Goal: Information Seeking & Learning: Check status

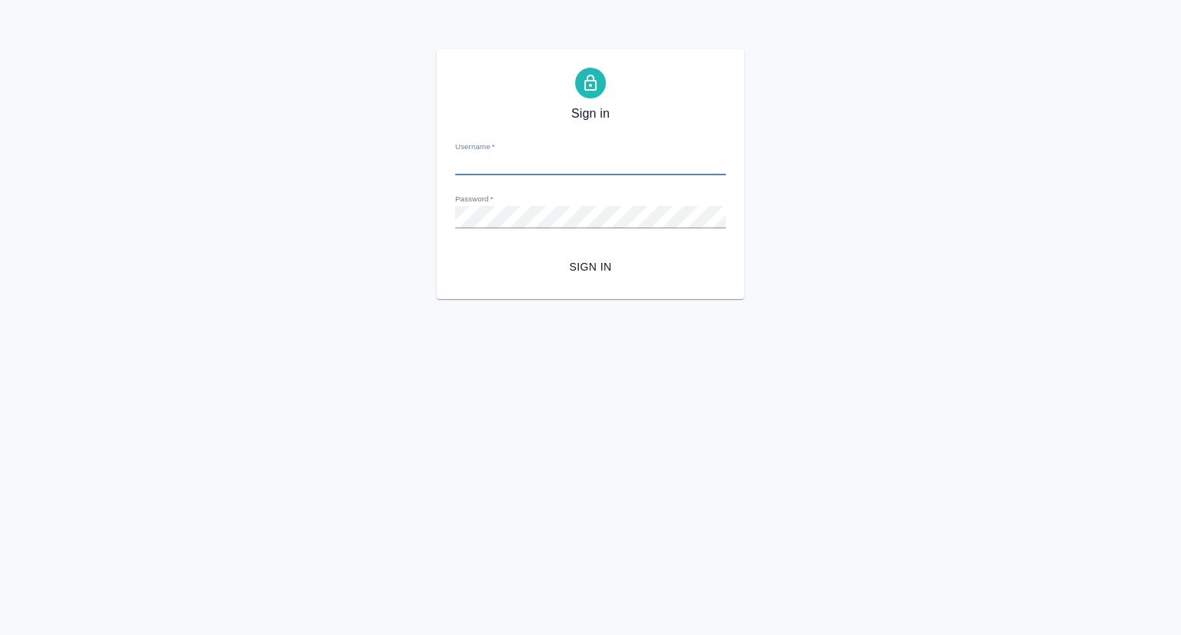
type input "p.seitov@awatera.com"
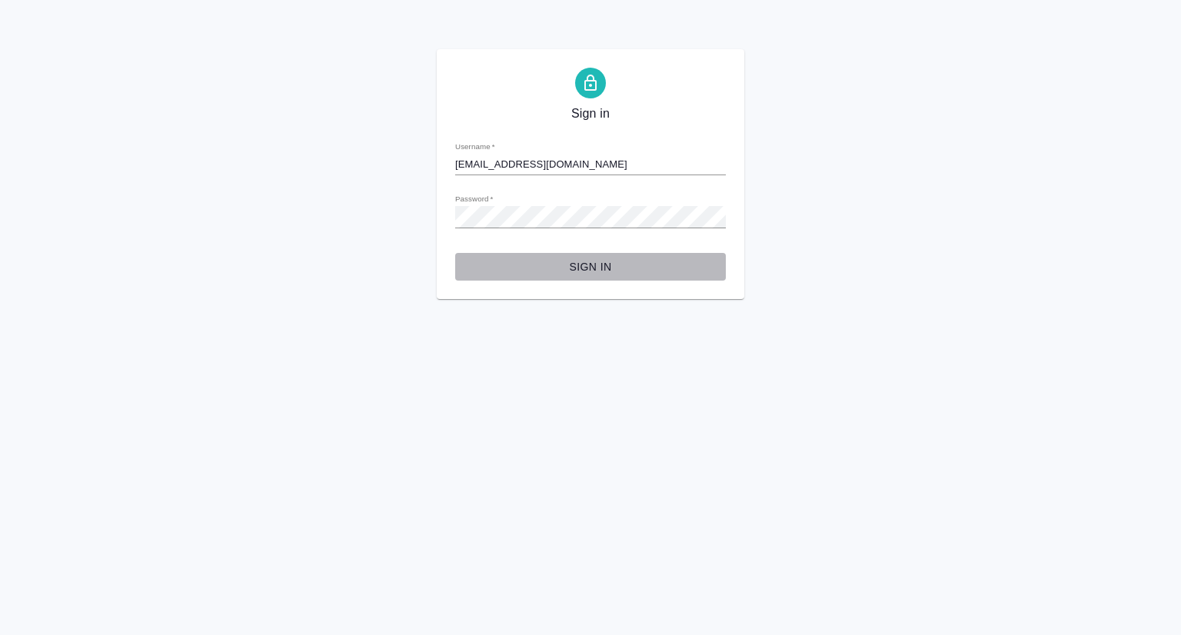
click at [591, 273] on span "Sign in" at bounding box center [591, 267] width 246 height 19
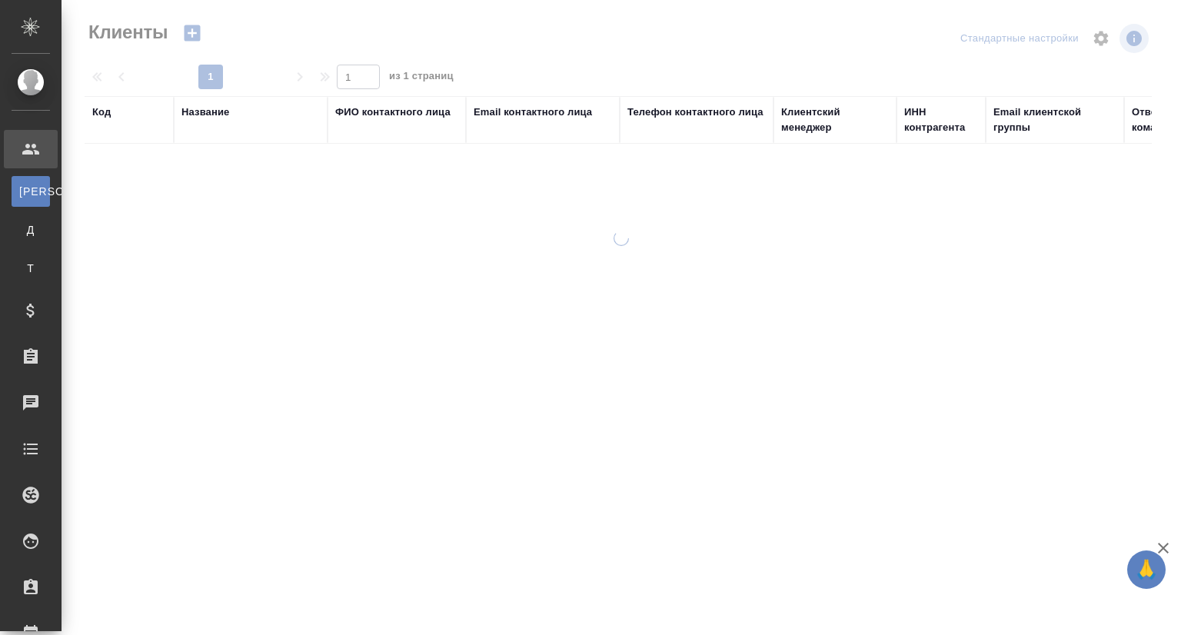
select select "RU"
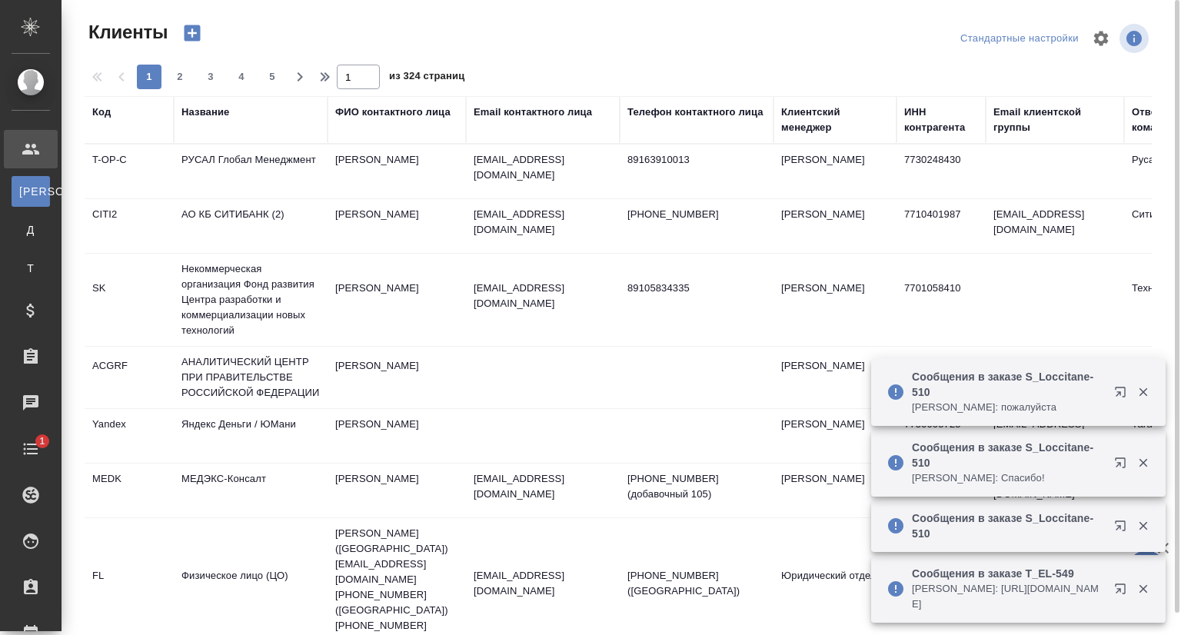
click at [211, 118] on div "Название" at bounding box center [205, 112] width 48 height 15
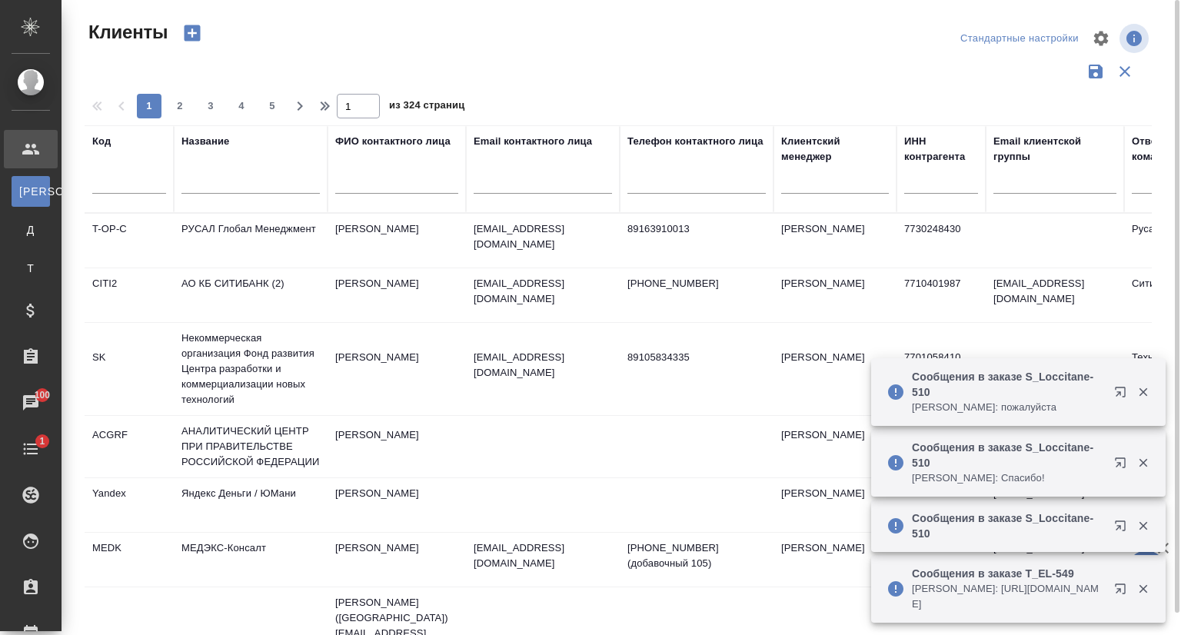
click at [205, 182] on input "text" at bounding box center [250, 184] width 138 height 19
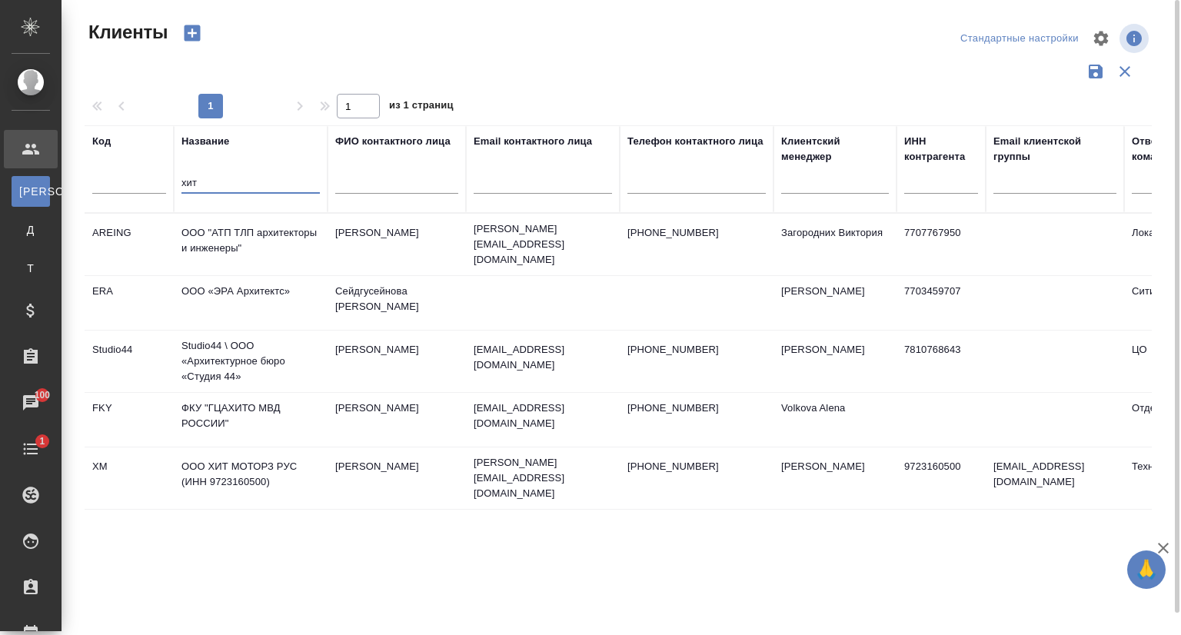
type input "хит"
click at [215, 455] on td "ООО ХИТ МОТОРЗ РУС (ИНН 9723160500)" at bounding box center [251, 478] width 154 height 54
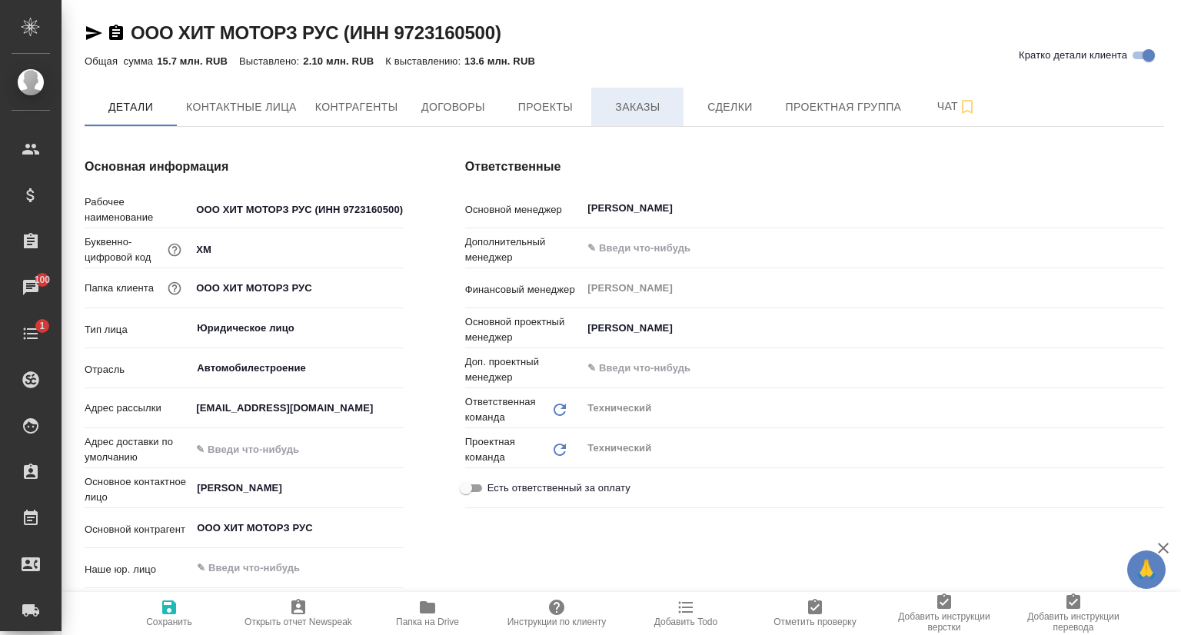
type textarea "x"
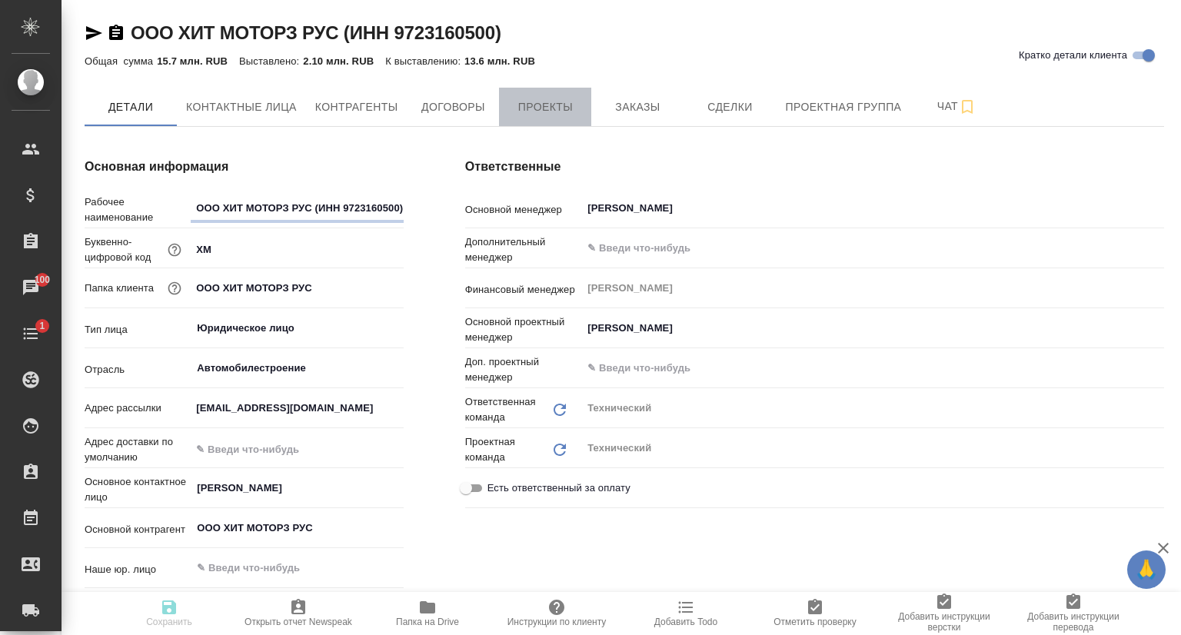
click at [576, 104] on span "Проекты" at bounding box center [545, 107] width 74 height 19
type textarea "x"
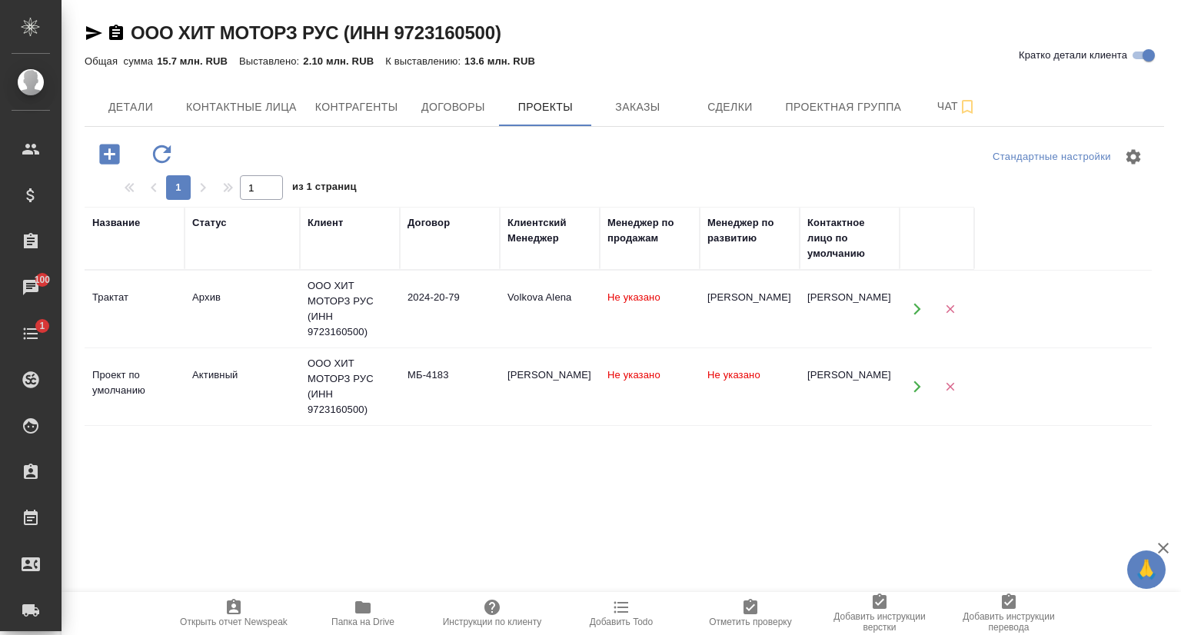
click at [911, 391] on icon "button" at bounding box center [917, 387] width 14 height 14
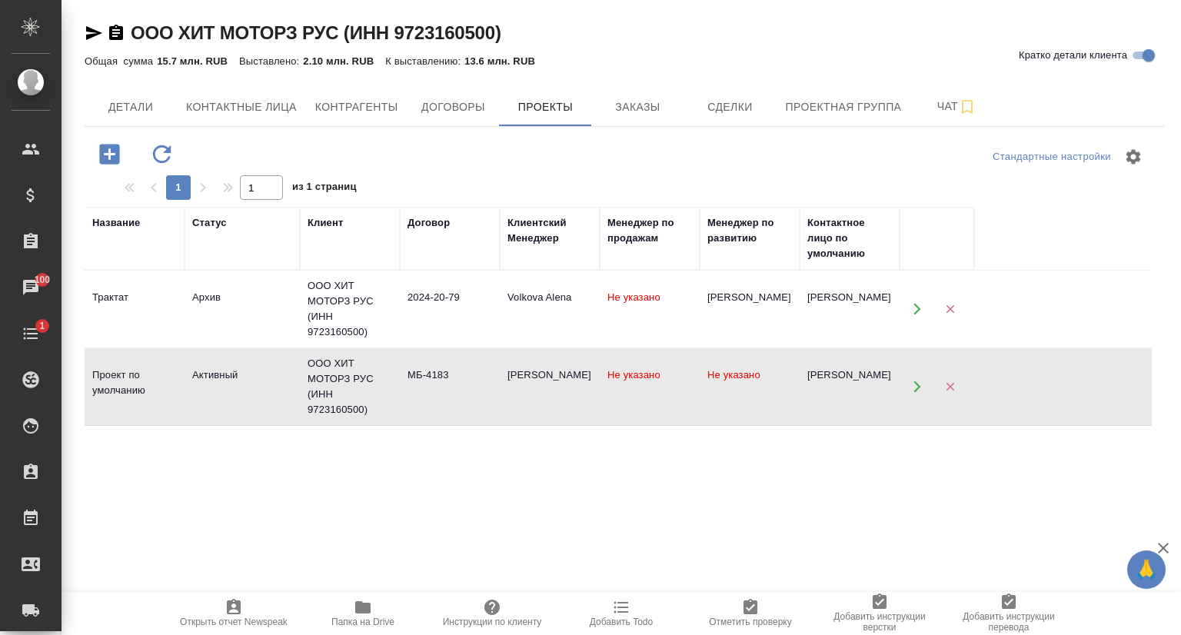
click at [223, 318] on td "Архив" at bounding box center [242, 309] width 115 height 54
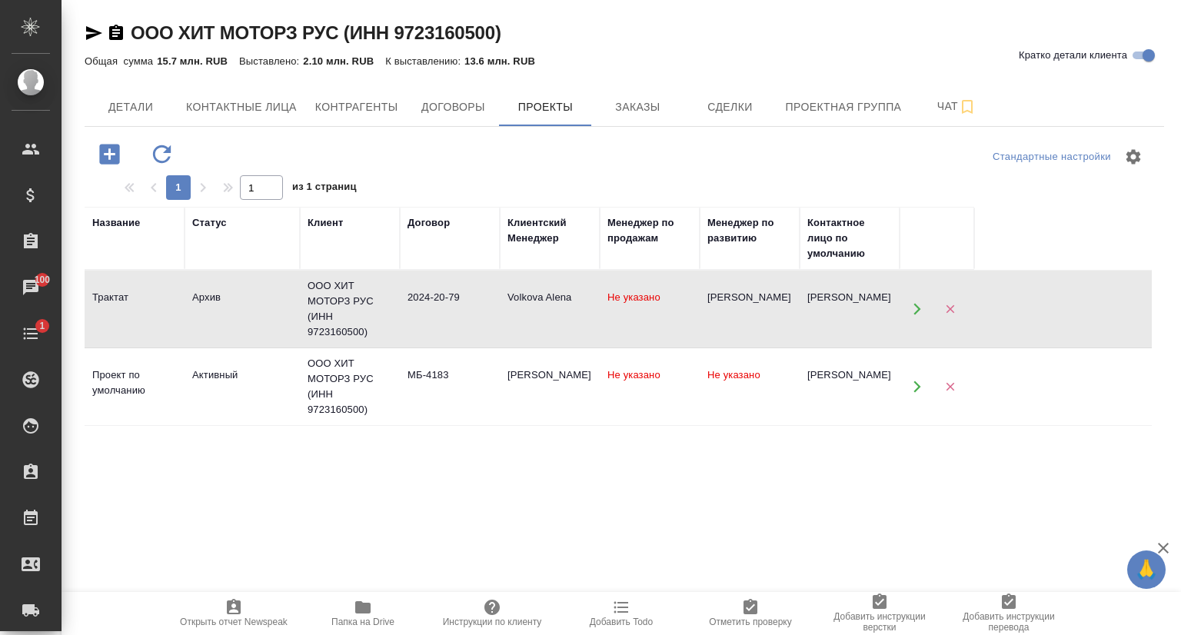
click at [223, 318] on td "Архив" at bounding box center [242, 309] width 115 height 54
click at [635, 110] on span "Заказы" at bounding box center [638, 107] width 74 height 19
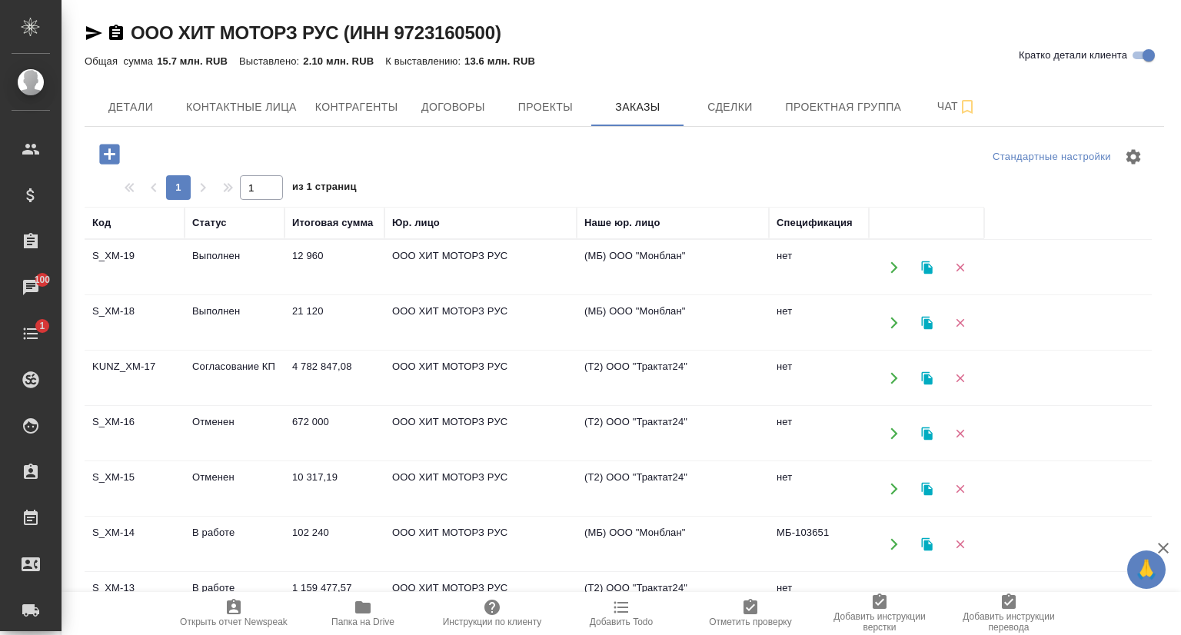
scroll to position [77, 0]
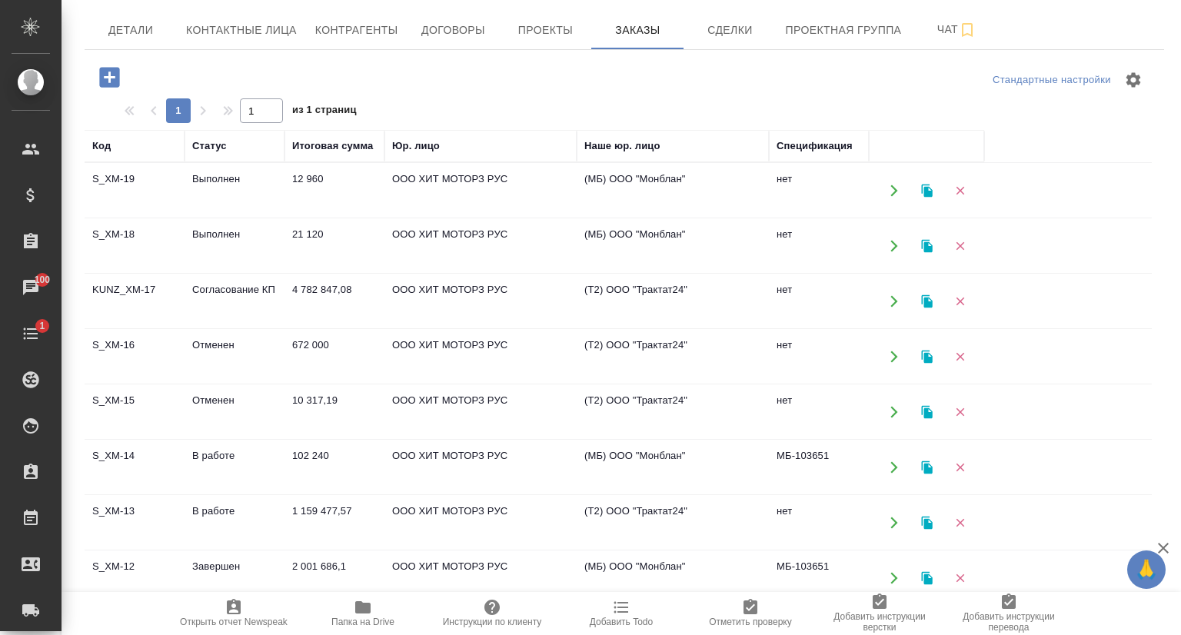
drag, startPoint x: 155, startPoint y: 285, endPoint x: 102, endPoint y: 287, distance: 53.9
click at [102, 287] on td "KUNZ_XM-17" at bounding box center [135, 302] width 100 height 54
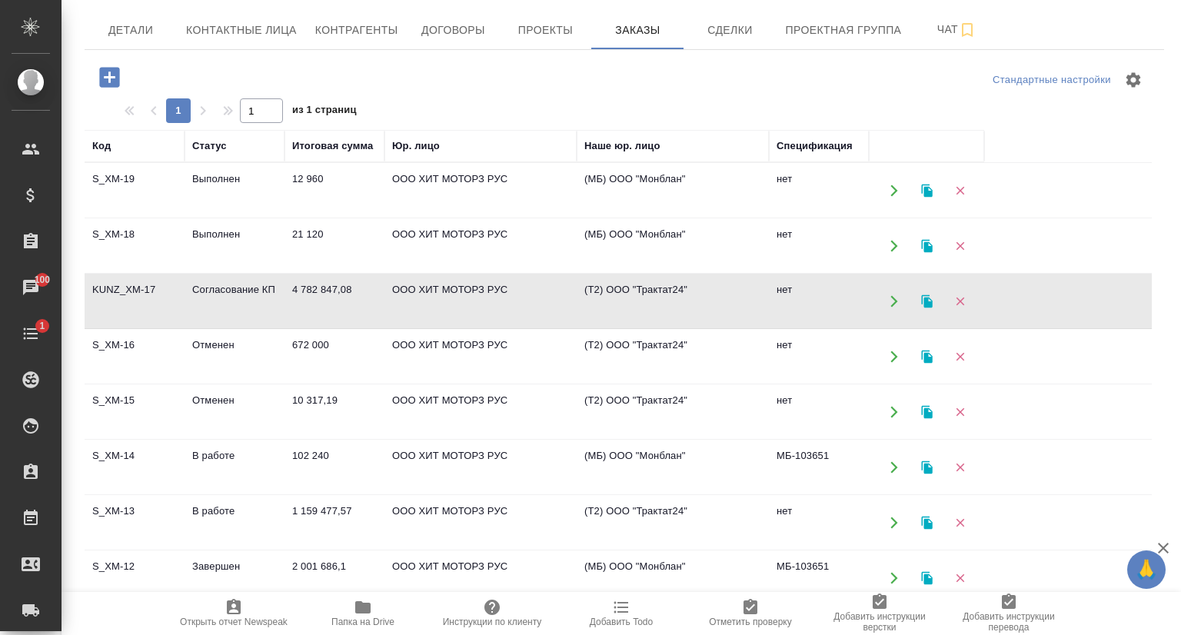
click at [128, 287] on td "KUNZ_XM-17" at bounding box center [135, 302] width 100 height 54
click at [143, 451] on td "S_XM-14" at bounding box center [135, 468] width 100 height 54
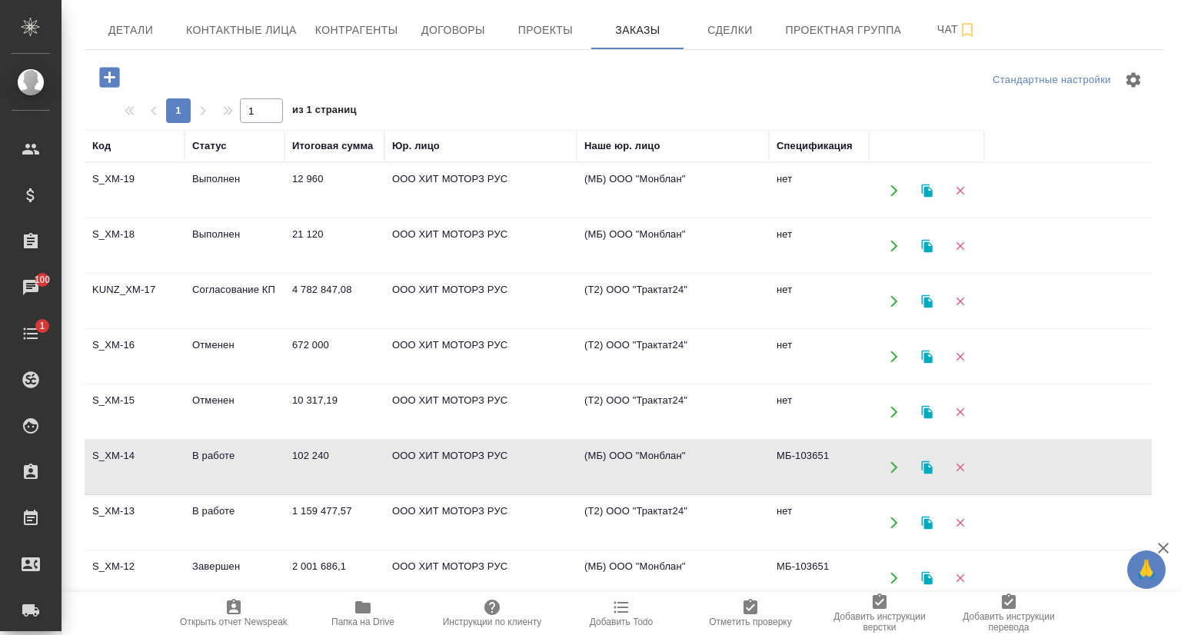
click at [141, 451] on td "S_XM-14" at bounding box center [135, 468] width 100 height 54
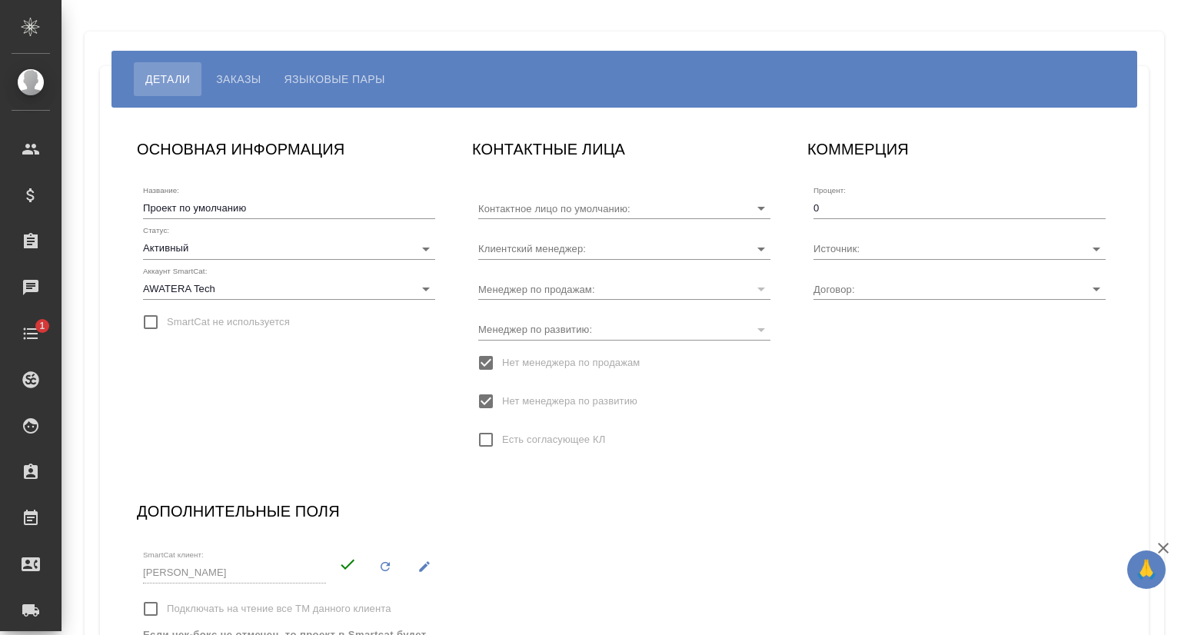
type input "[PERSON_NAME]"
type input "МБ-4183"
click at [249, 87] on span "Заказы" at bounding box center [238, 79] width 45 height 18
type input "[PERSON_NAME]"
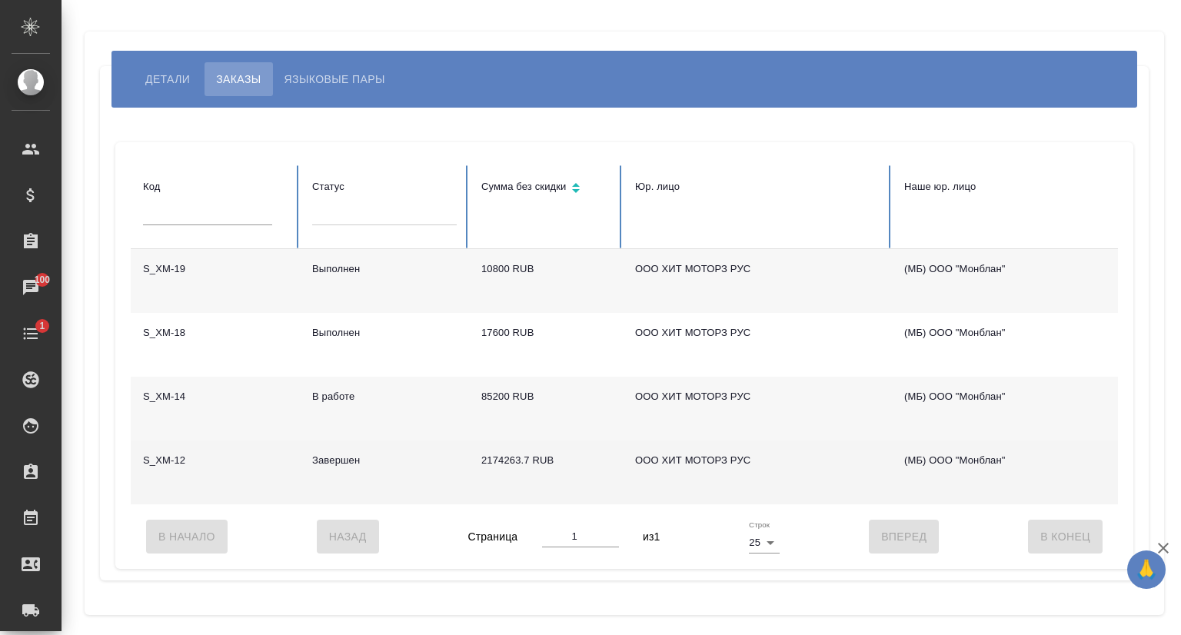
click at [184, 465] on td "S_XM-12" at bounding box center [215, 473] width 169 height 64
click at [233, 462] on td "S_XM-12" at bounding box center [215, 473] width 169 height 64
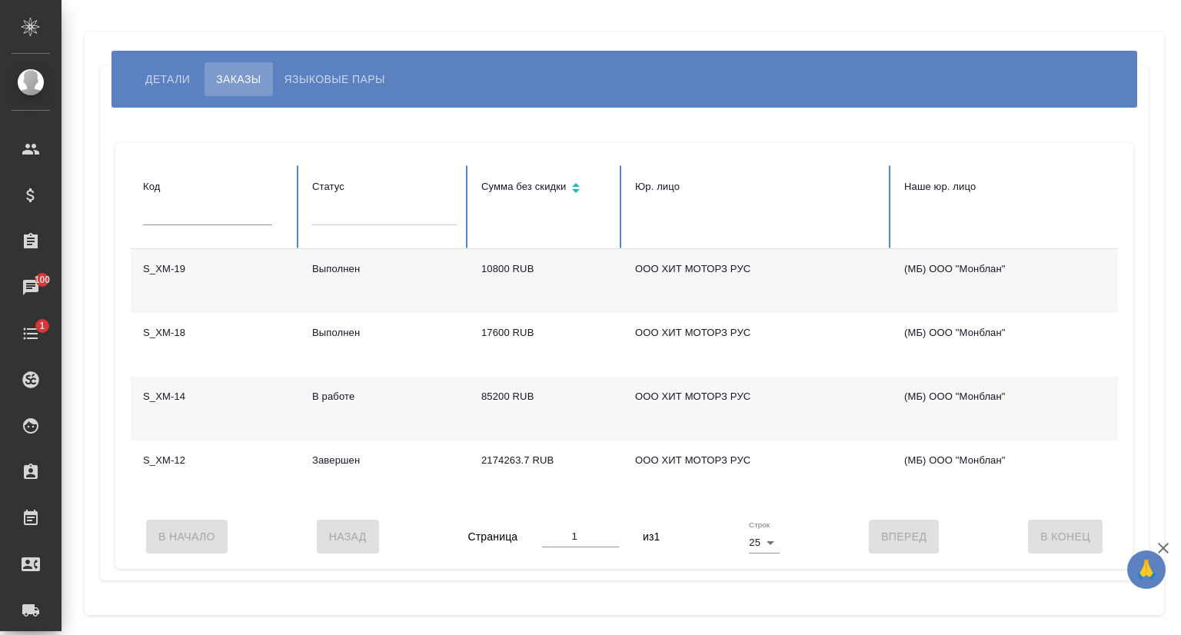
click at [161, 84] on span "Детали" at bounding box center [167, 79] width 45 height 18
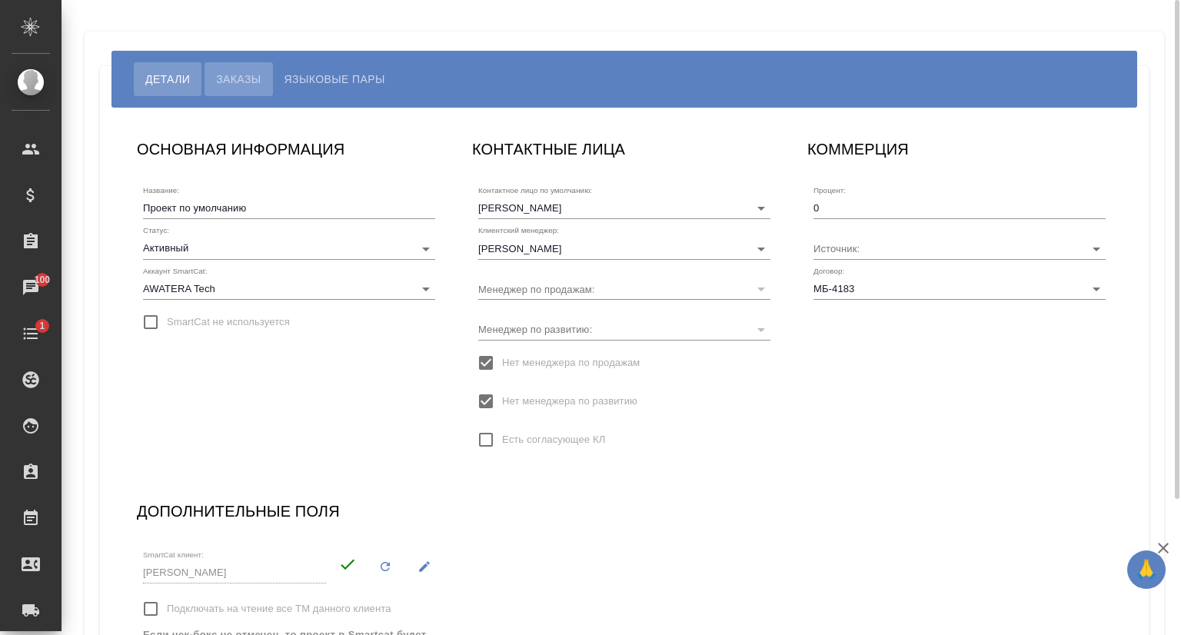
click at [261, 76] on span "Заказы" at bounding box center [238, 79] width 45 height 18
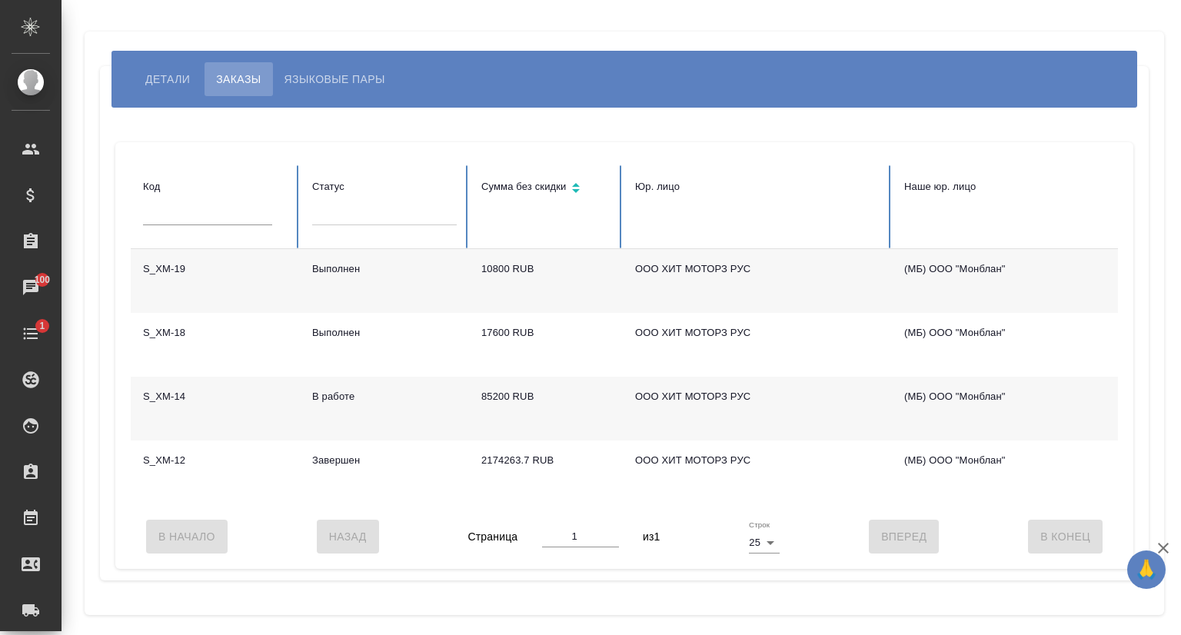
click at [187, 394] on td "S_XM-14" at bounding box center [215, 409] width 169 height 64
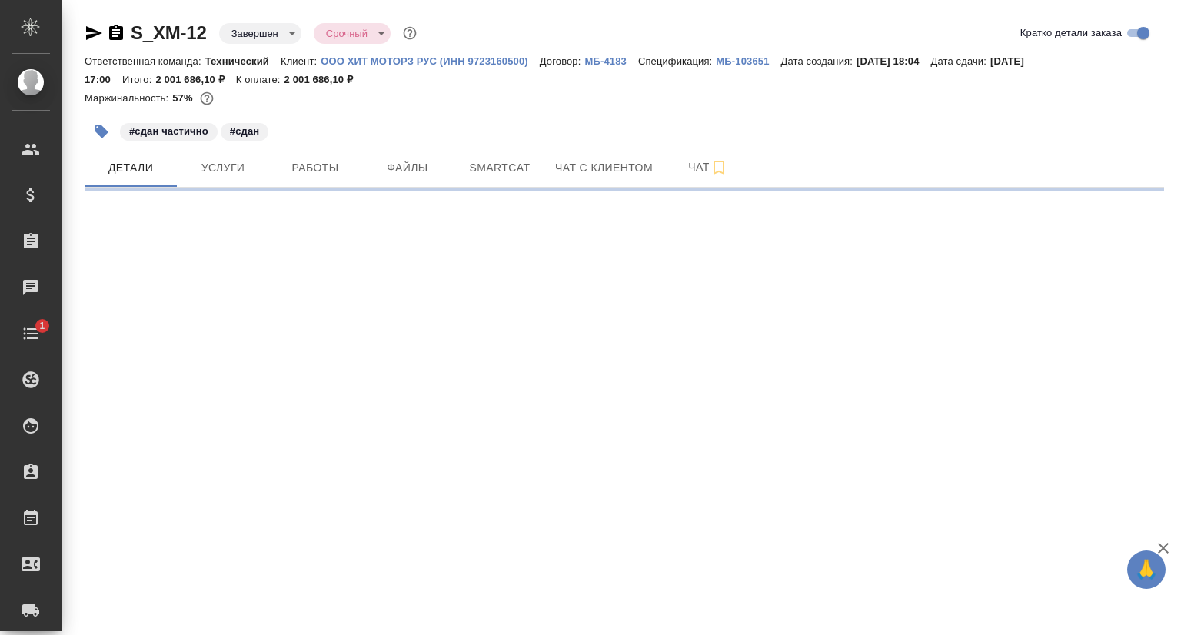
select select "RU"
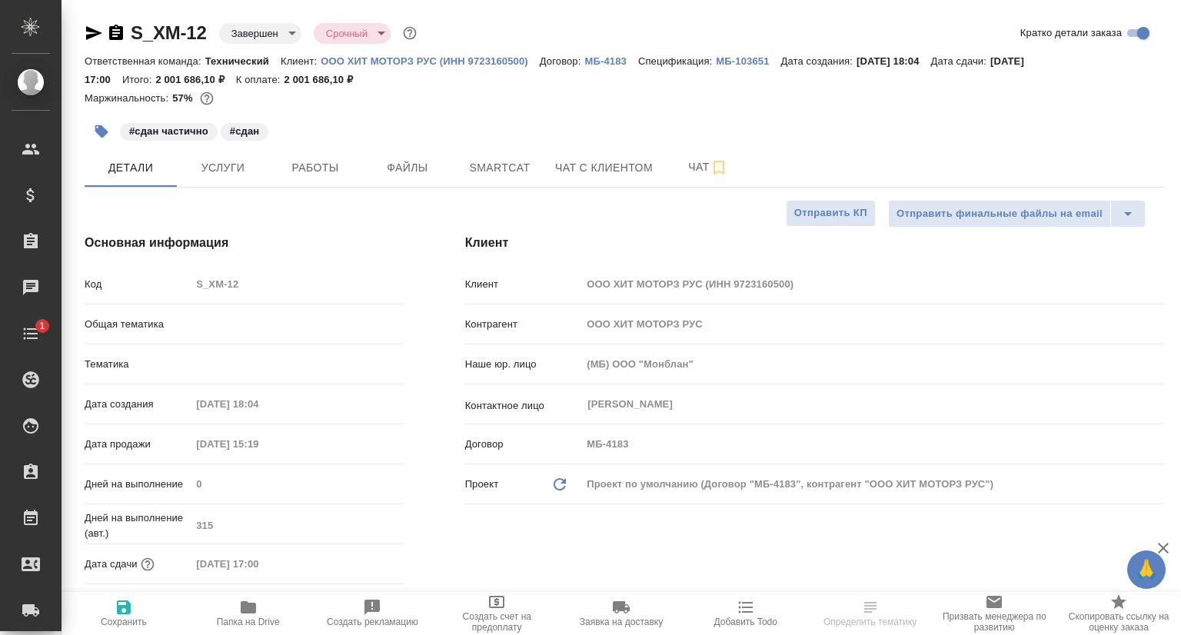
type textarea "x"
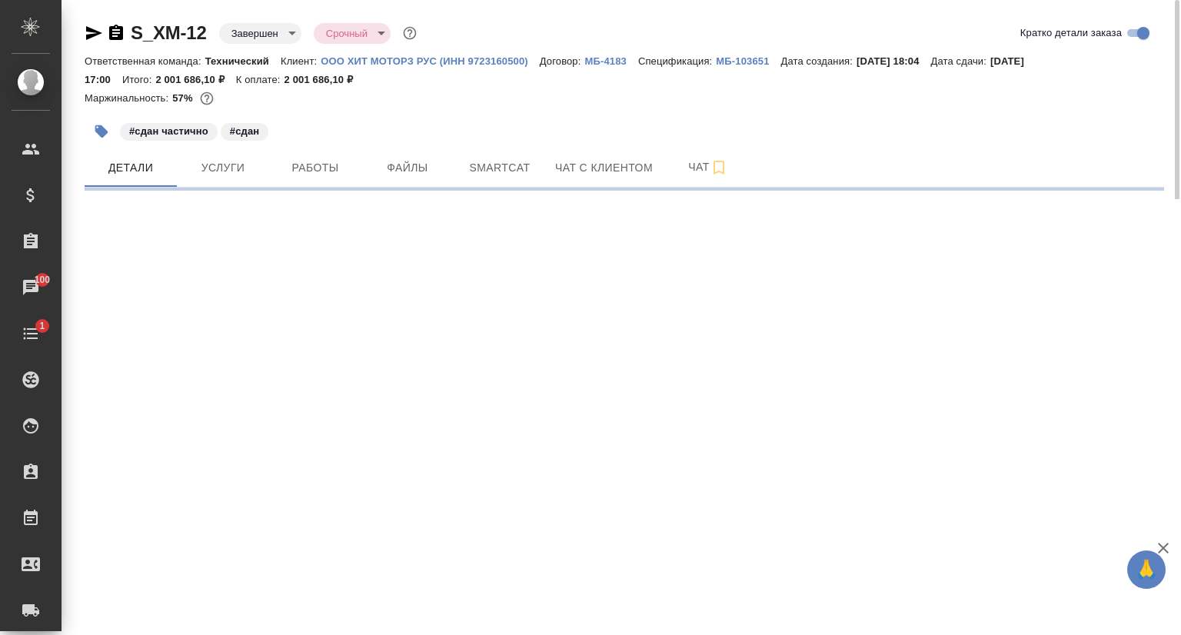
select select "RU"
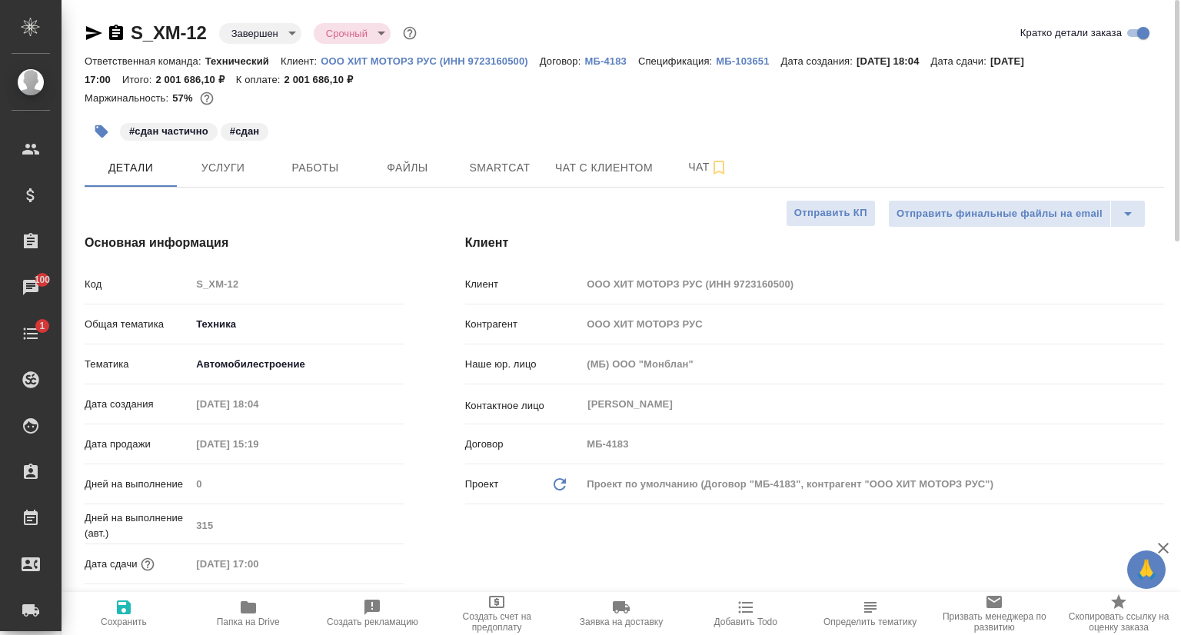
type textarea "x"
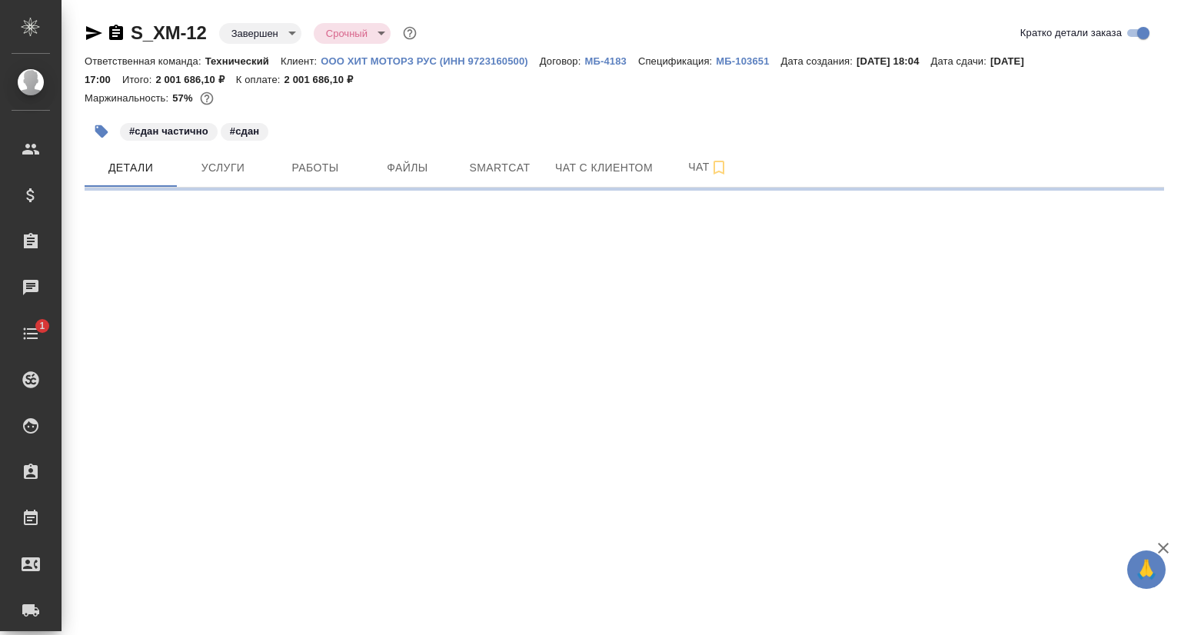
select select "RU"
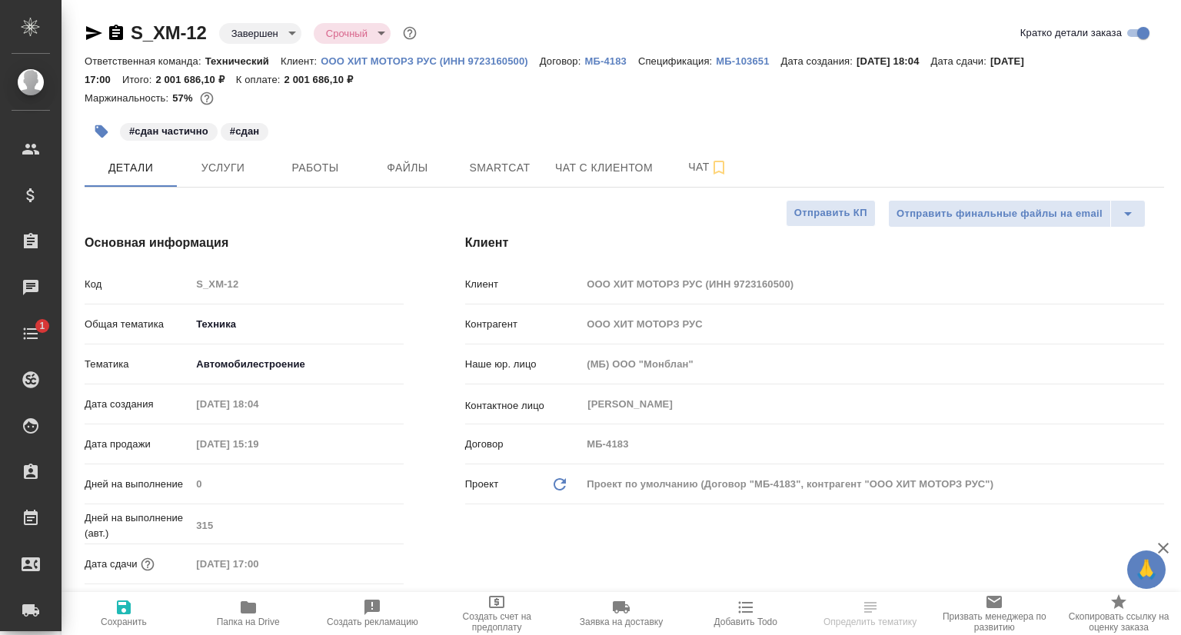
type textarea "x"
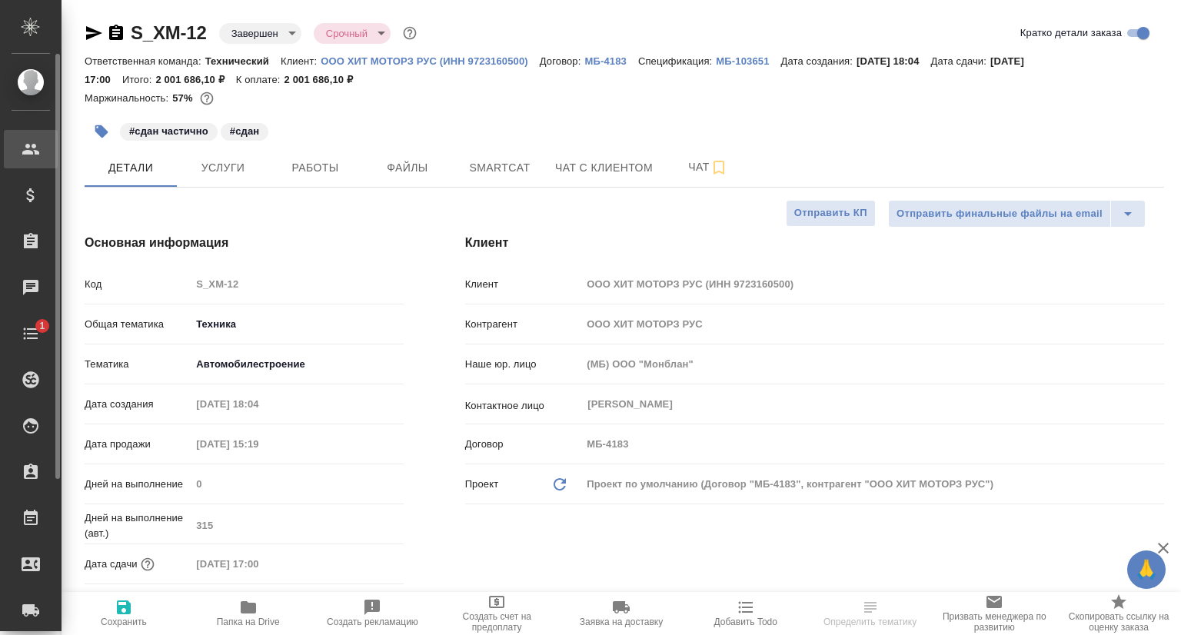
type textarea "x"
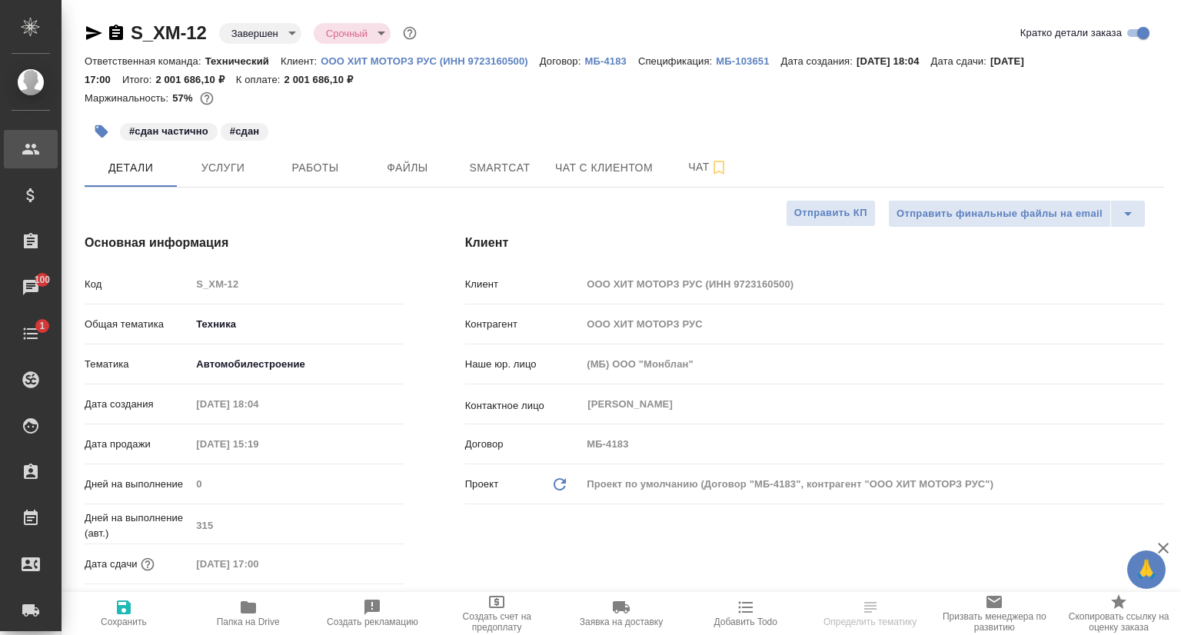
type textarea "x"
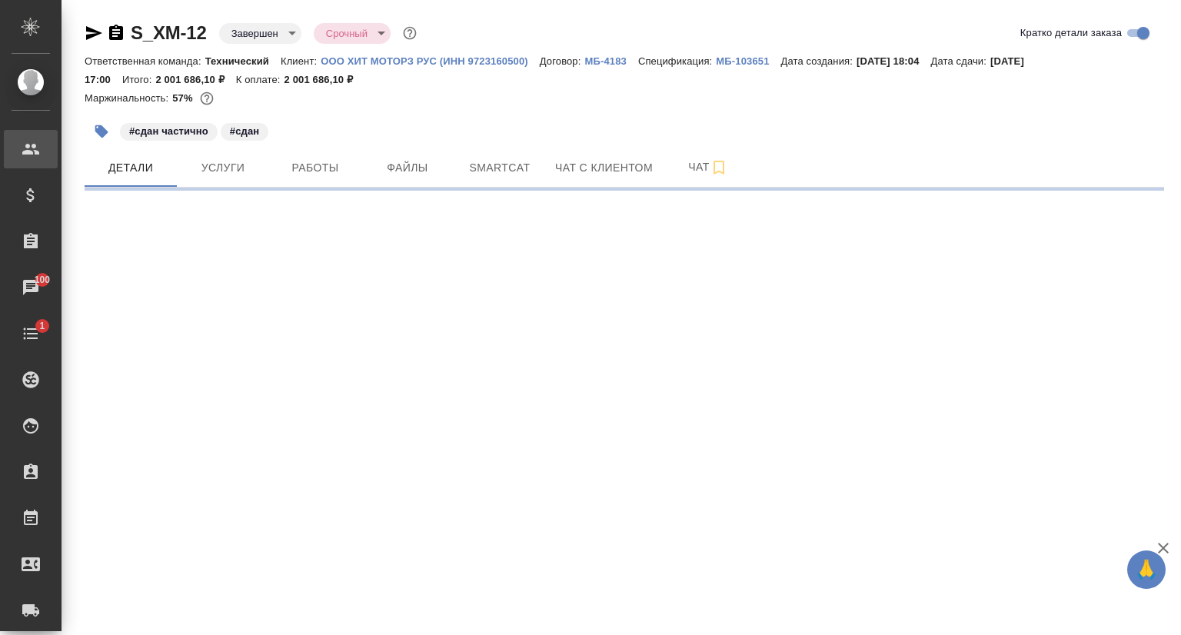
select select "RU"
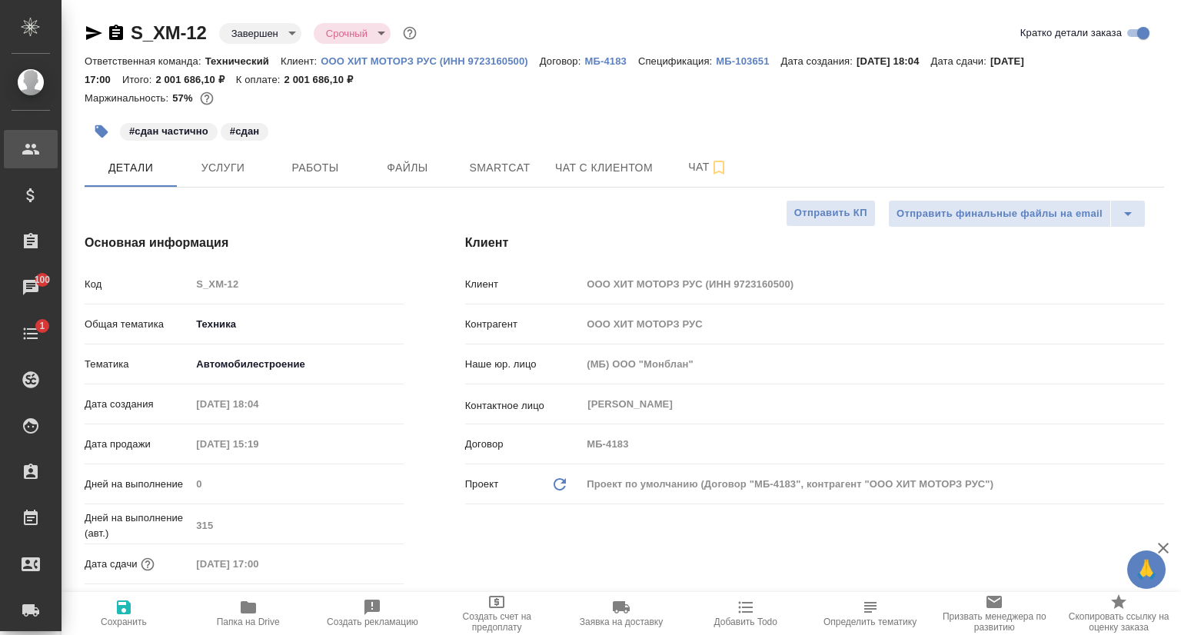
type textarea "x"
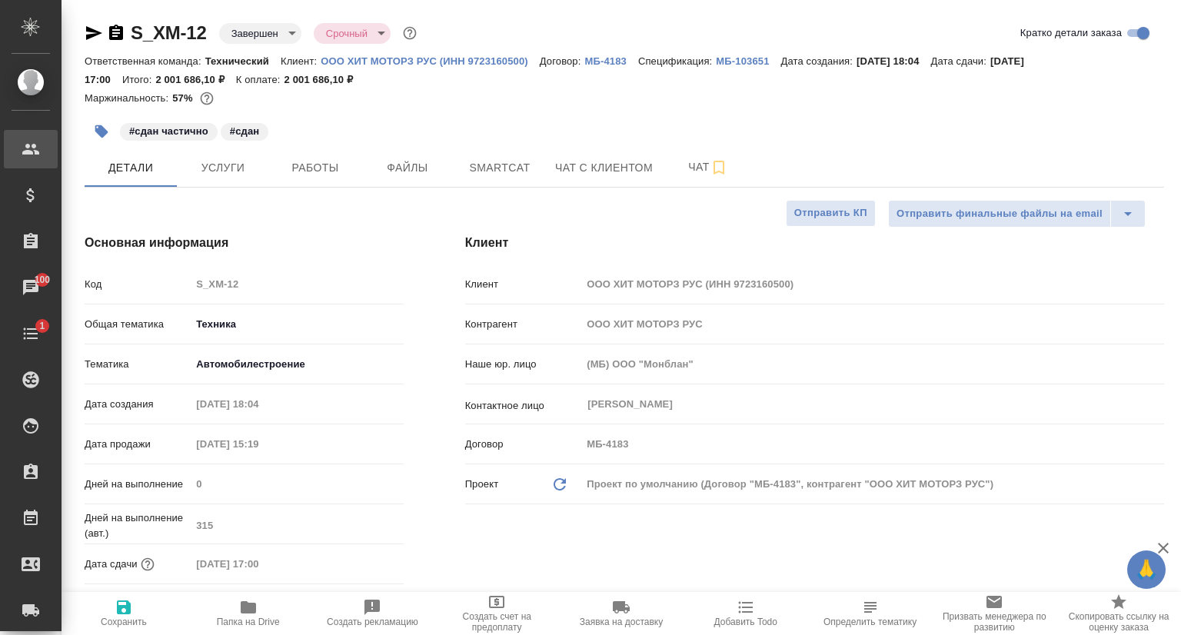
type textarea "x"
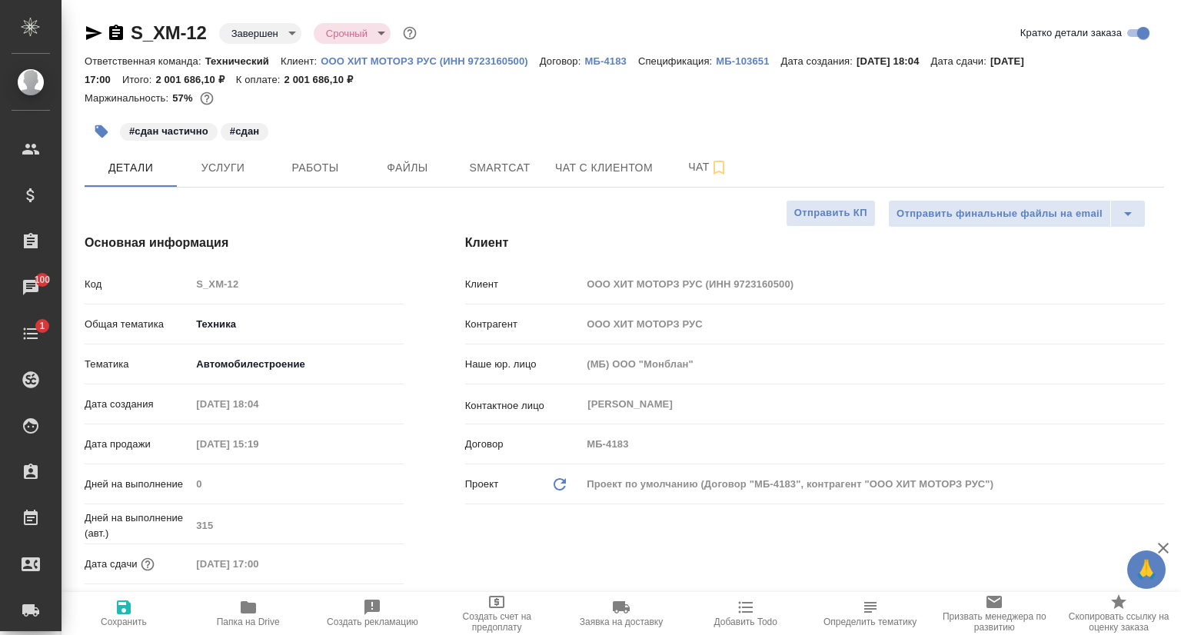
type textarea "x"
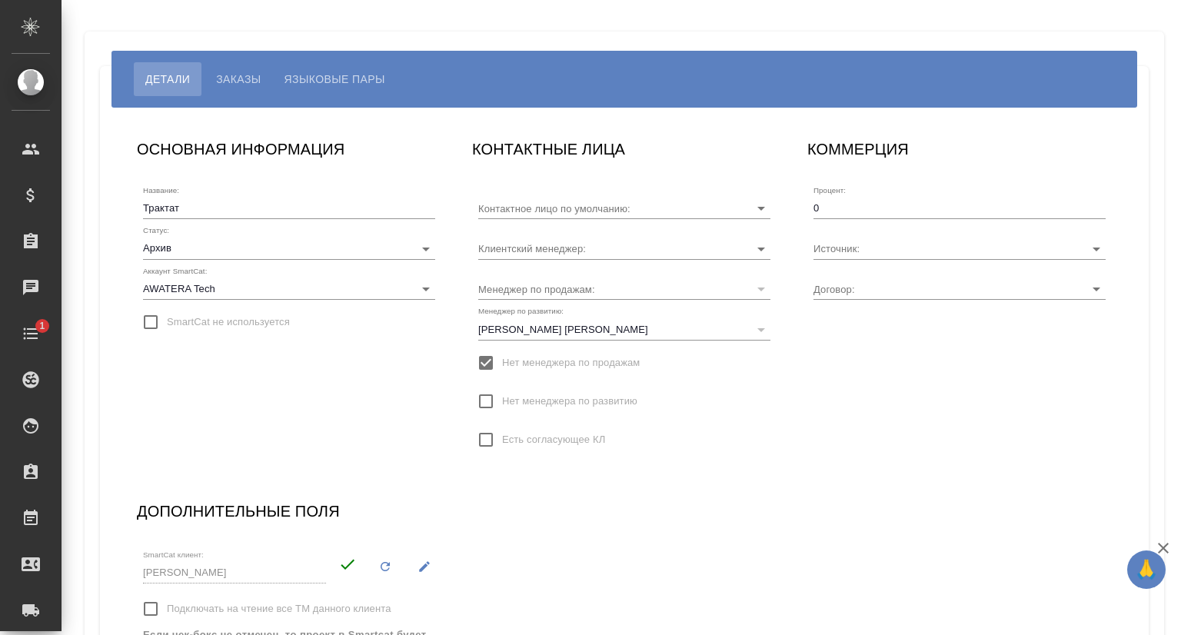
type input "[PERSON_NAME] [PERSON_NAME]"
type input "Прочее"
type input "2024-20-79"
type input "Volkova Alena"
click at [223, 88] on button "Заказы" at bounding box center [239, 79] width 68 height 34
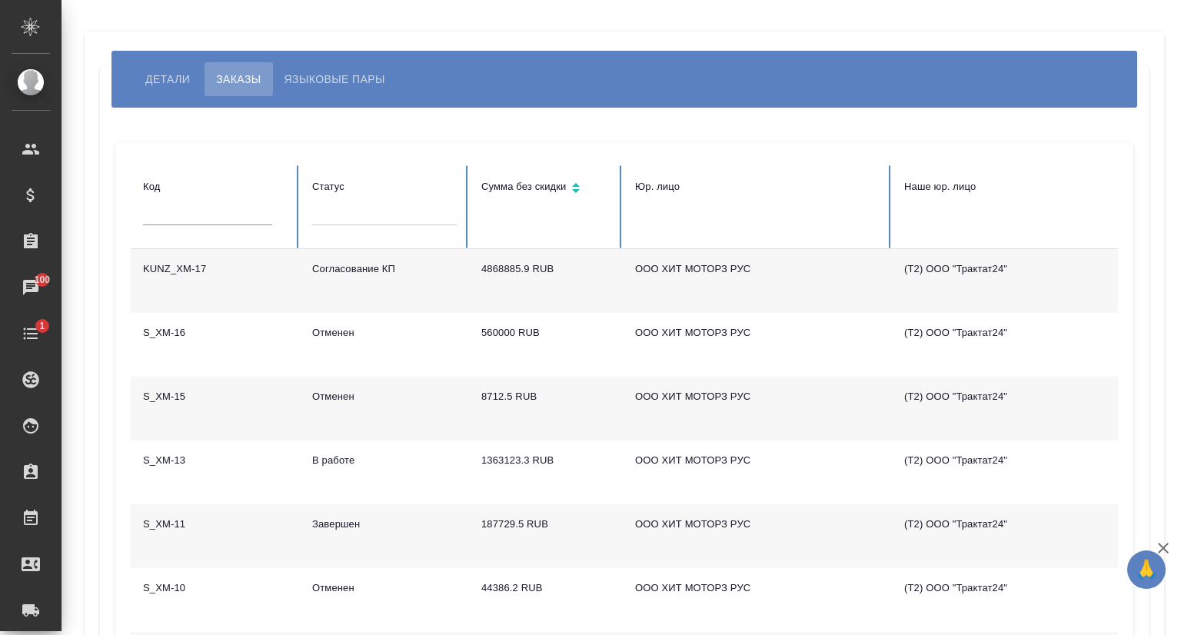
click at [275, 293] on td "KUNZ_XM-17" at bounding box center [215, 281] width 169 height 64
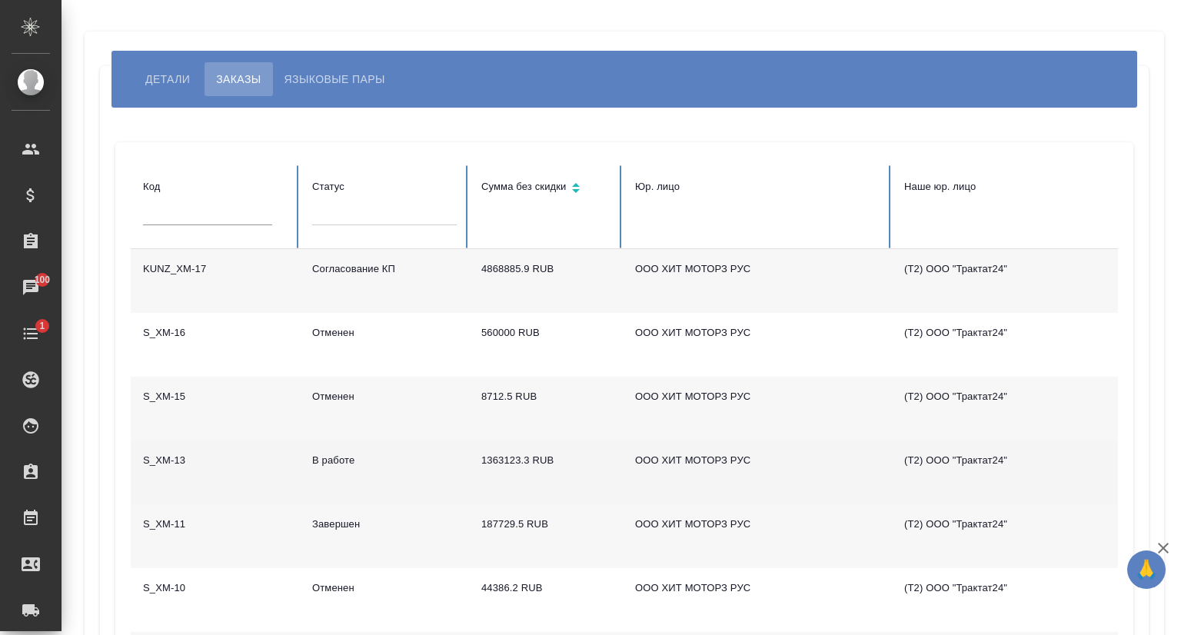
click at [188, 465] on td "S_XM-13" at bounding box center [215, 473] width 169 height 64
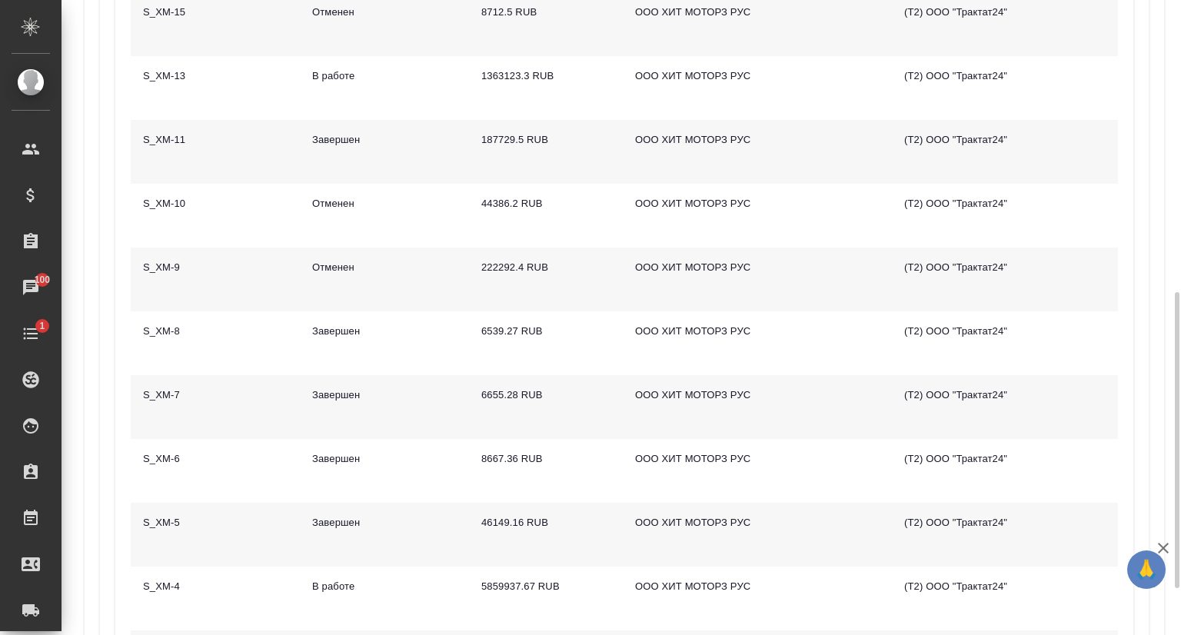
scroll to position [461, 0]
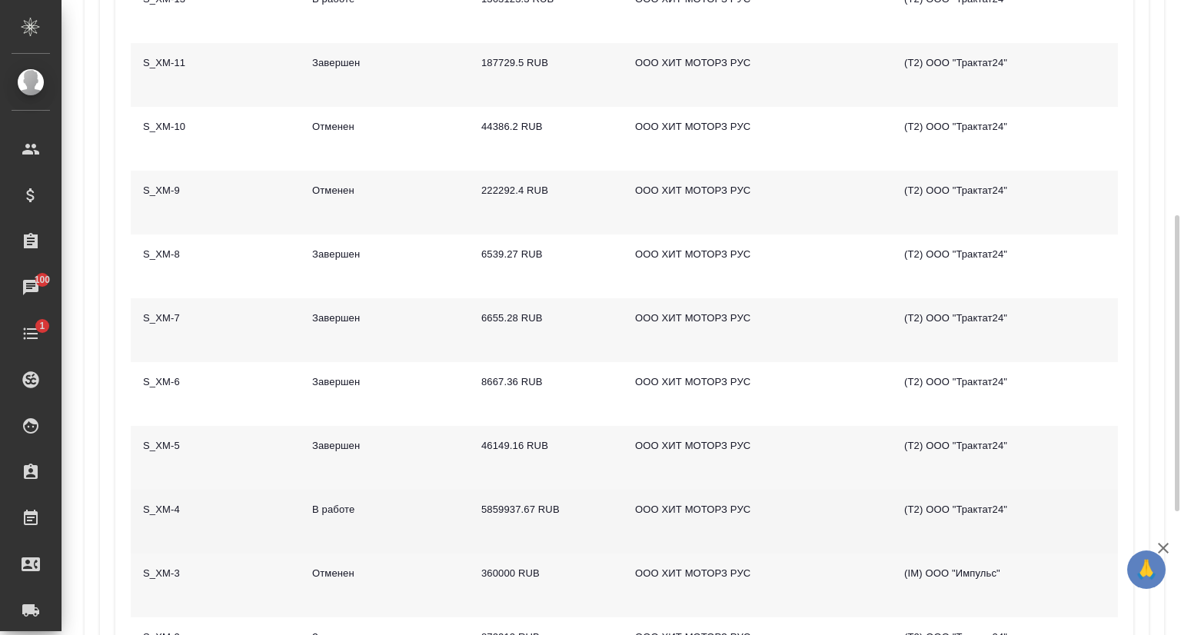
click at [175, 517] on td "S_XM-4" at bounding box center [215, 522] width 169 height 64
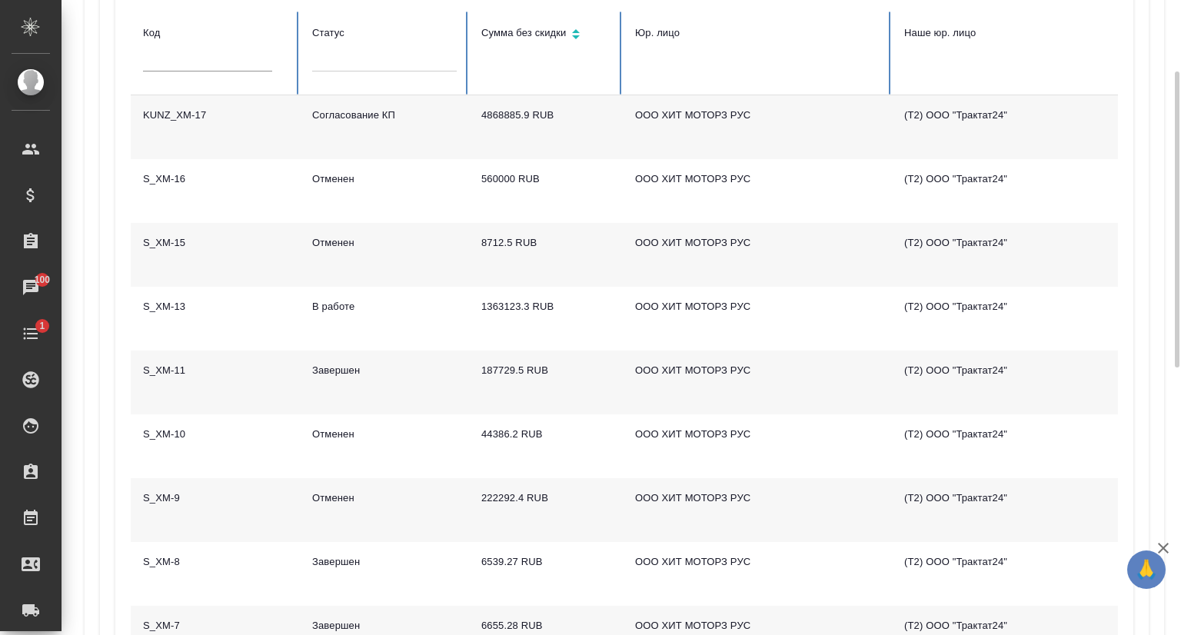
scroll to position [0, 0]
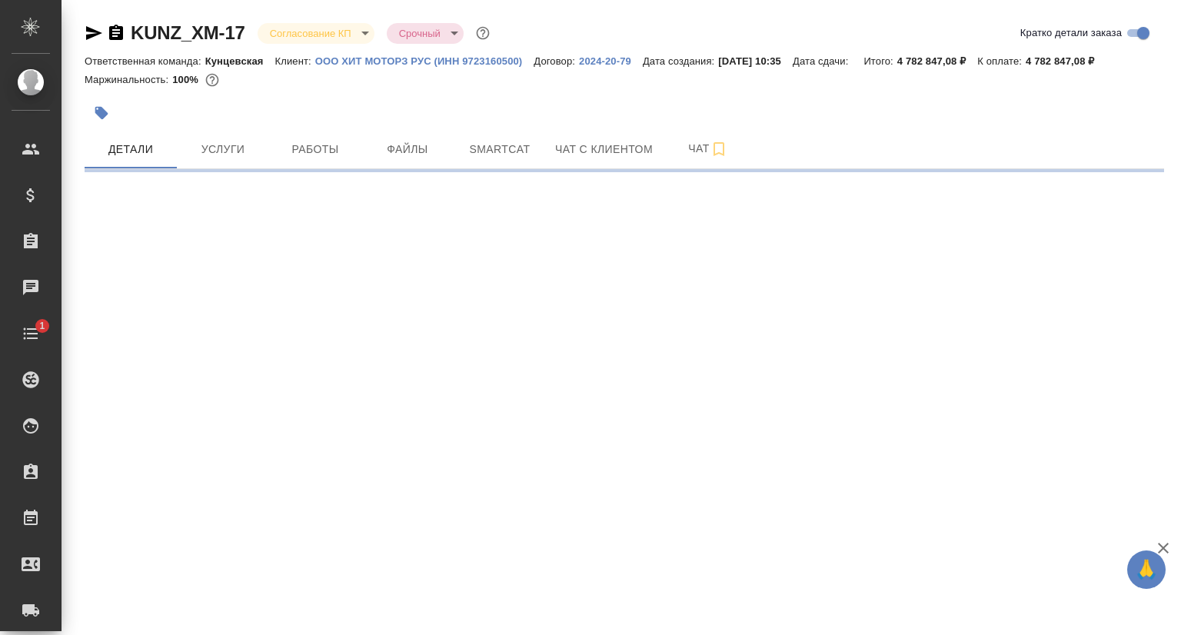
select select "RU"
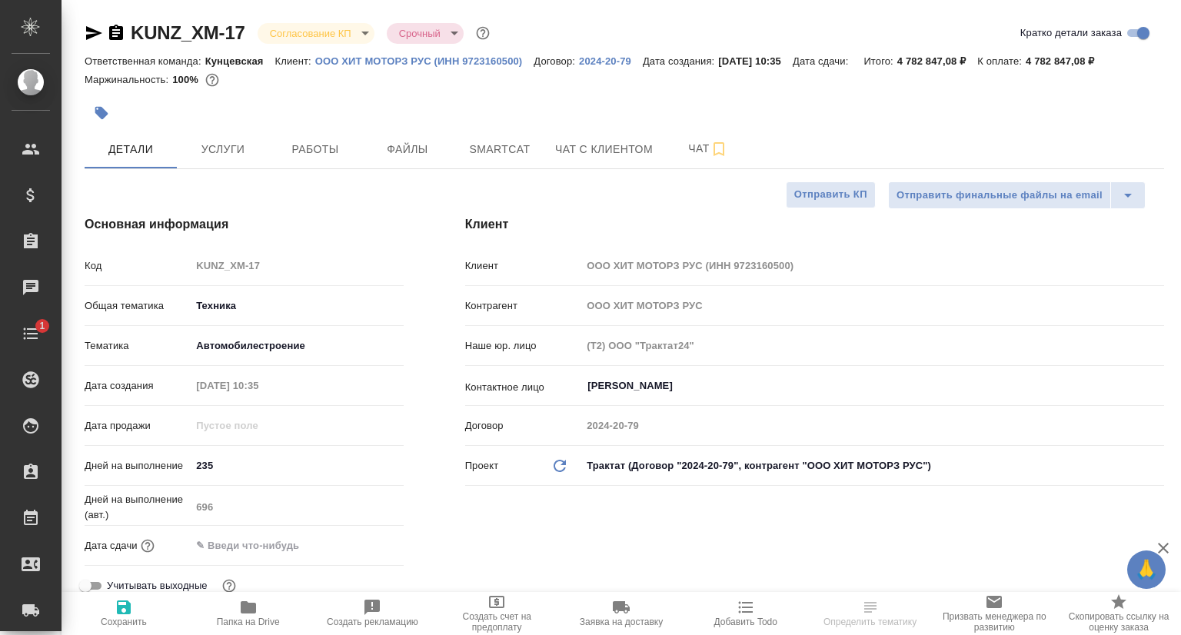
type textarea "x"
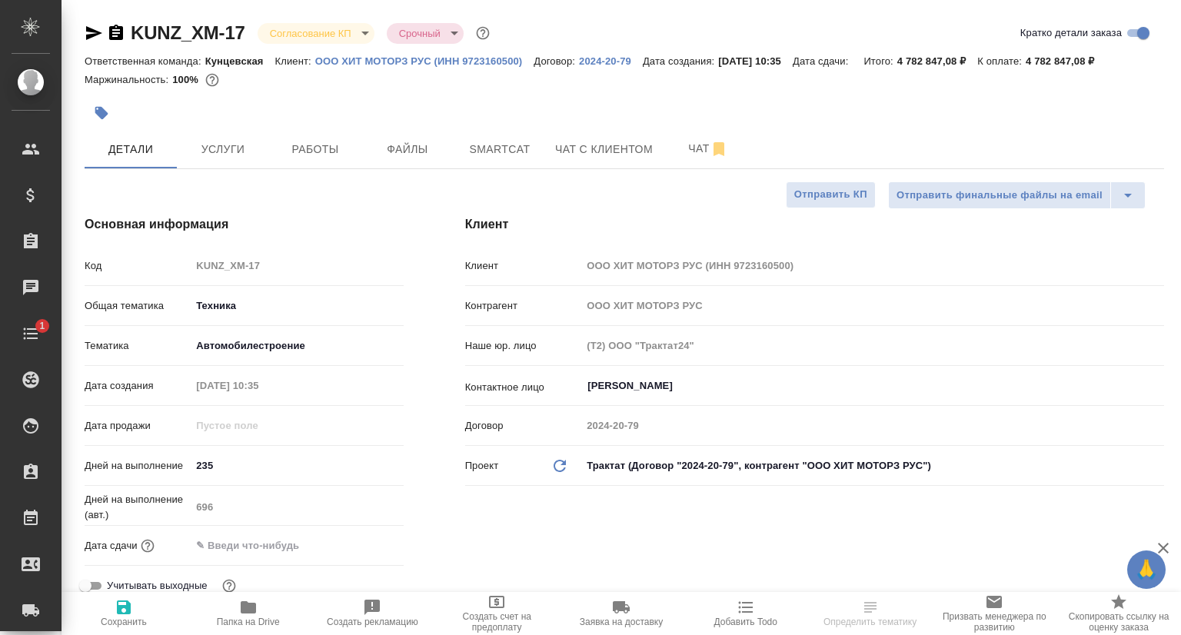
type textarea "x"
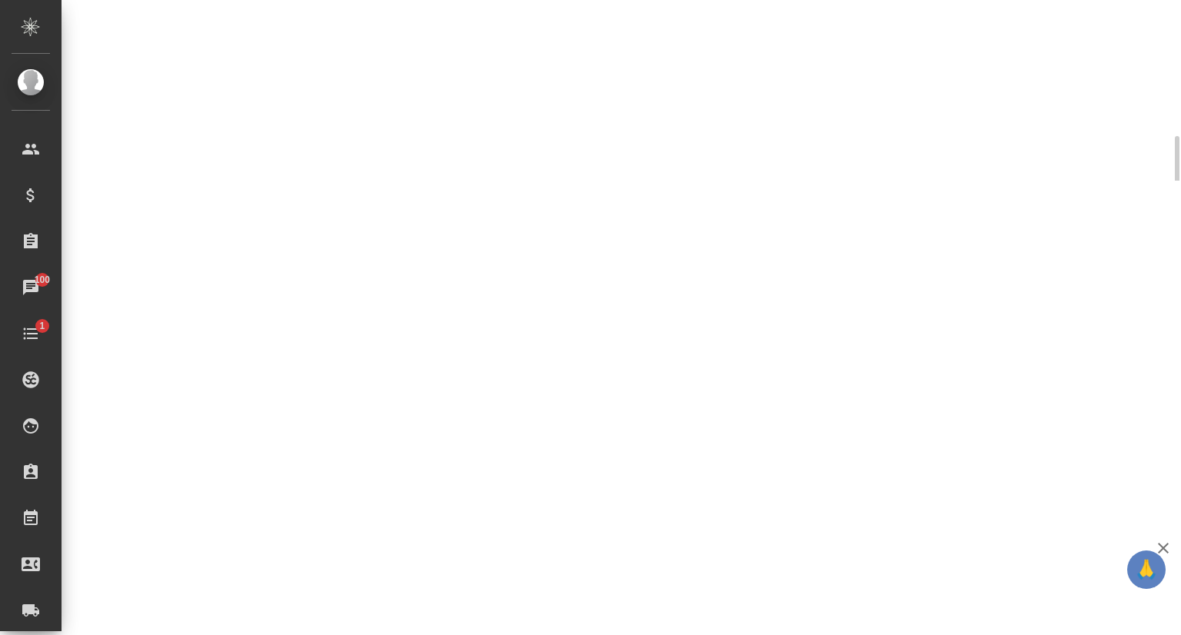
scroll to position [538, 0]
select select "RU"
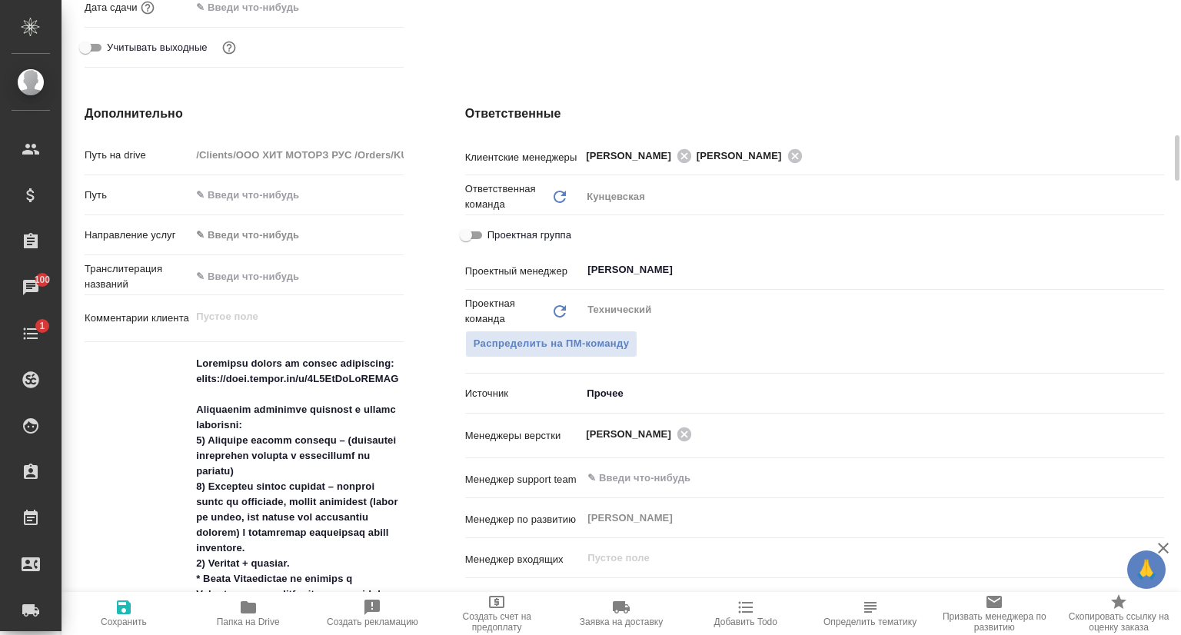
type textarea "x"
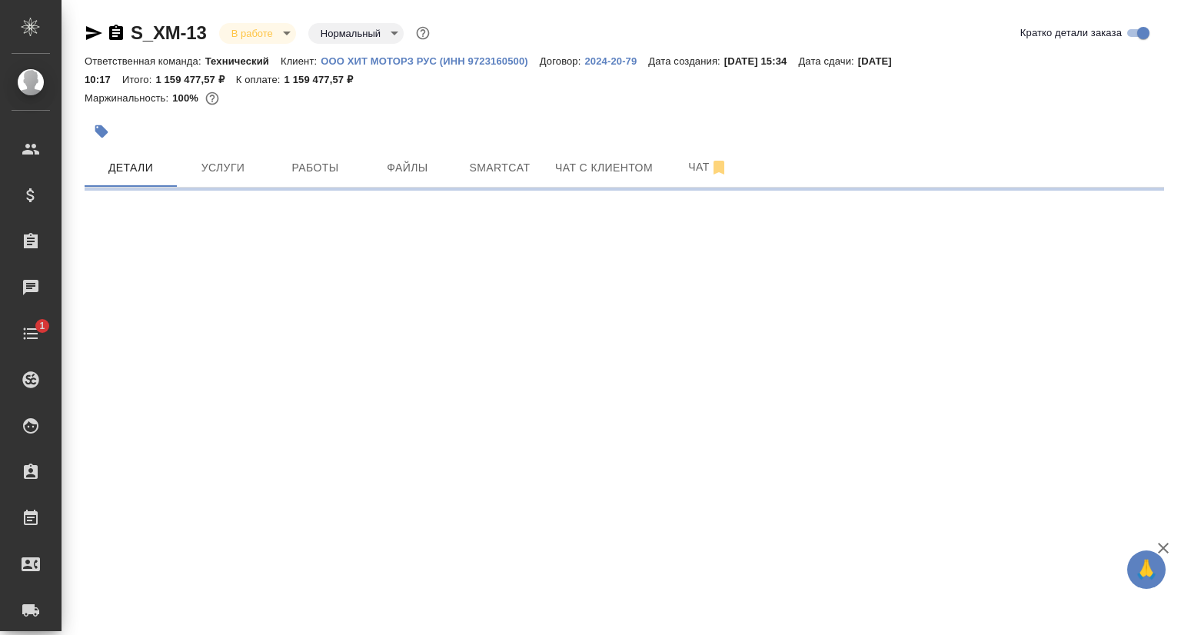
select select "RU"
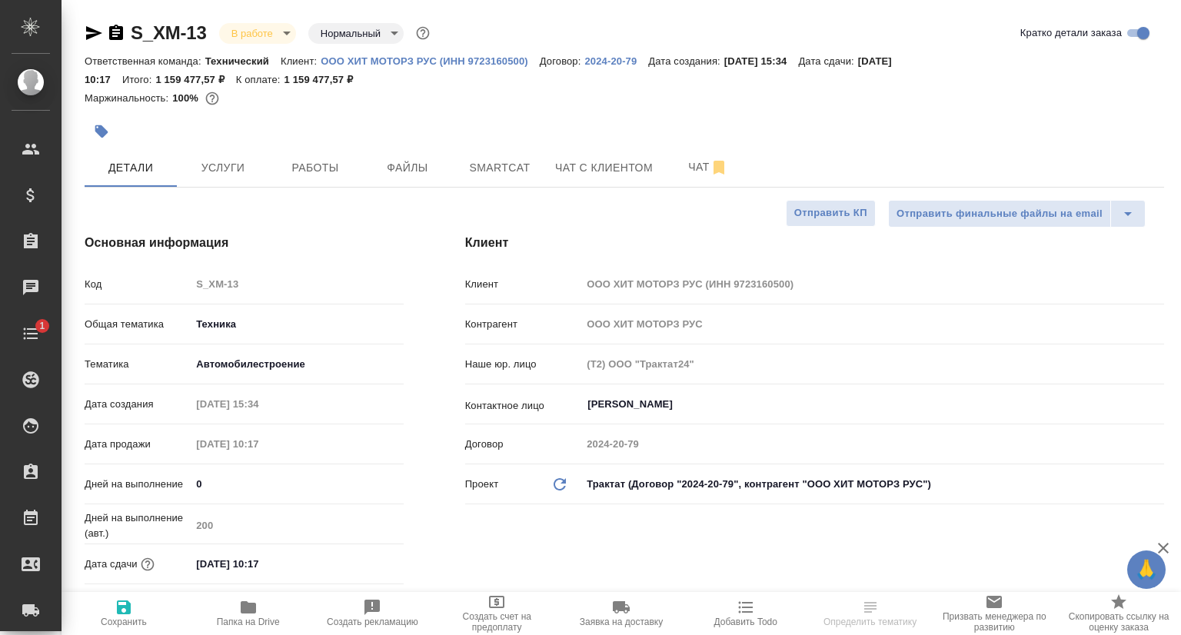
type textarea "x"
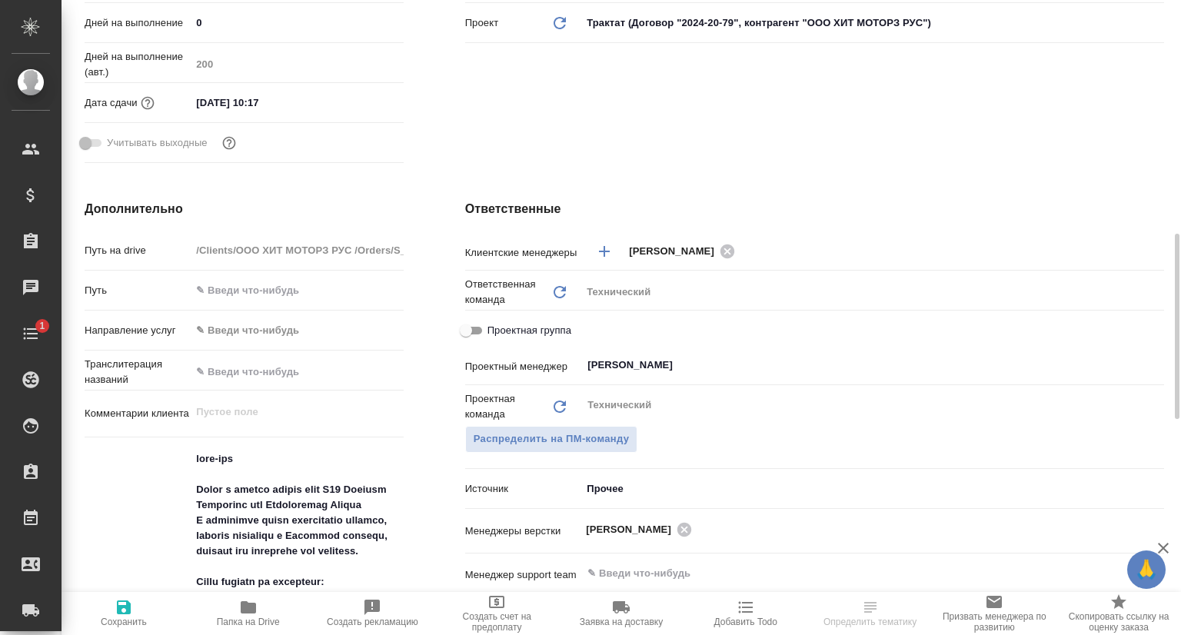
scroll to position [615, 0]
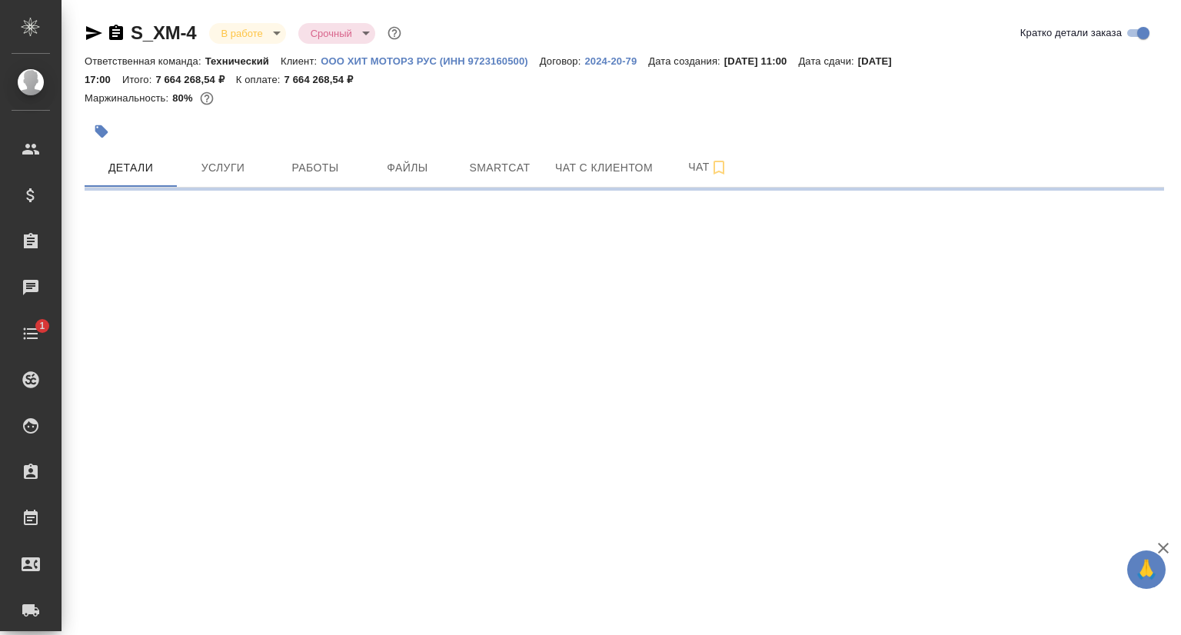
select select "RU"
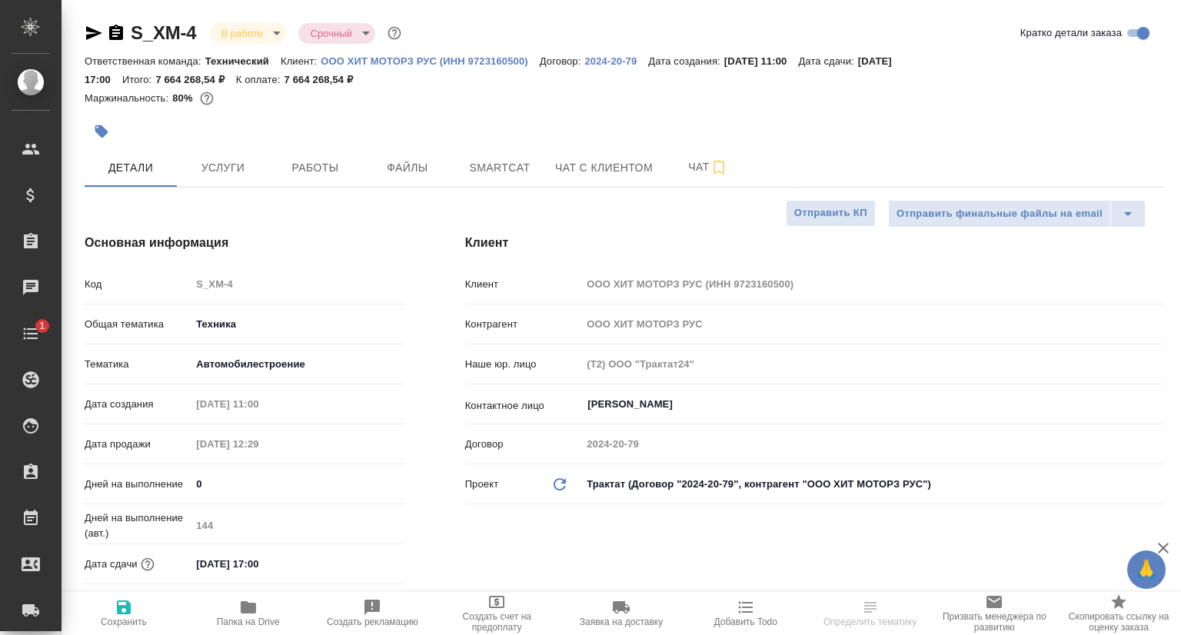
type textarea "x"
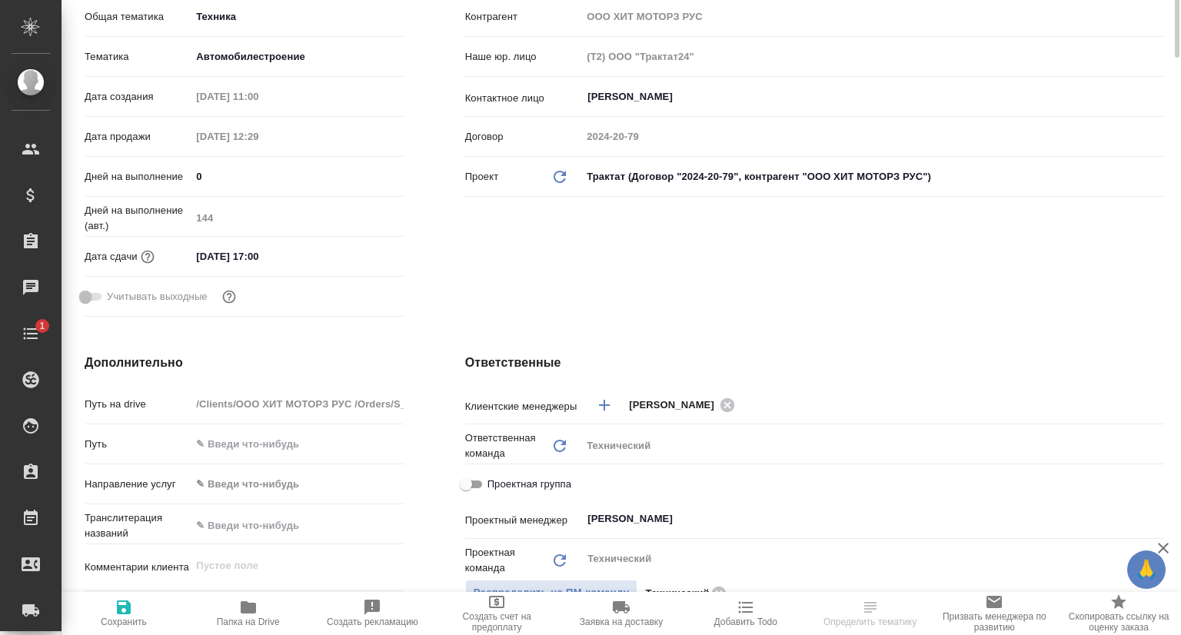
type textarea "x"
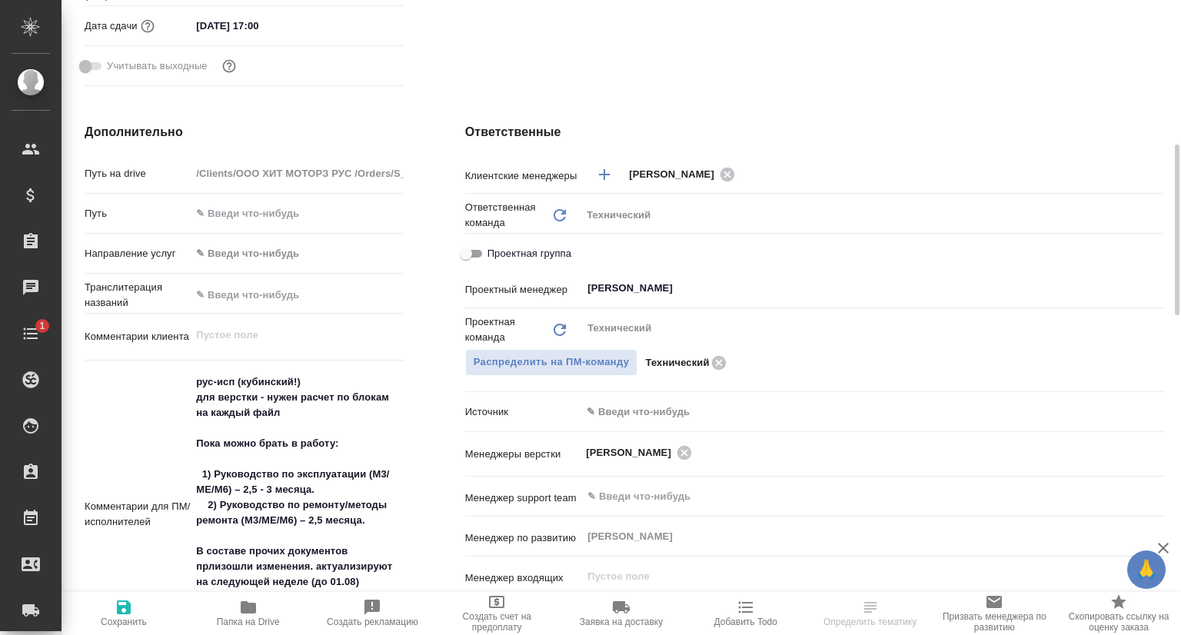
scroll to position [615, 0]
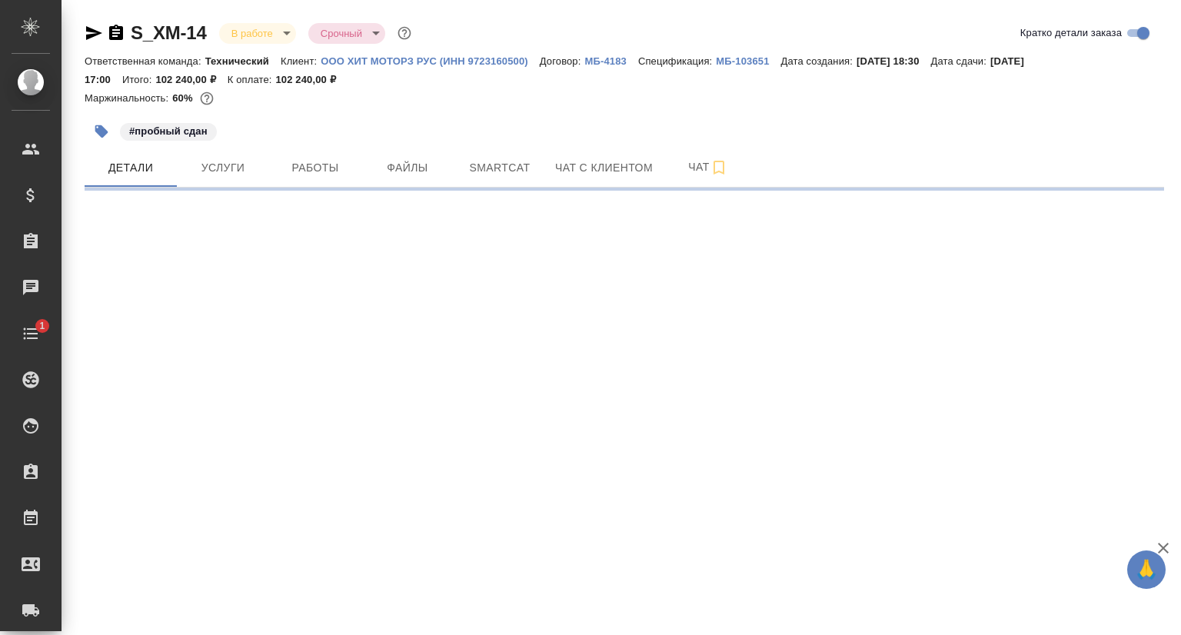
select select "RU"
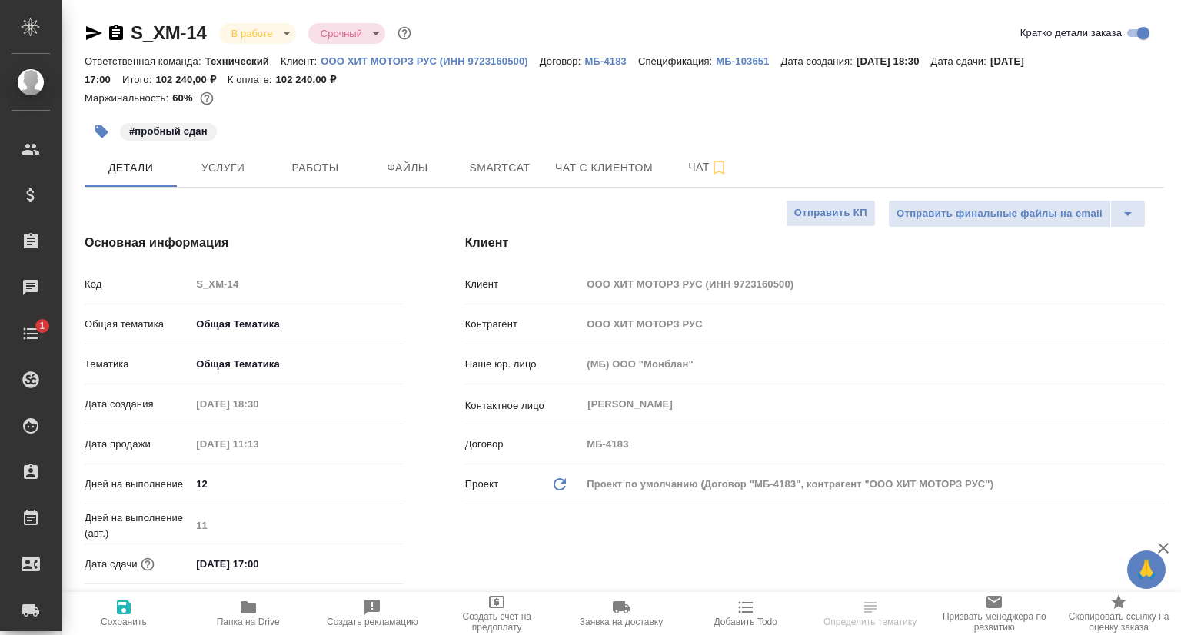
type textarea "x"
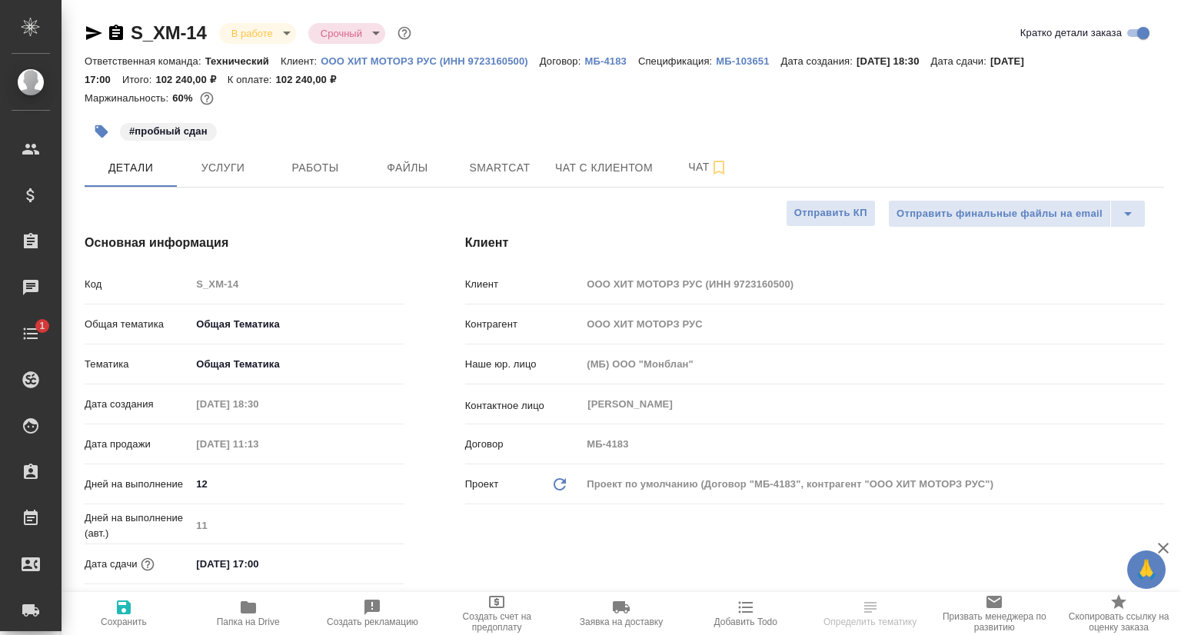
type textarea "x"
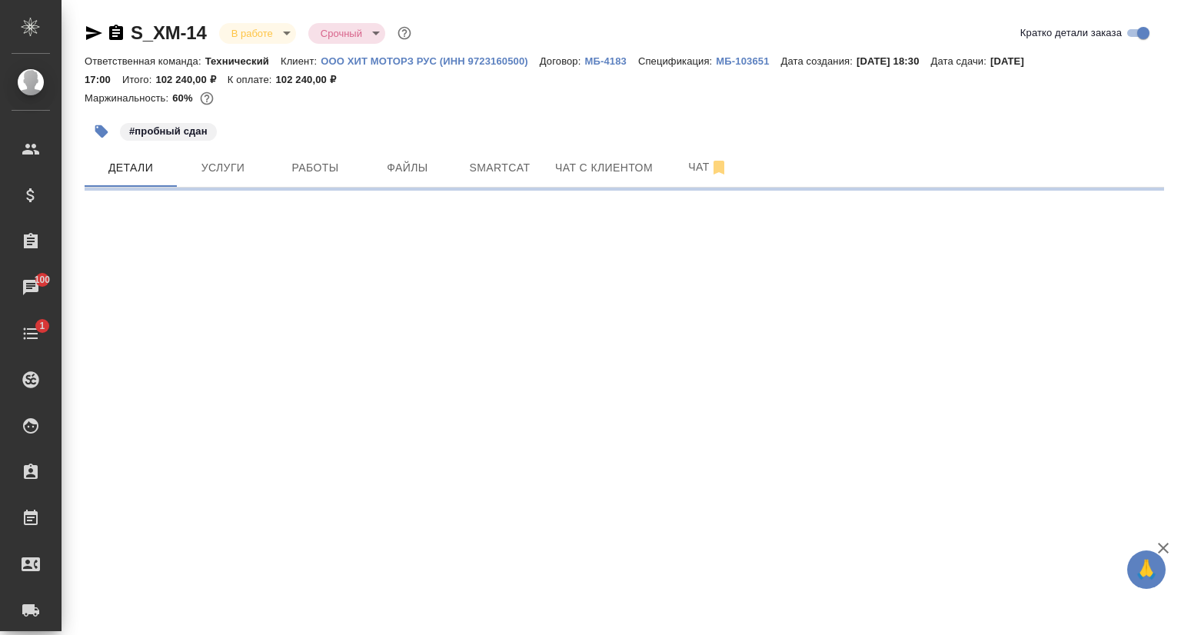
select select "RU"
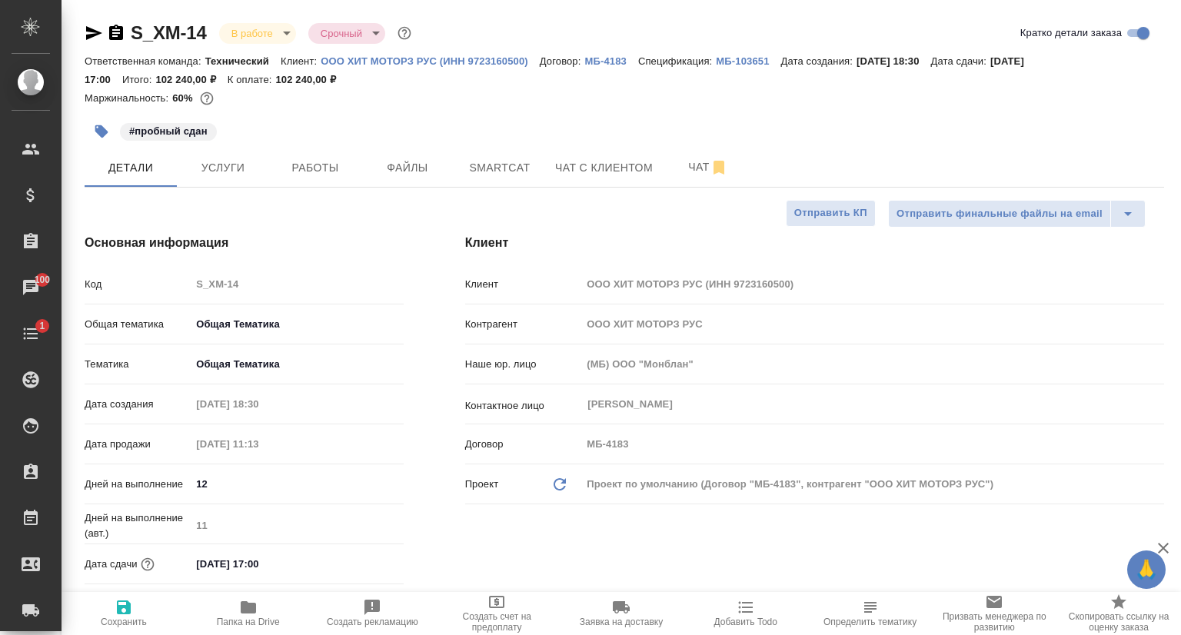
type textarea "x"
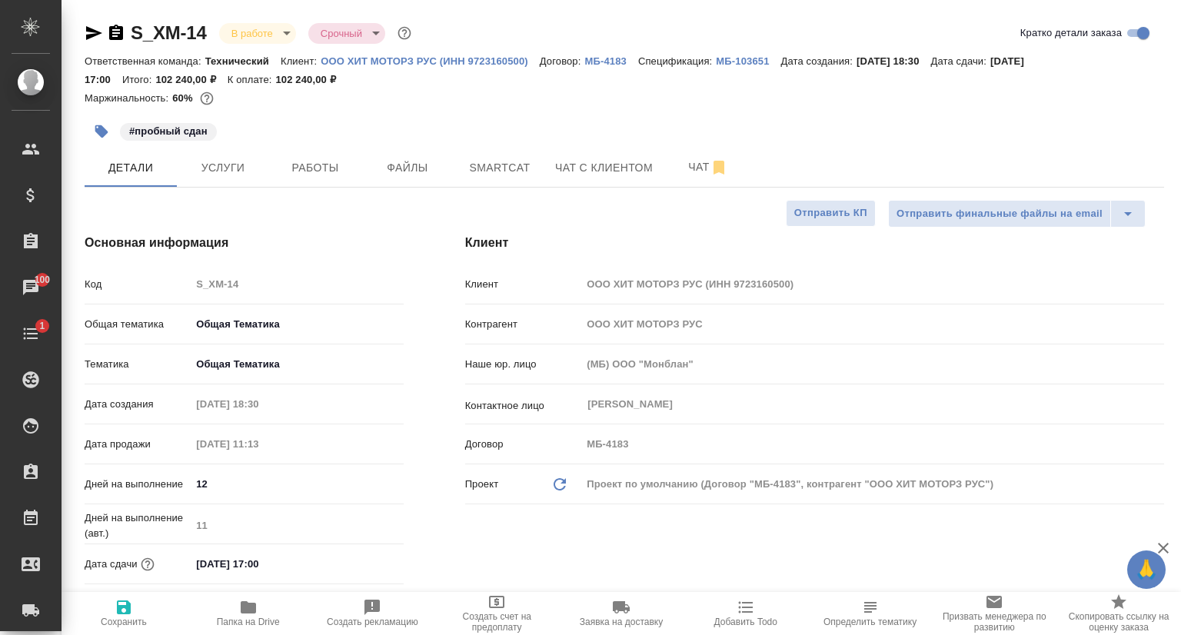
type textarea "x"
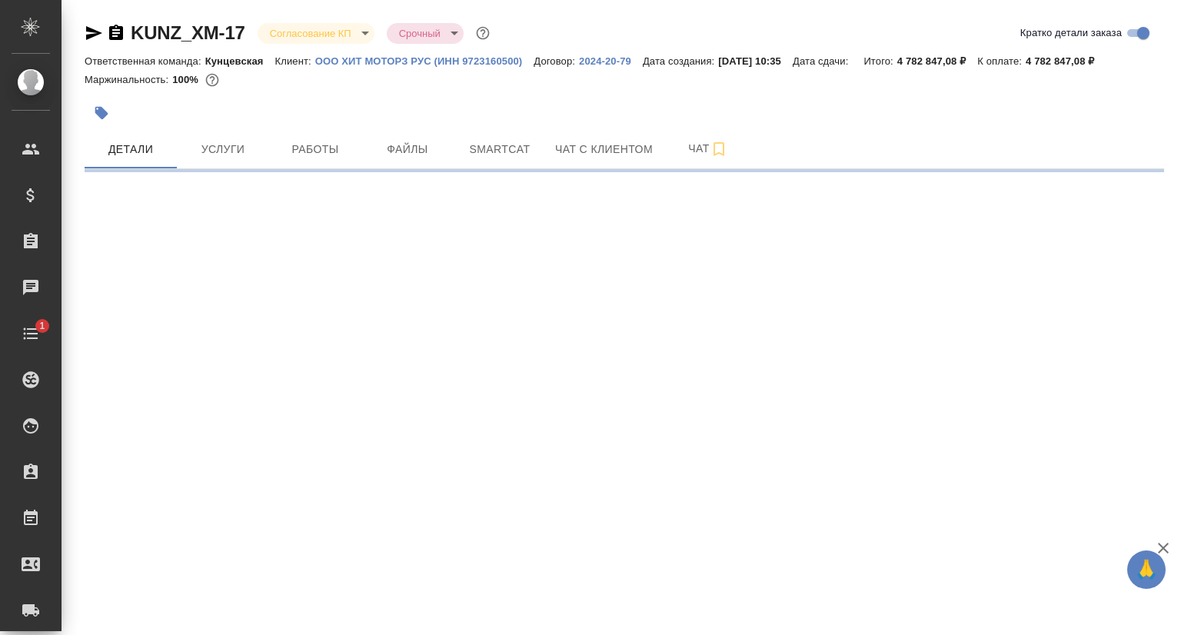
select select "RU"
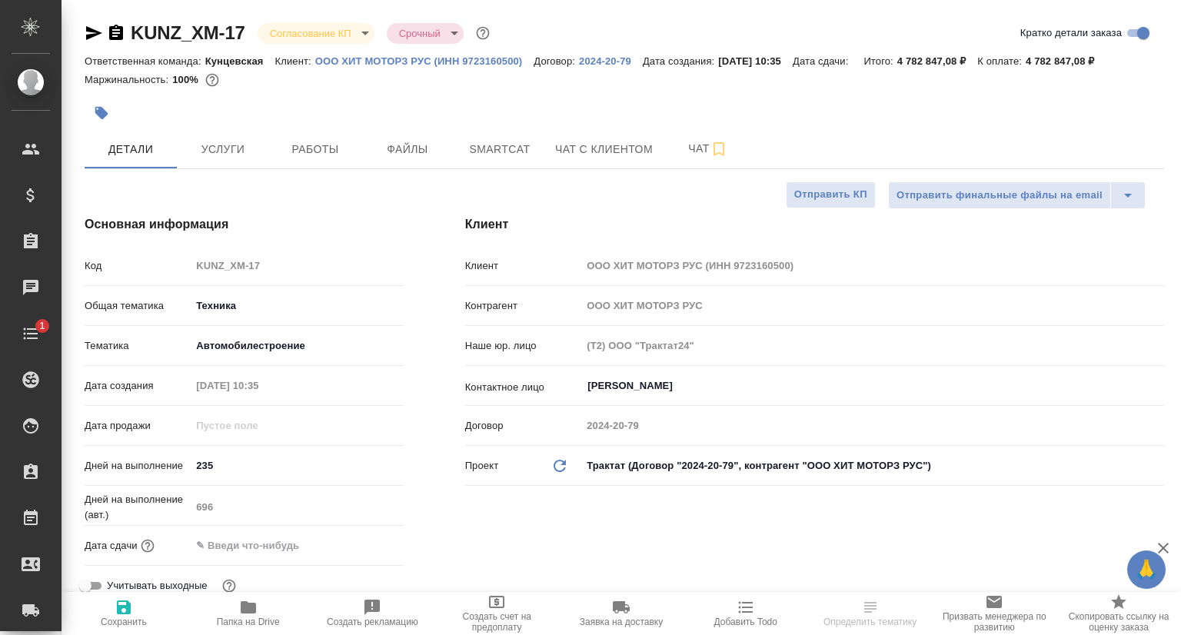
type textarea "x"
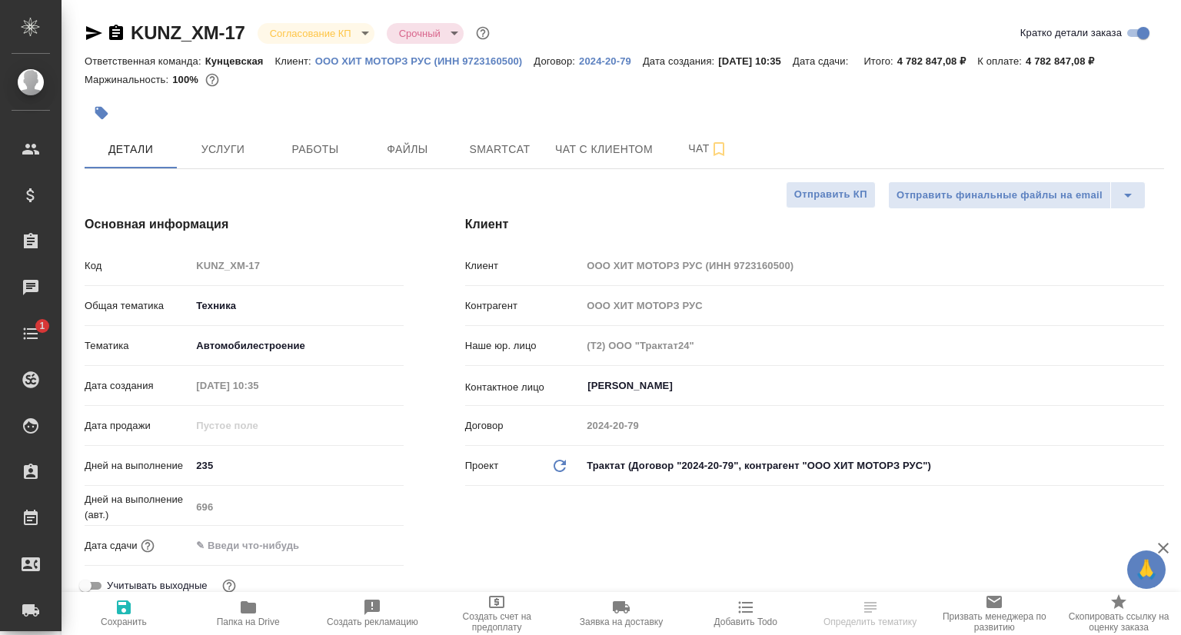
type textarea "x"
click at [158, 272] on div "Код KUNZ_XM-17" at bounding box center [244, 265] width 319 height 27
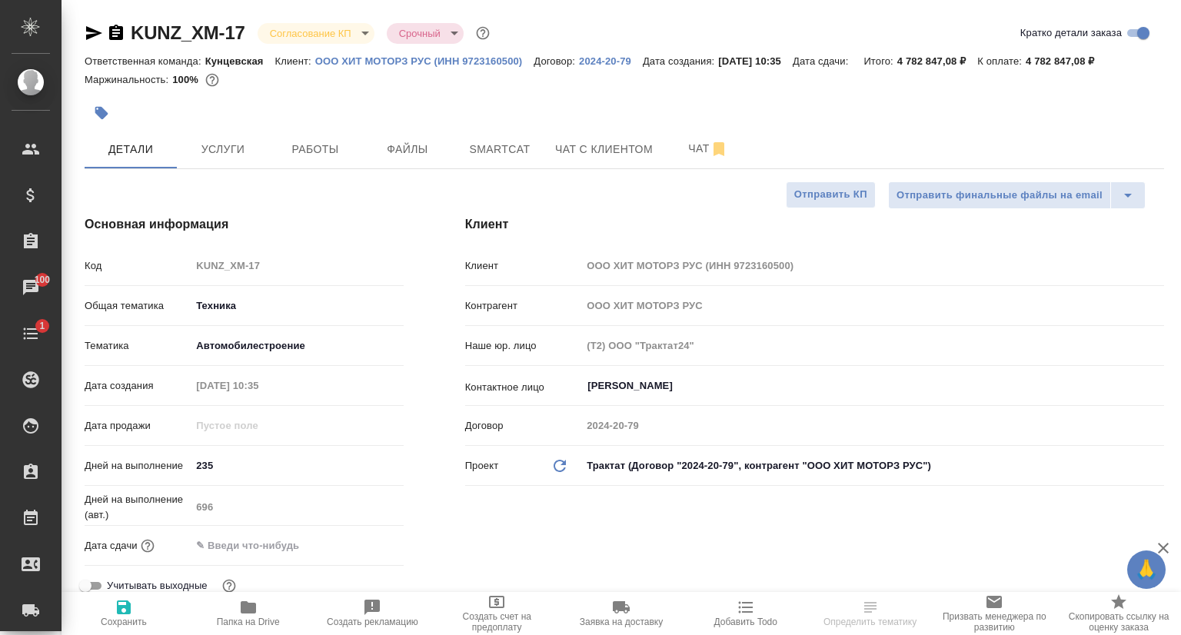
type textarea "x"
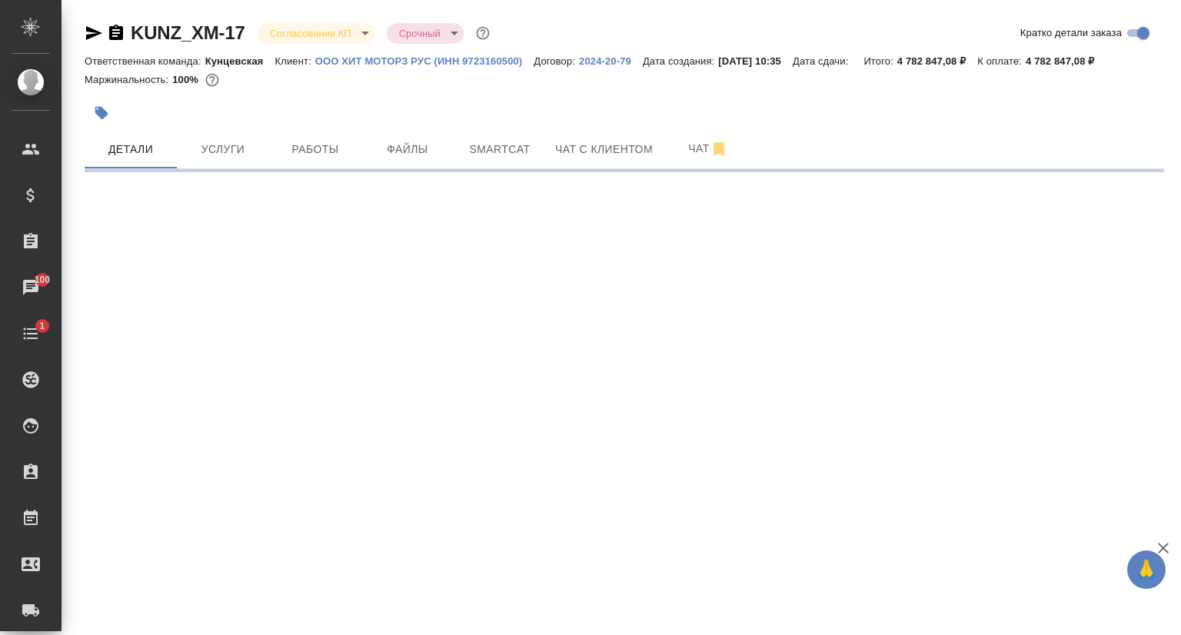
select select "RU"
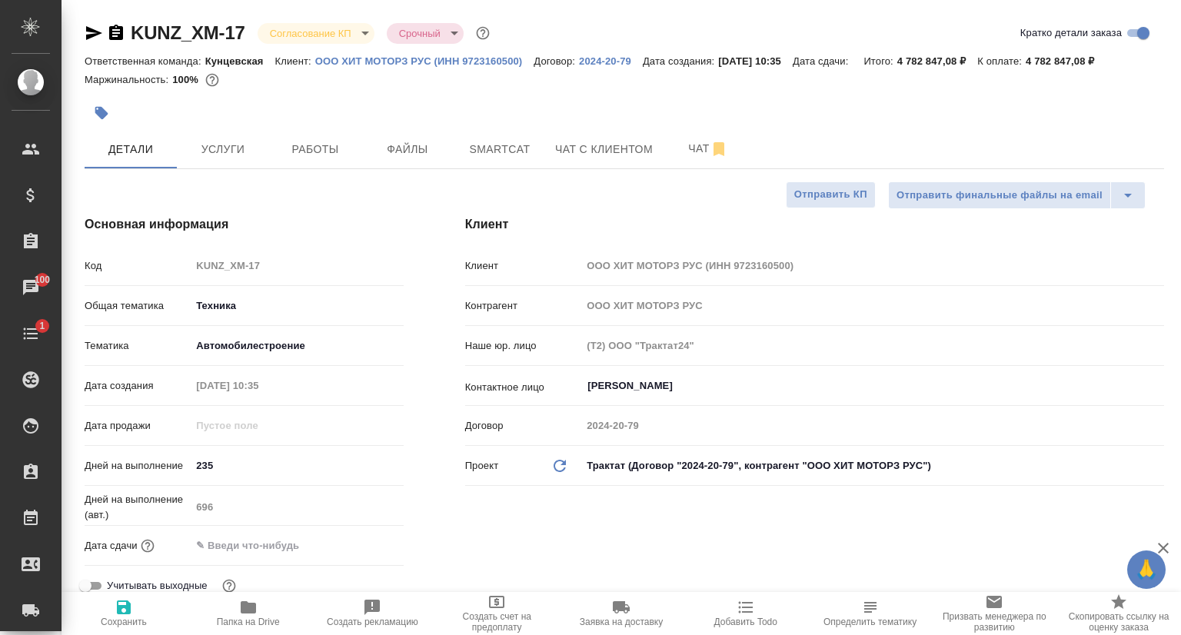
type textarea "x"
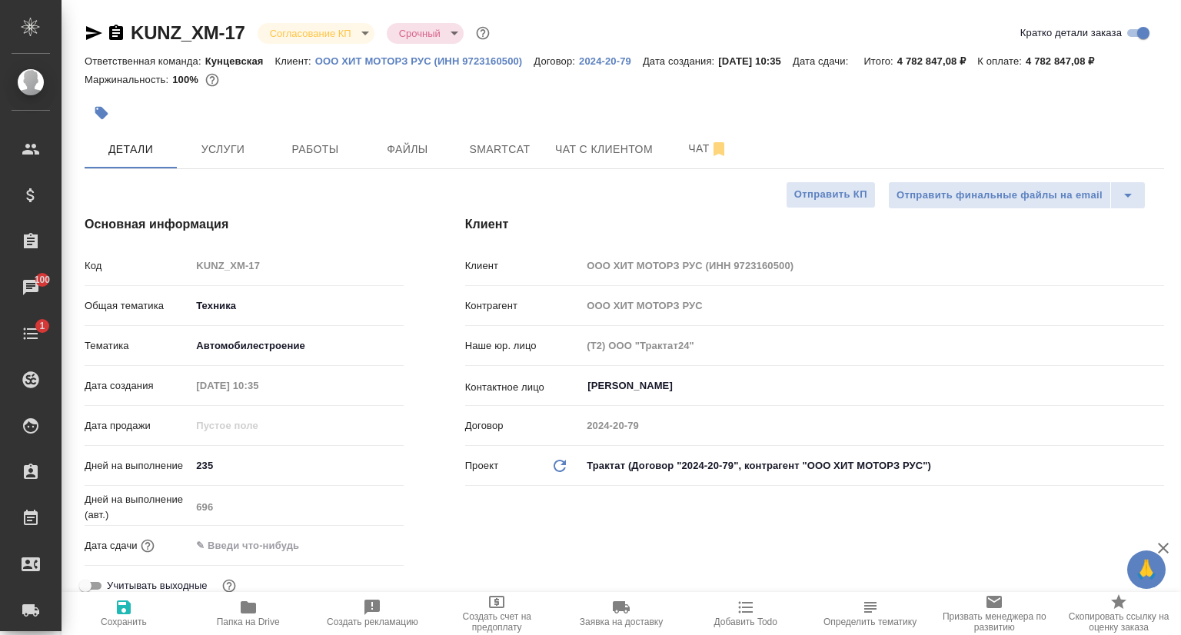
type textarea "x"
drag, startPoint x: 212, startPoint y: 139, endPoint x: 218, endPoint y: 225, distance: 86.3
click at [212, 138] on button "Услуги" at bounding box center [223, 149] width 92 height 38
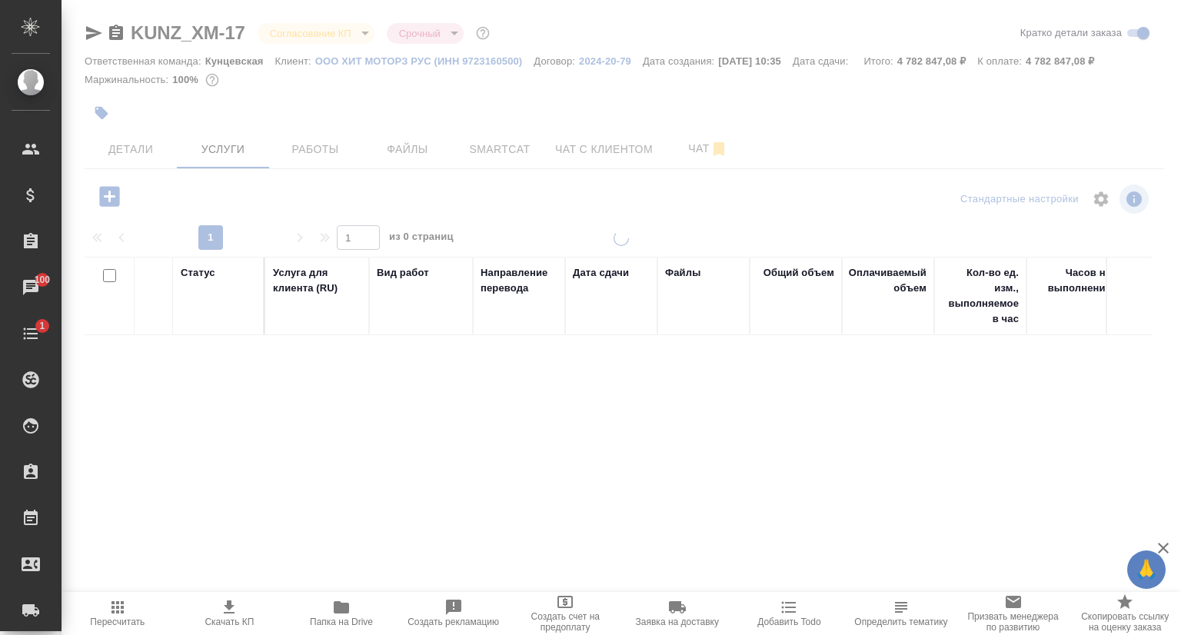
click at [232, 610] on icon "button" at bounding box center [229, 607] width 18 height 18
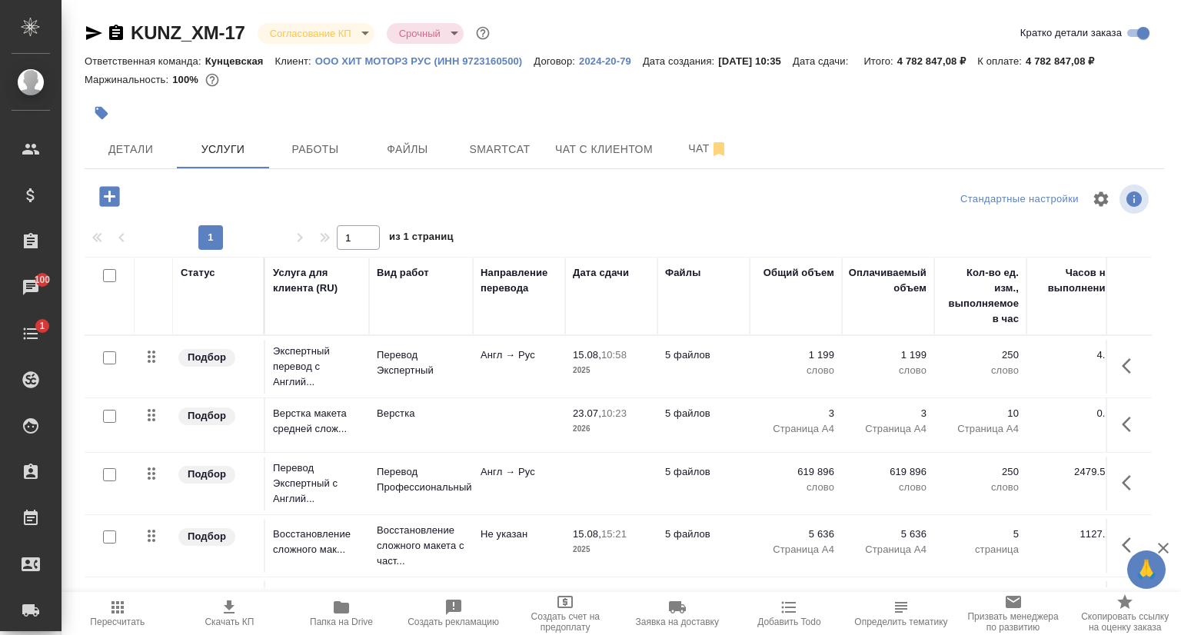
click at [231, 609] on icon "button" at bounding box center [229, 607] width 18 height 18
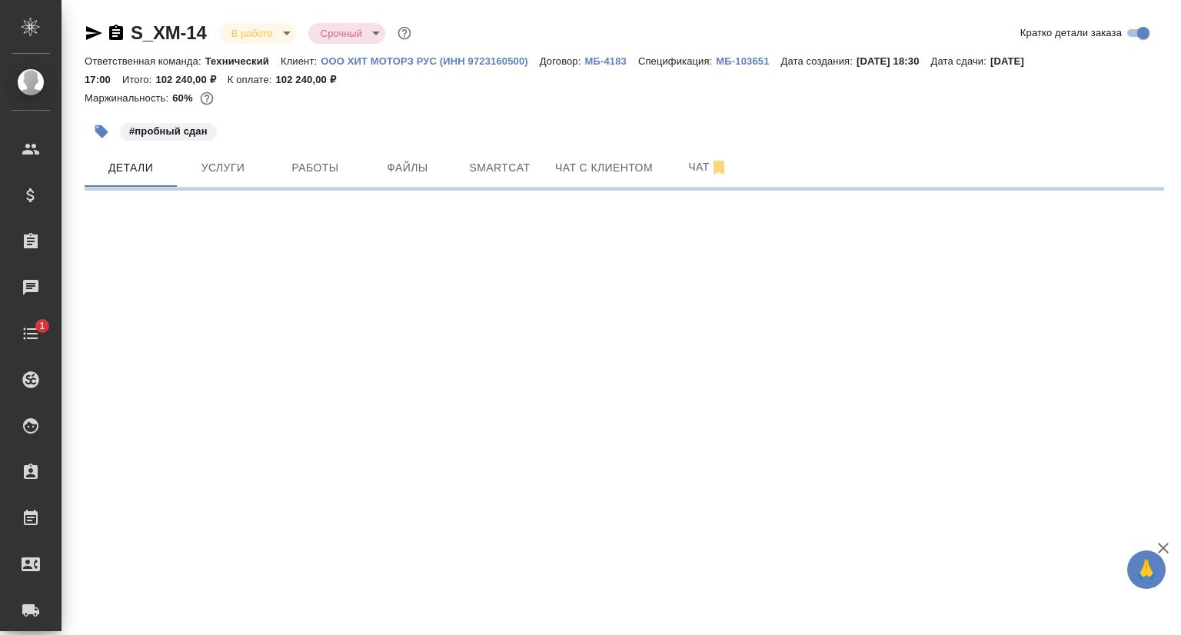
select select "RU"
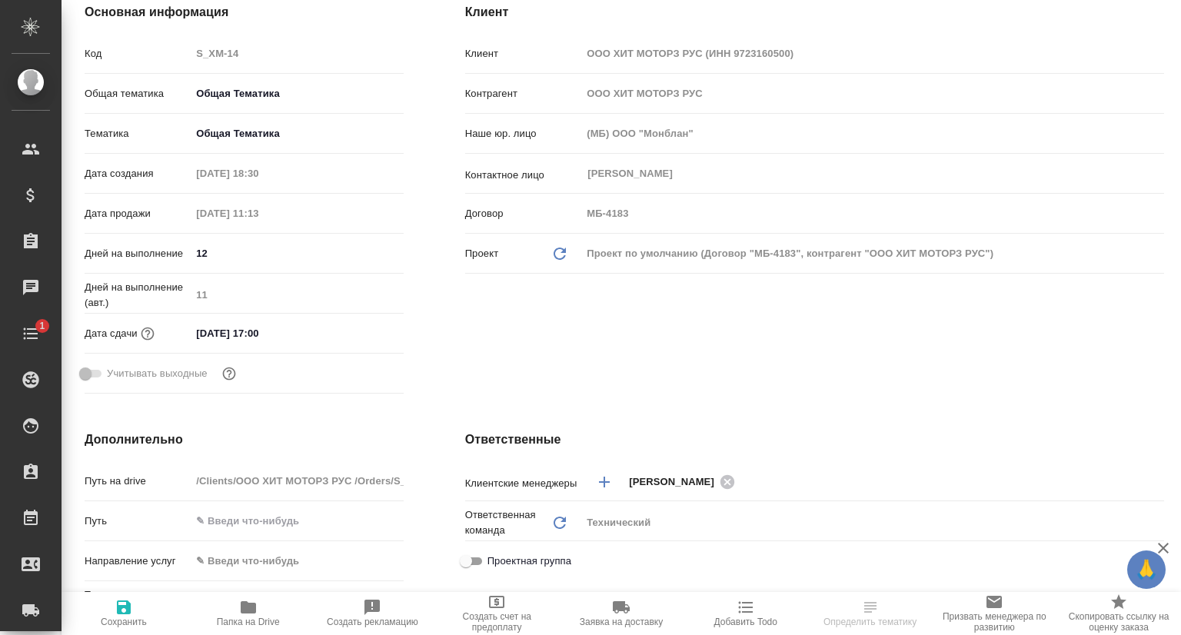
type textarea "x"
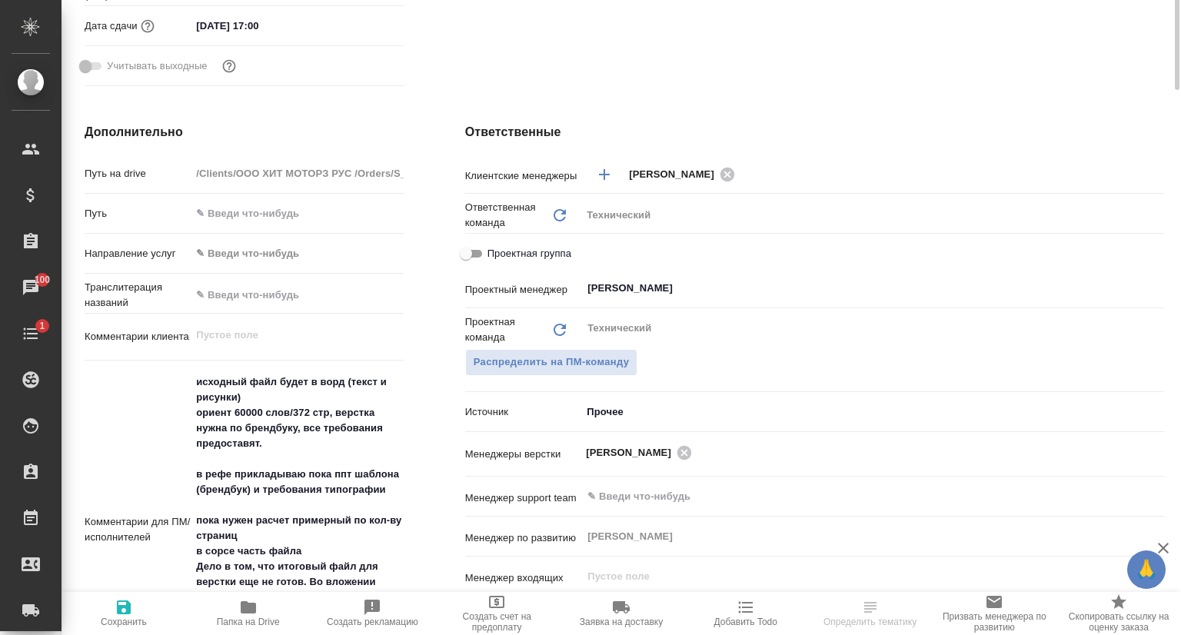
scroll to position [308, 0]
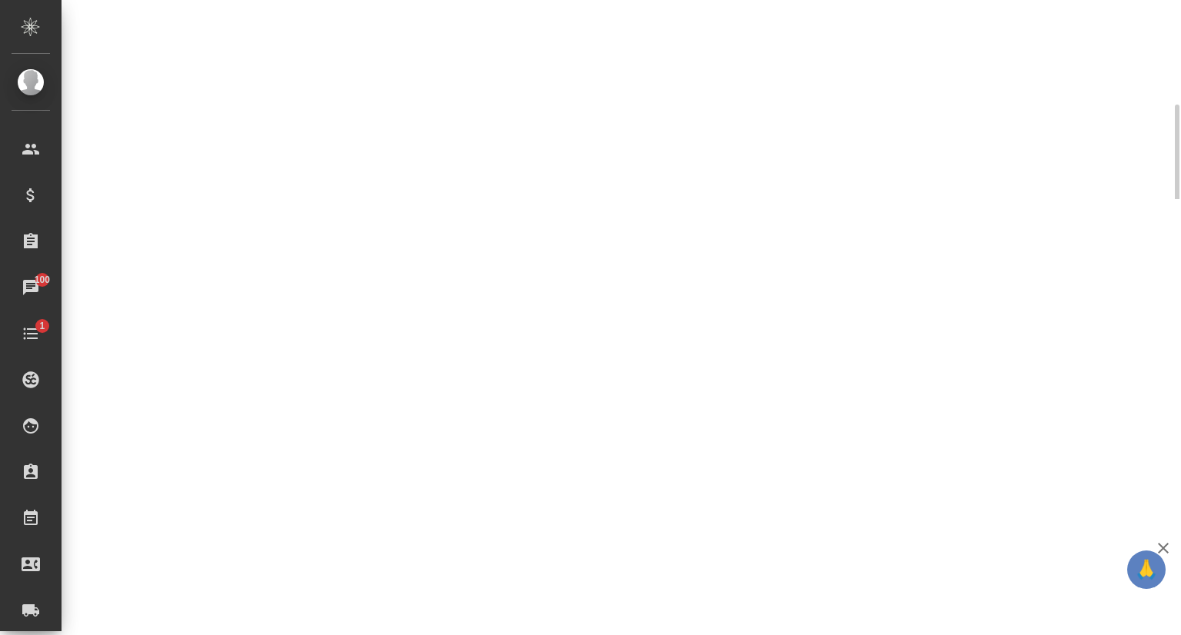
select select "RU"
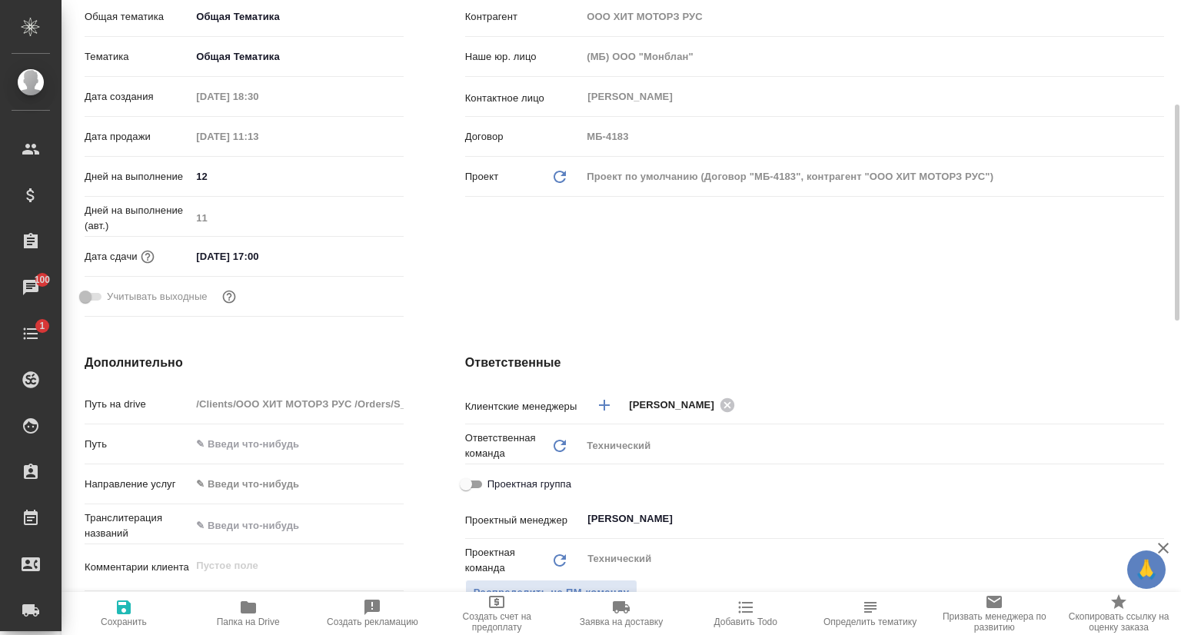
type textarea "x"
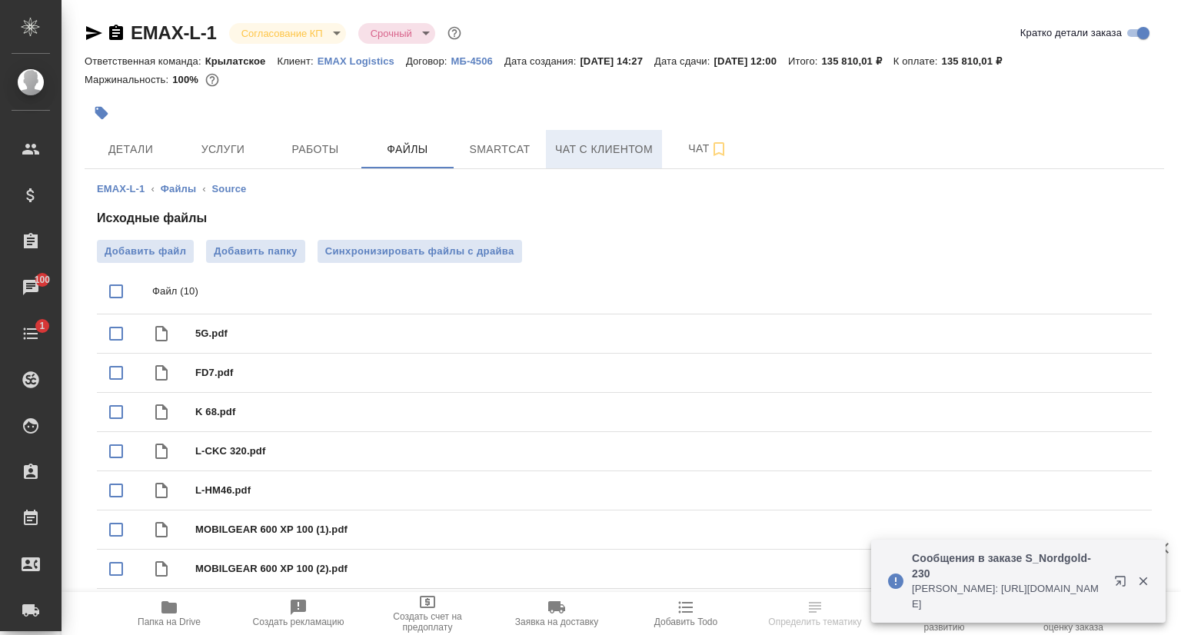
click at [621, 157] on span "Чат с клиентом" at bounding box center [604, 149] width 98 height 19
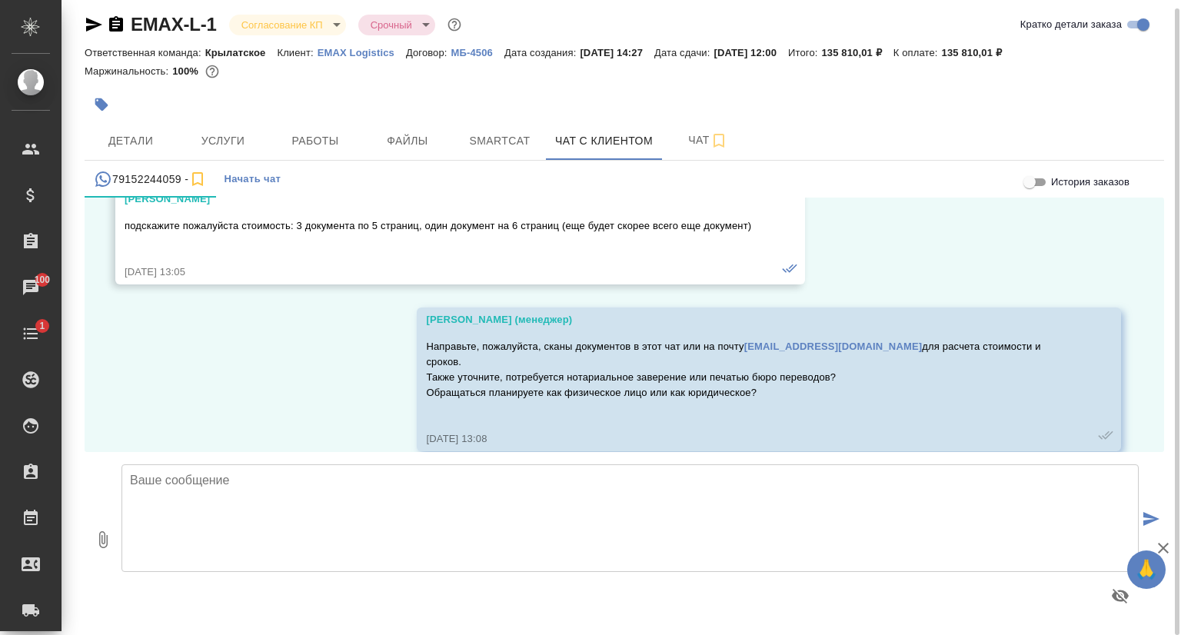
scroll to position [447, 0]
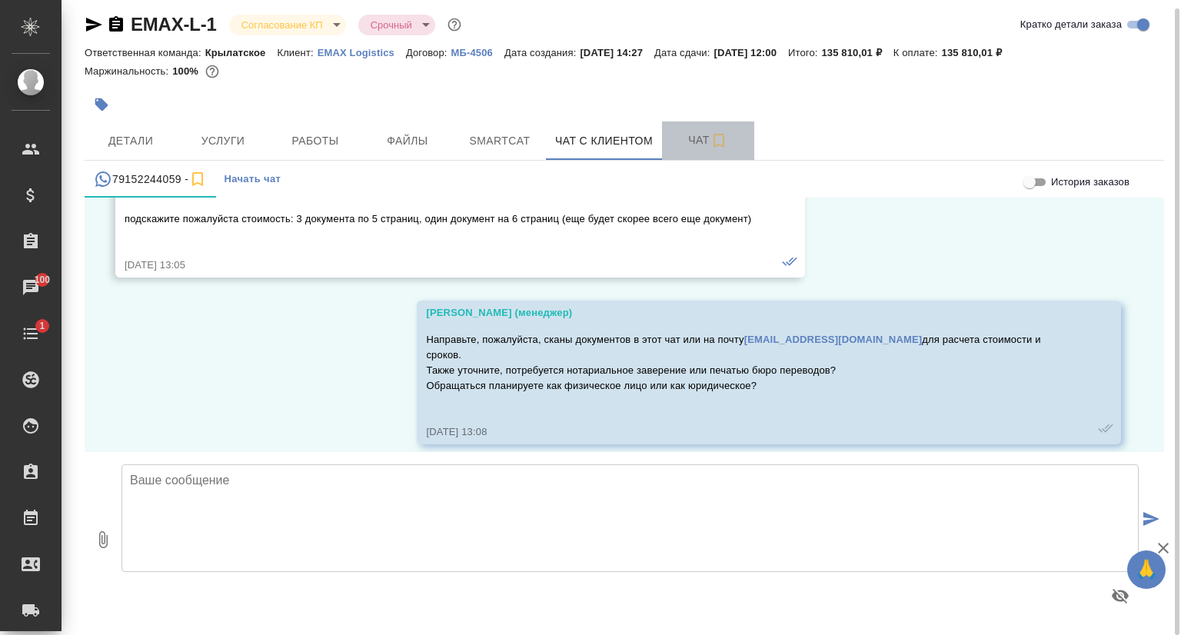
click at [687, 140] on span "Чат" at bounding box center [708, 140] width 74 height 19
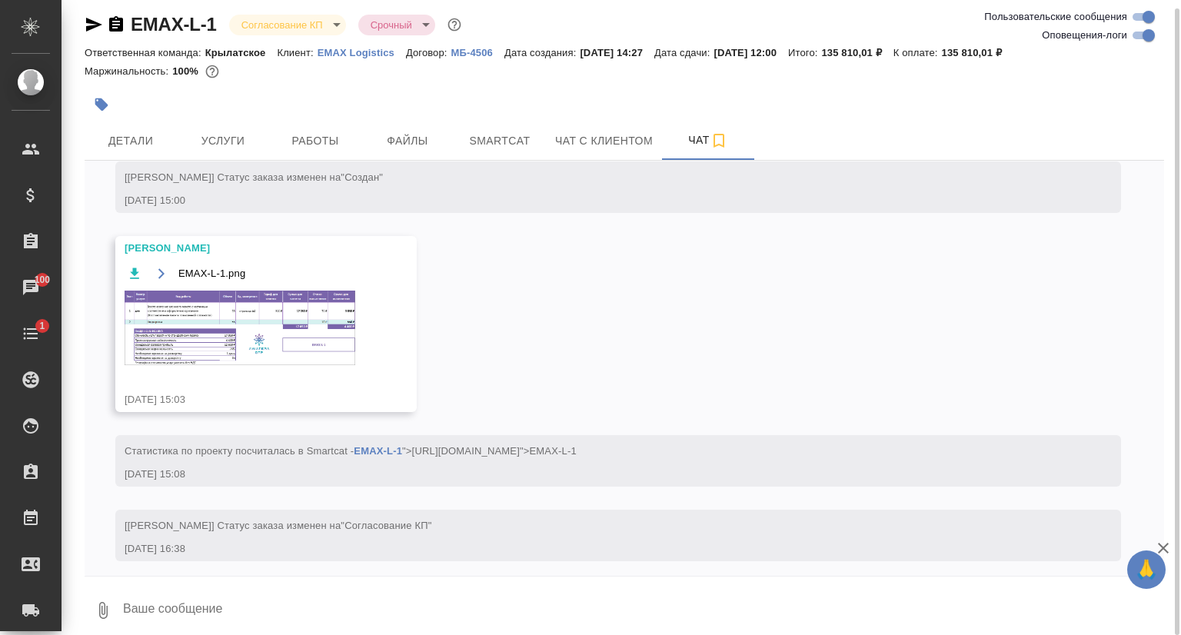
scroll to position [298, 0]
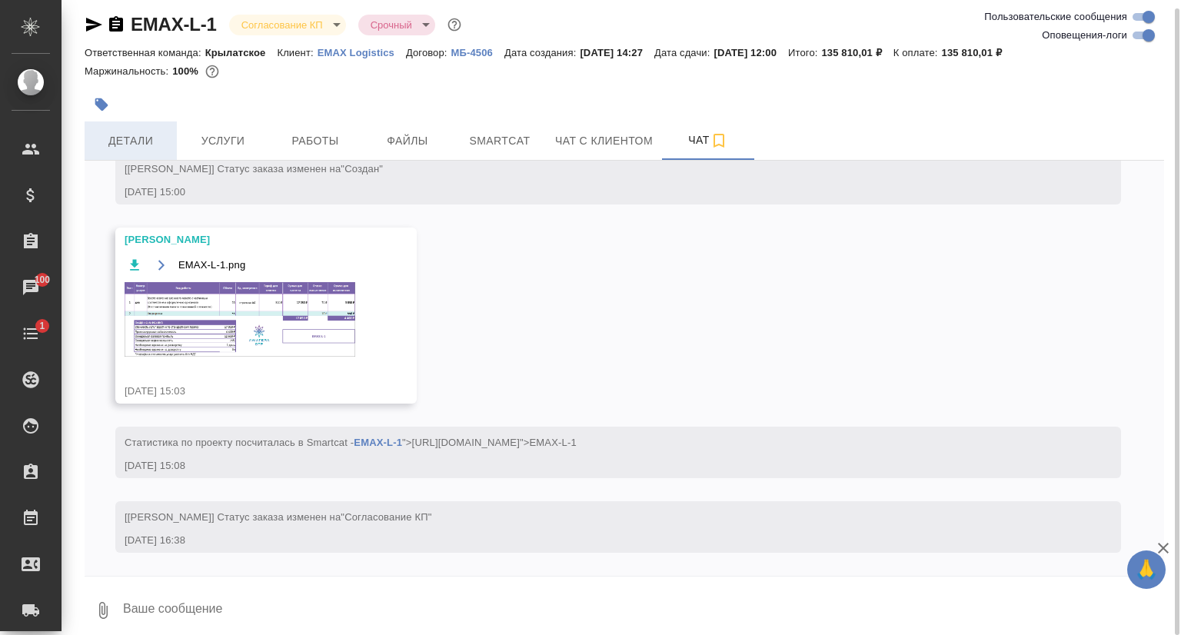
click at [108, 150] on span "Детали" at bounding box center [131, 140] width 74 height 19
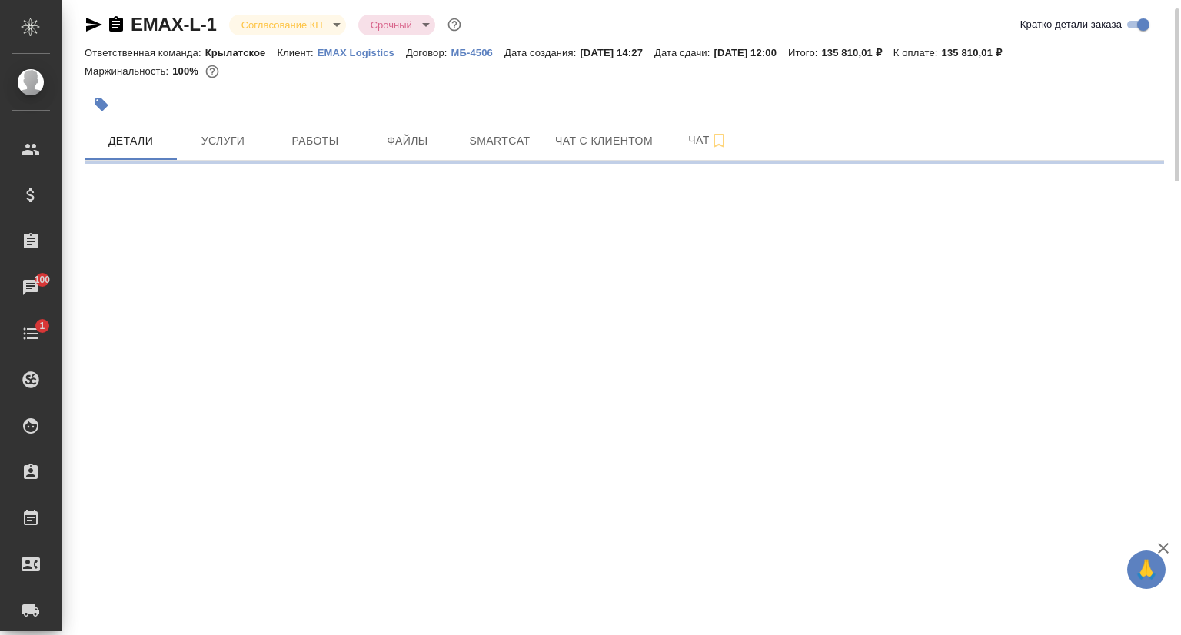
select select "RU"
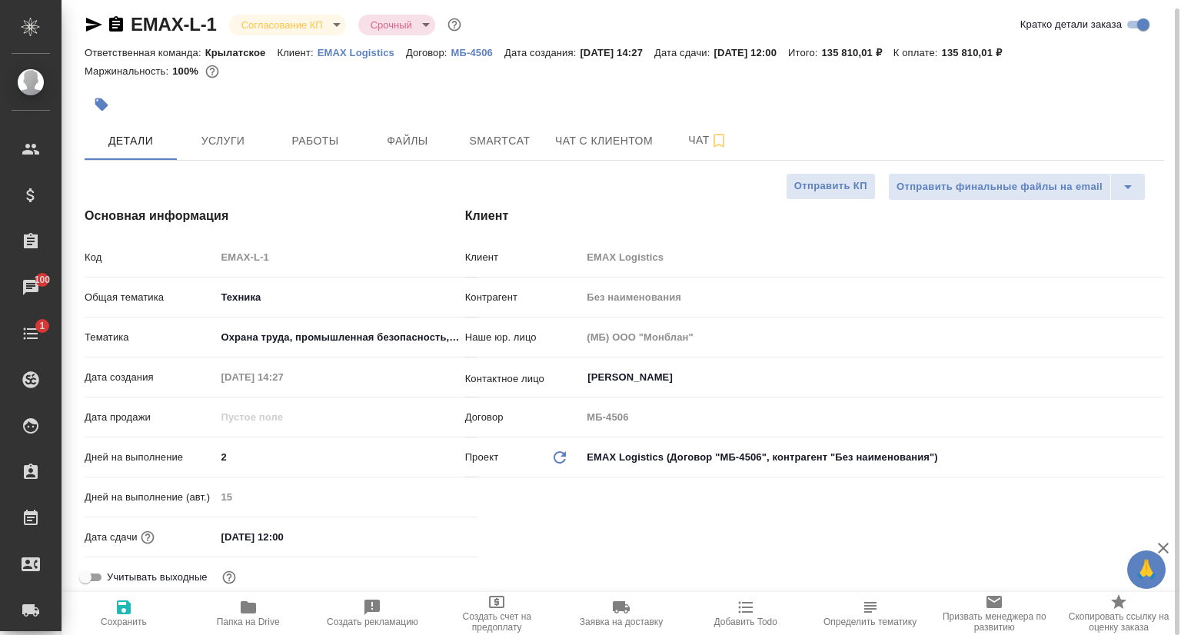
type textarea "x"
click at [92, 22] on icon "button" at bounding box center [94, 25] width 16 height 14
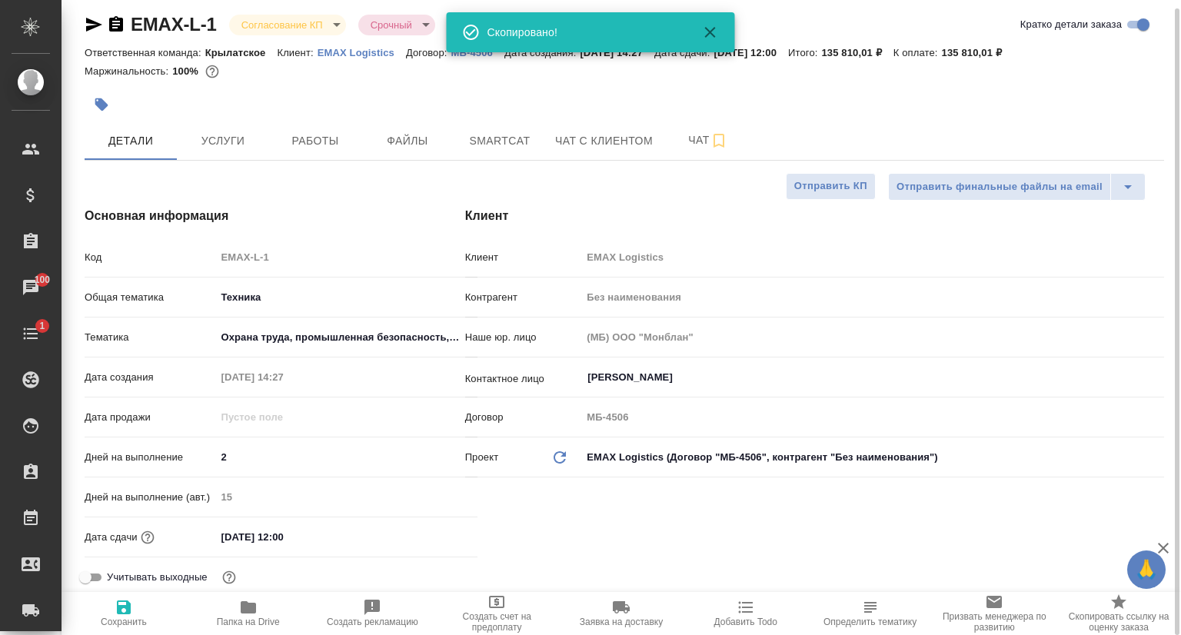
type textarea "x"
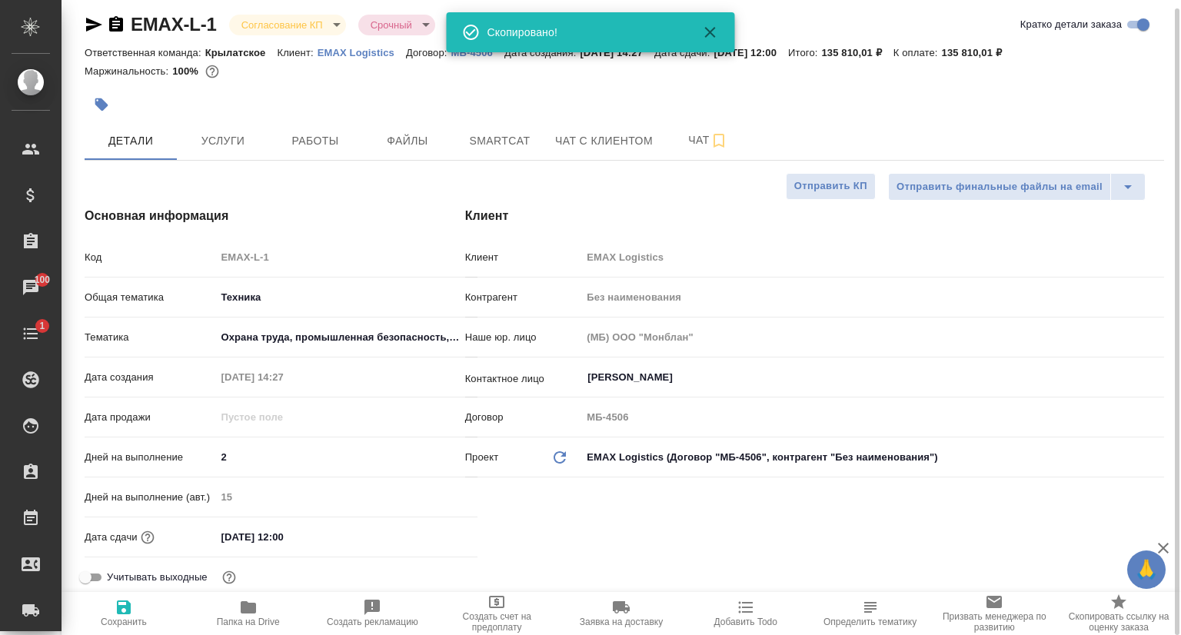
type textarea "x"
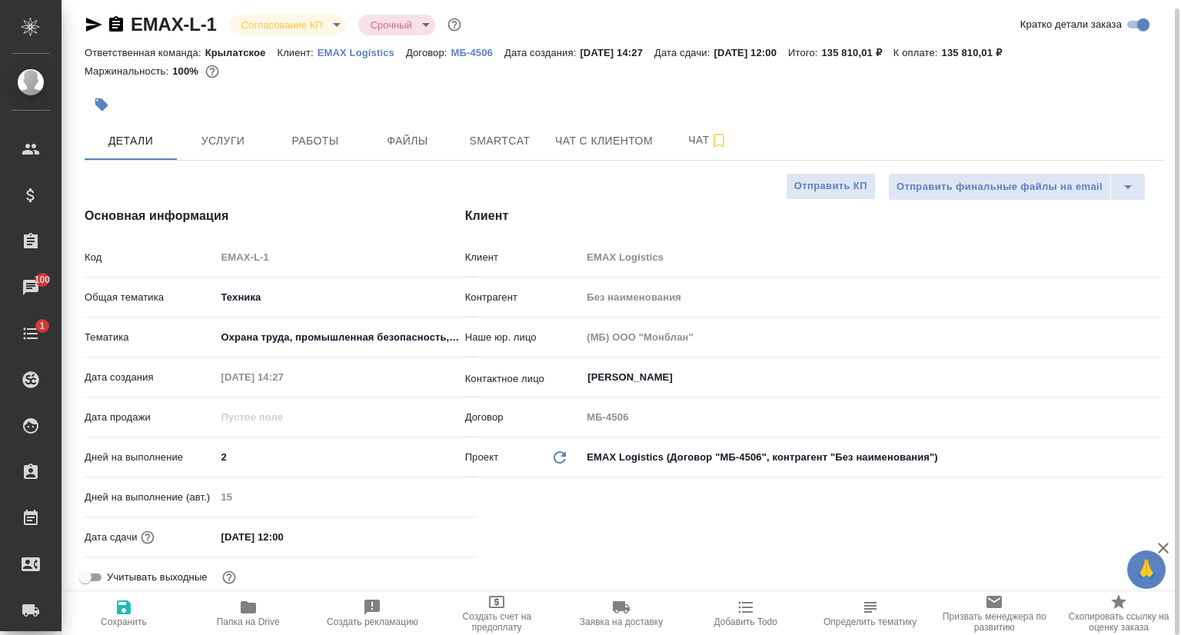
click at [351, 50] on p "EMAX Logistics" at bounding box center [362, 53] width 88 height 12
type textarea "x"
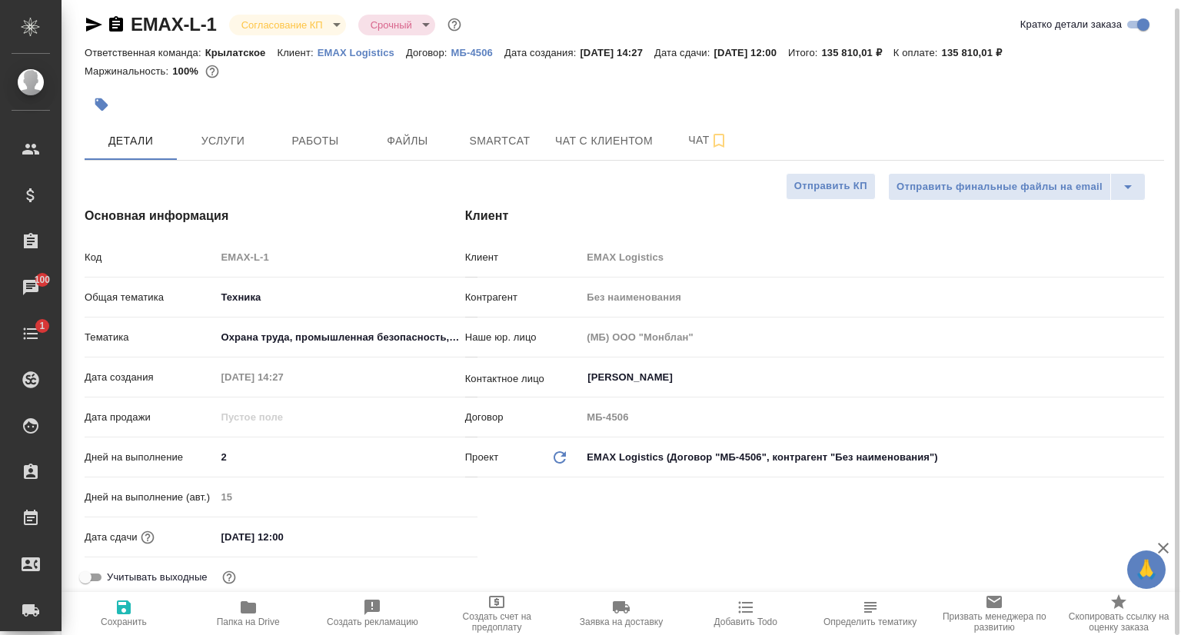
type textarea "x"
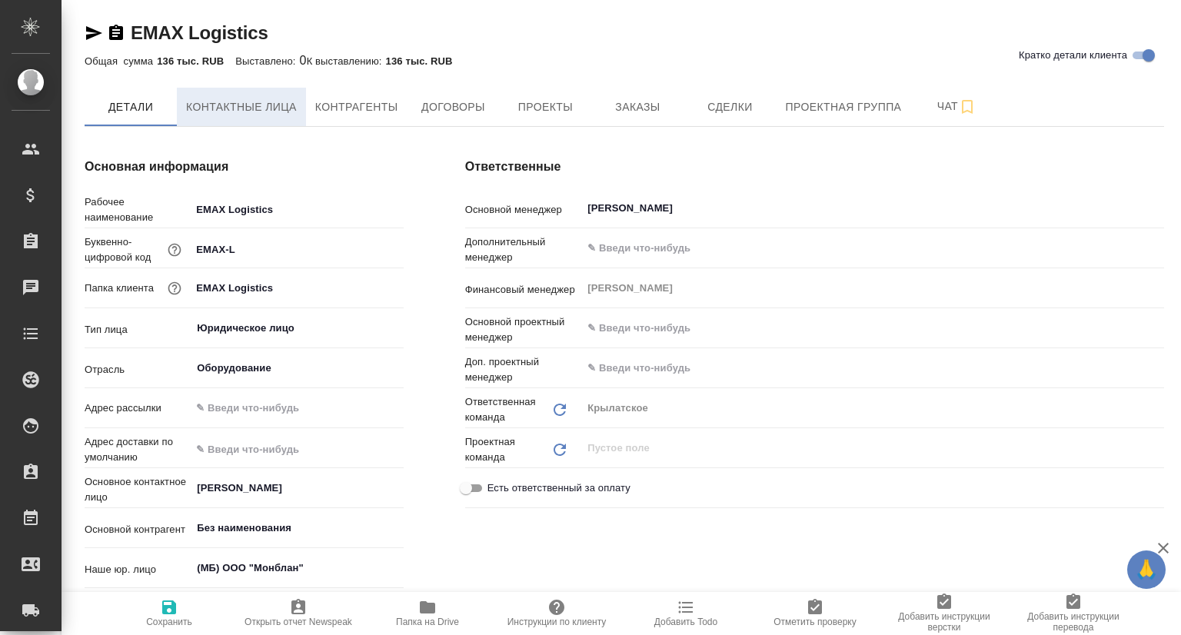
click at [230, 108] on span "Контактные лица" at bounding box center [241, 107] width 111 height 19
type textarea "x"
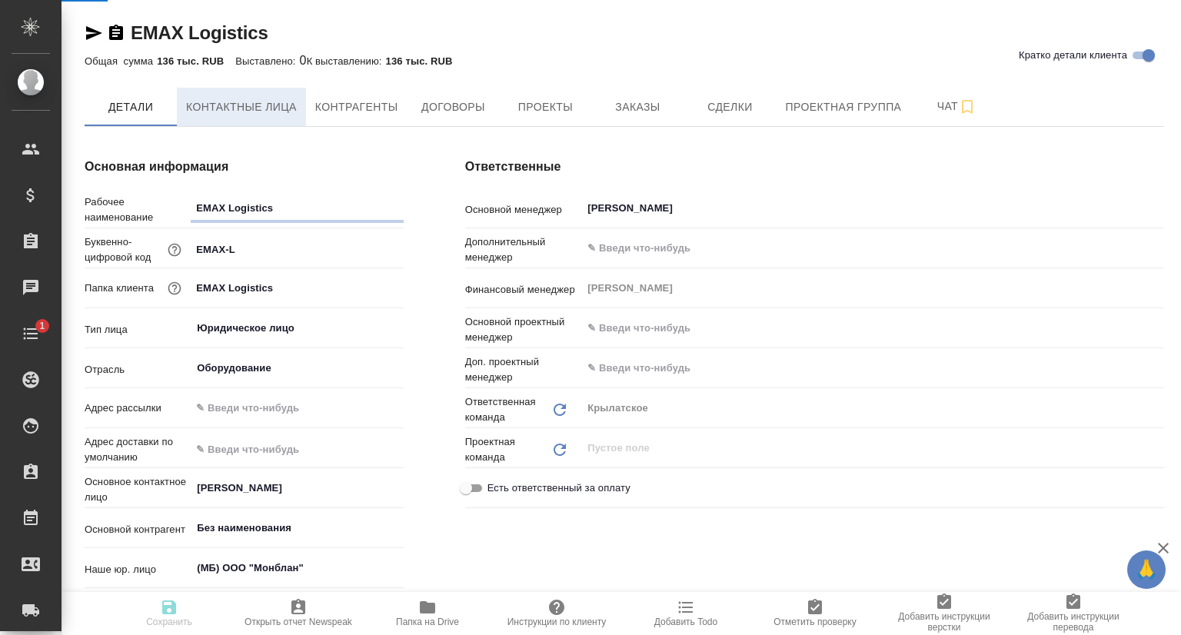
select select "RU"
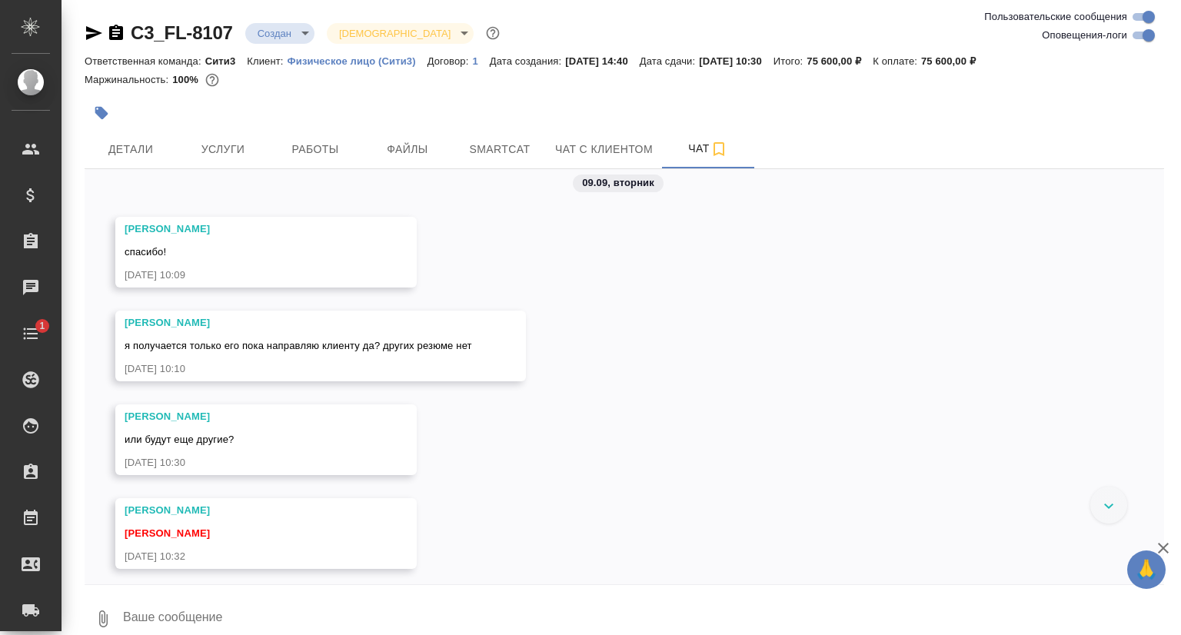
scroll to position [6001, 0]
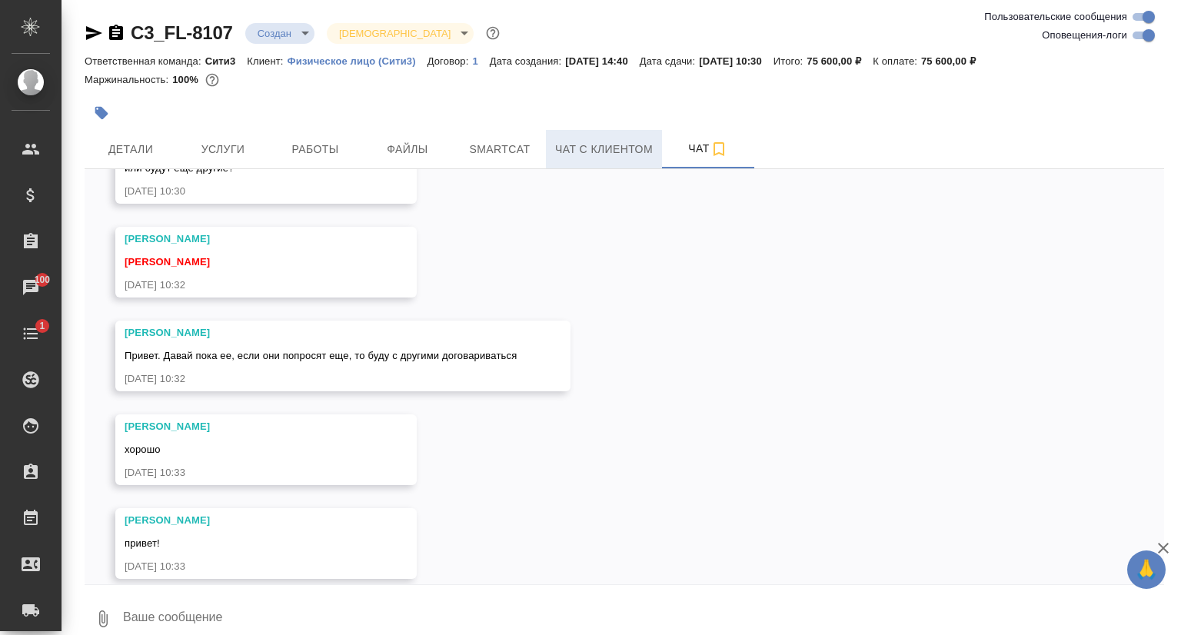
click at [595, 155] on span "Чат с клиентом" at bounding box center [604, 149] width 98 height 19
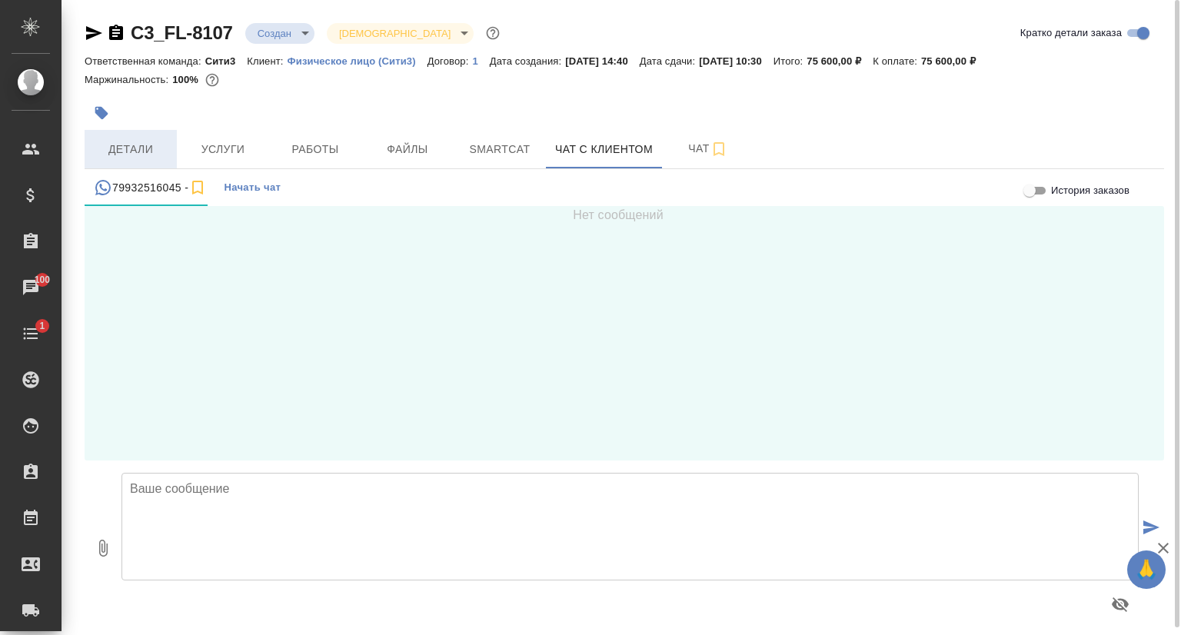
click at [168, 142] on button "Детали" at bounding box center [131, 149] width 92 height 38
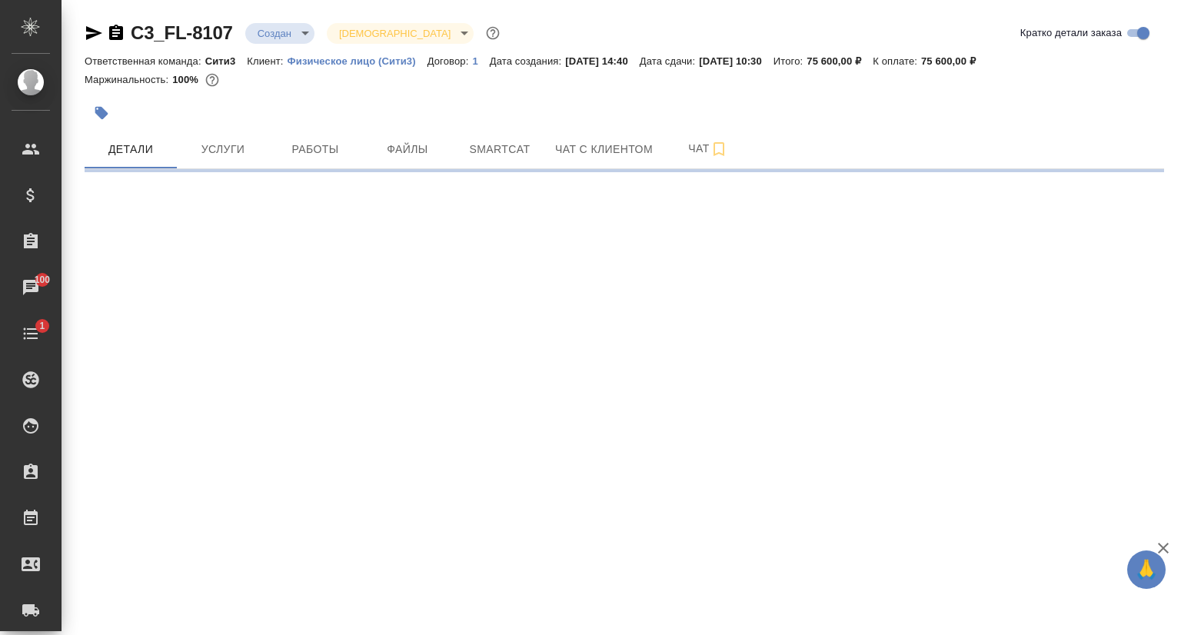
select select "RU"
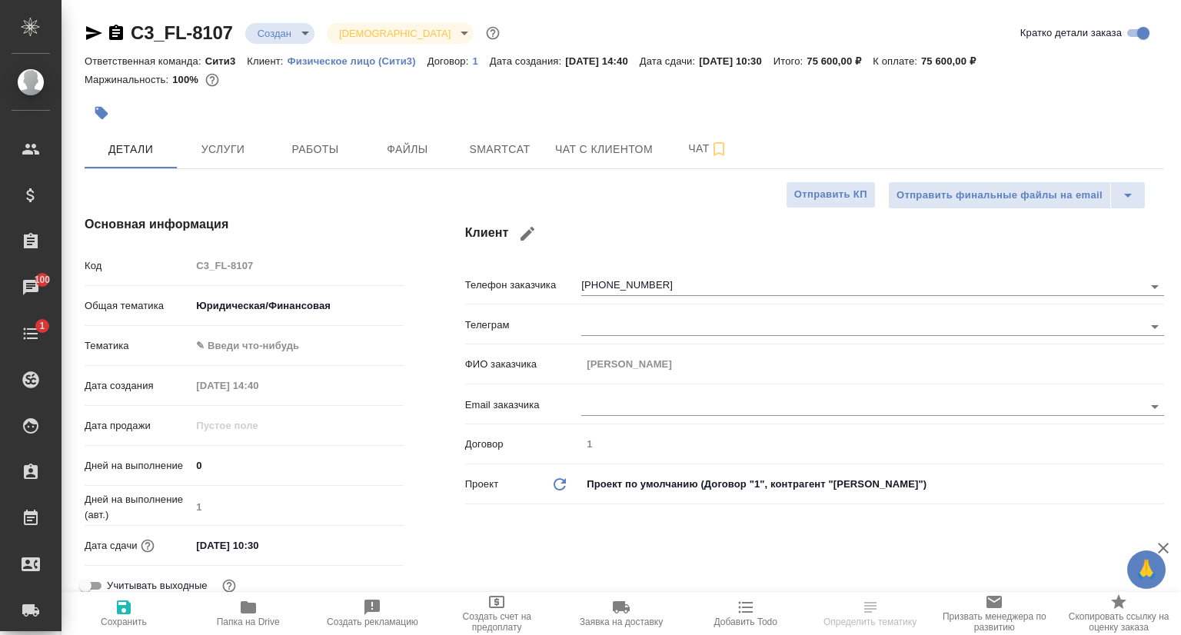
type textarea "x"
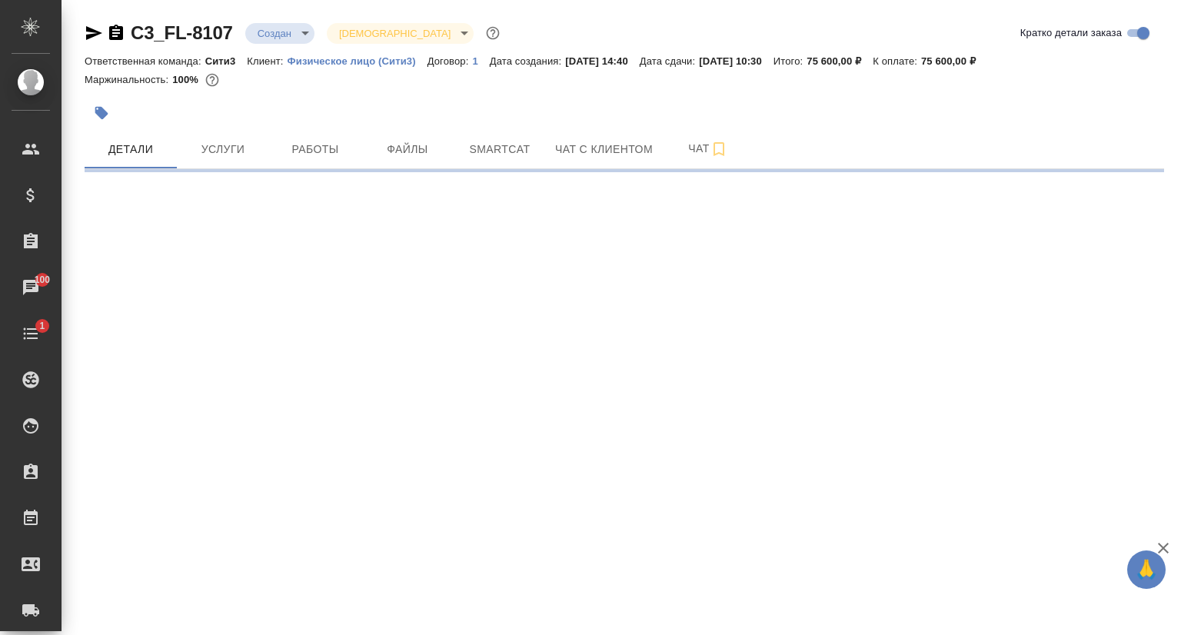
select select "RU"
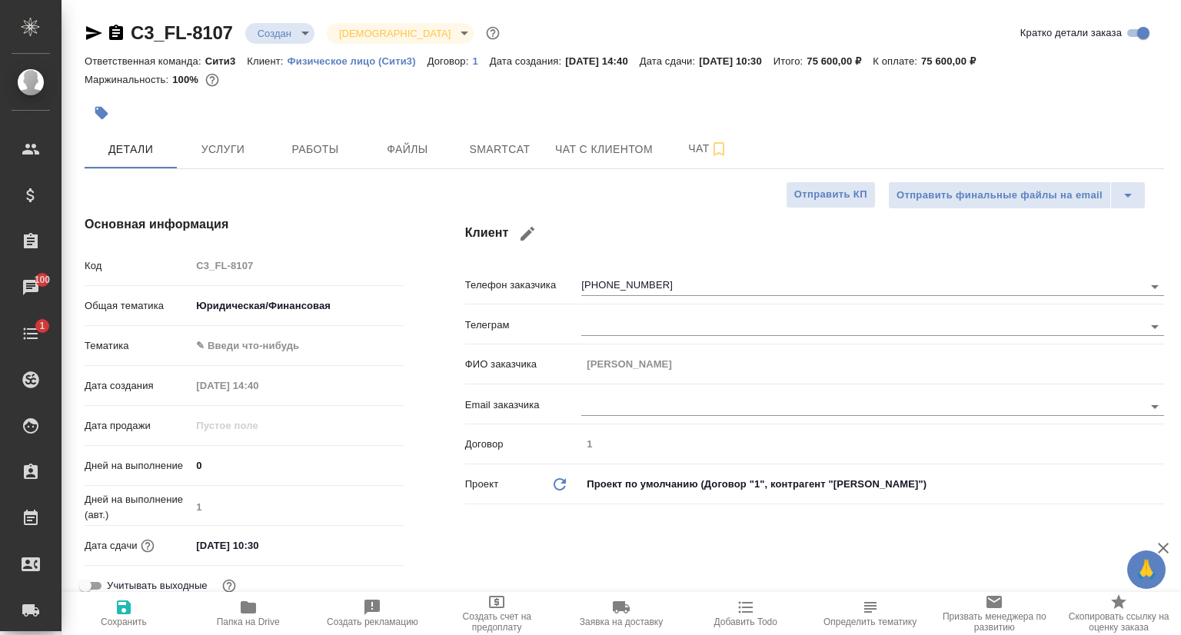
type textarea "x"
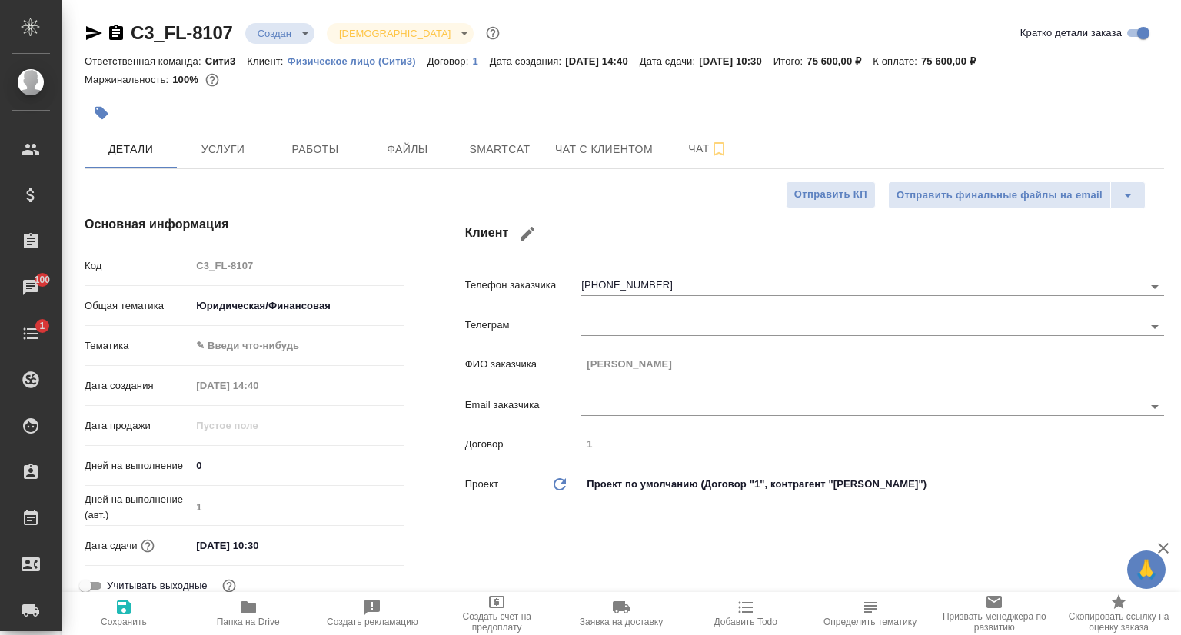
type textarea "x"
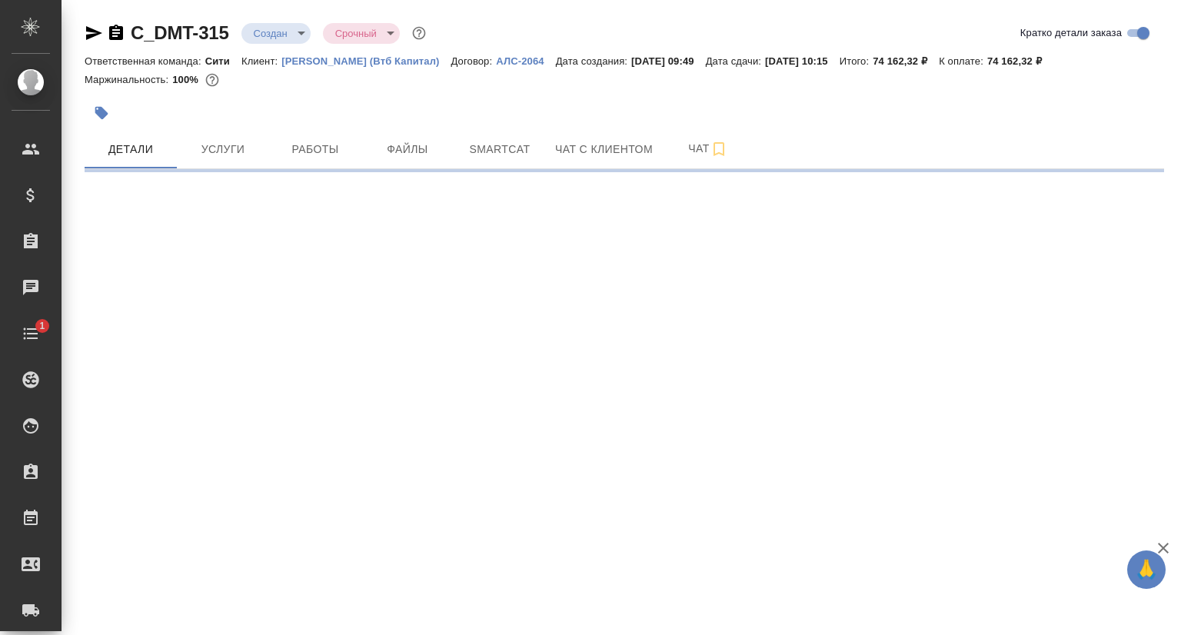
select select "RU"
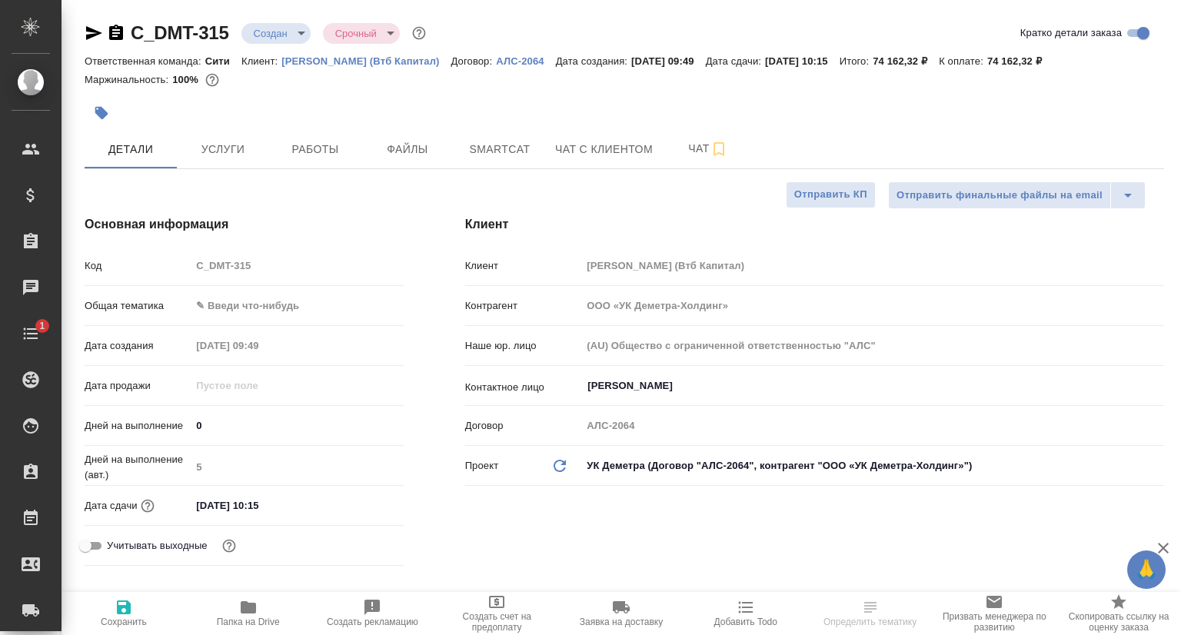
type textarea "x"
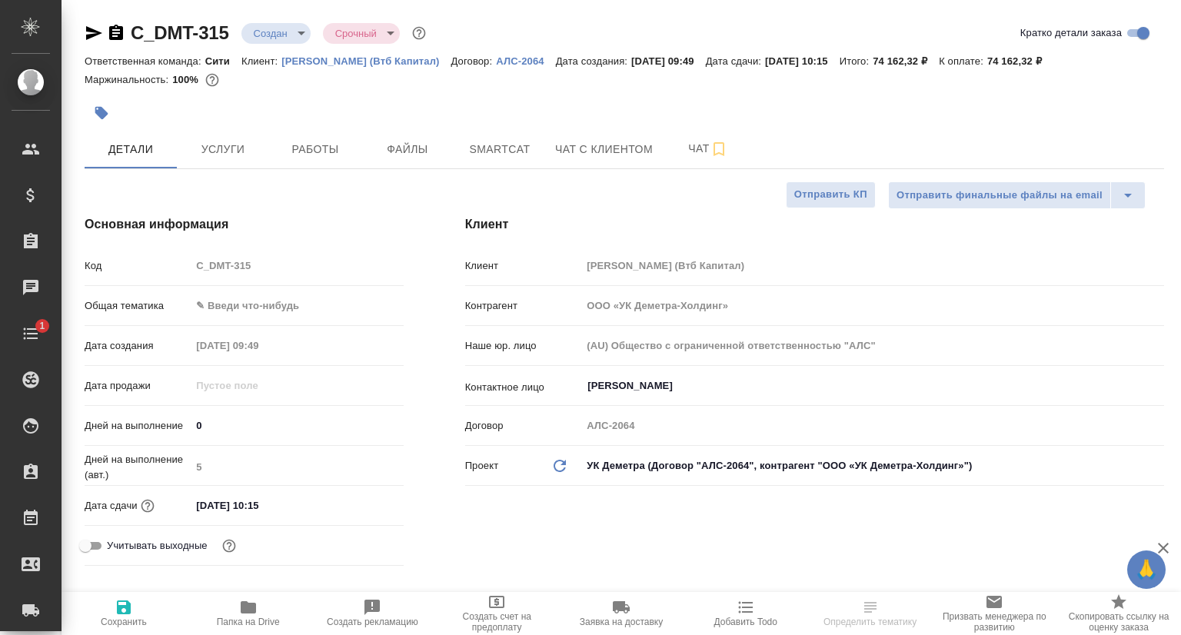
type textarea "x"
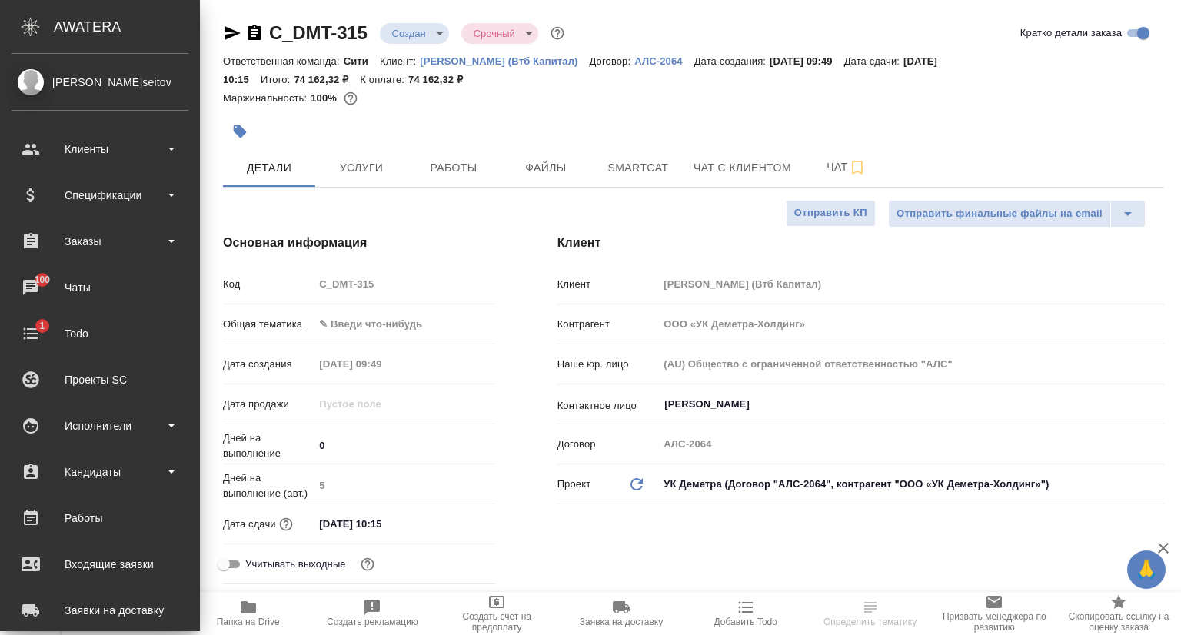
type textarea "x"
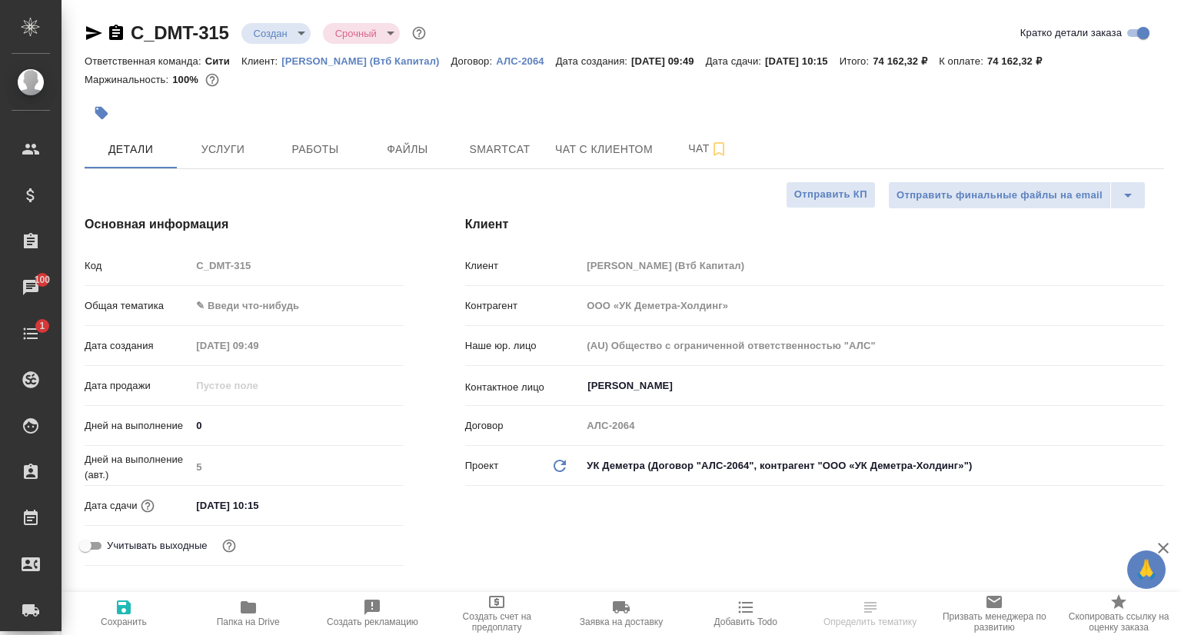
type textarea "x"
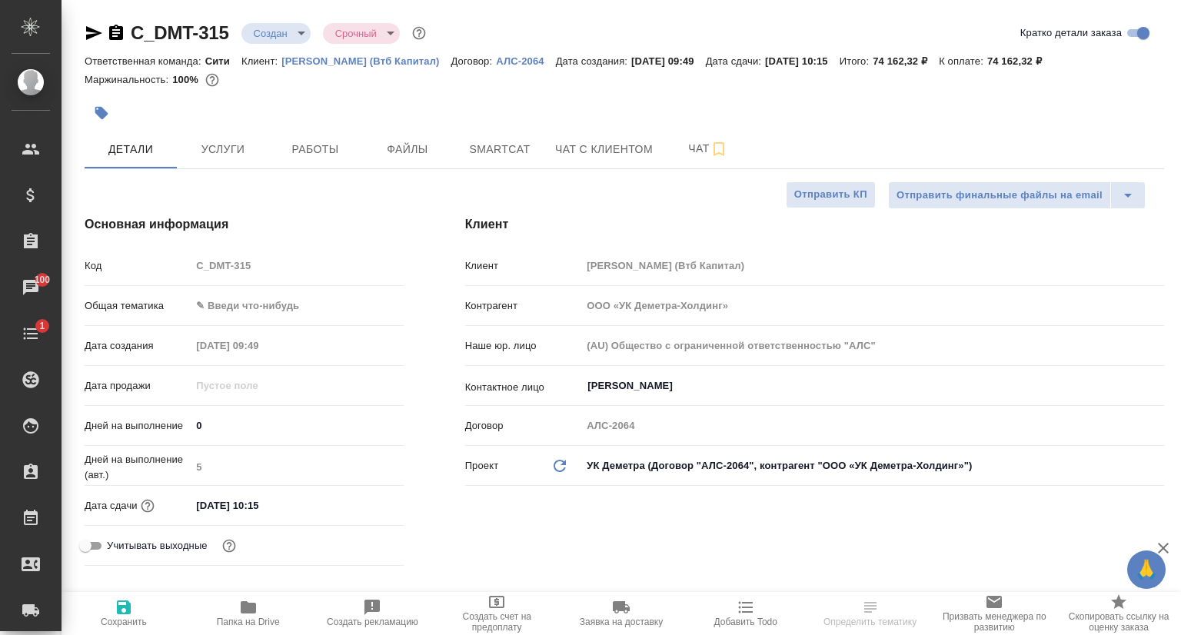
type textarea "x"
click at [90, 25] on icon "button" at bounding box center [94, 33] width 18 height 18
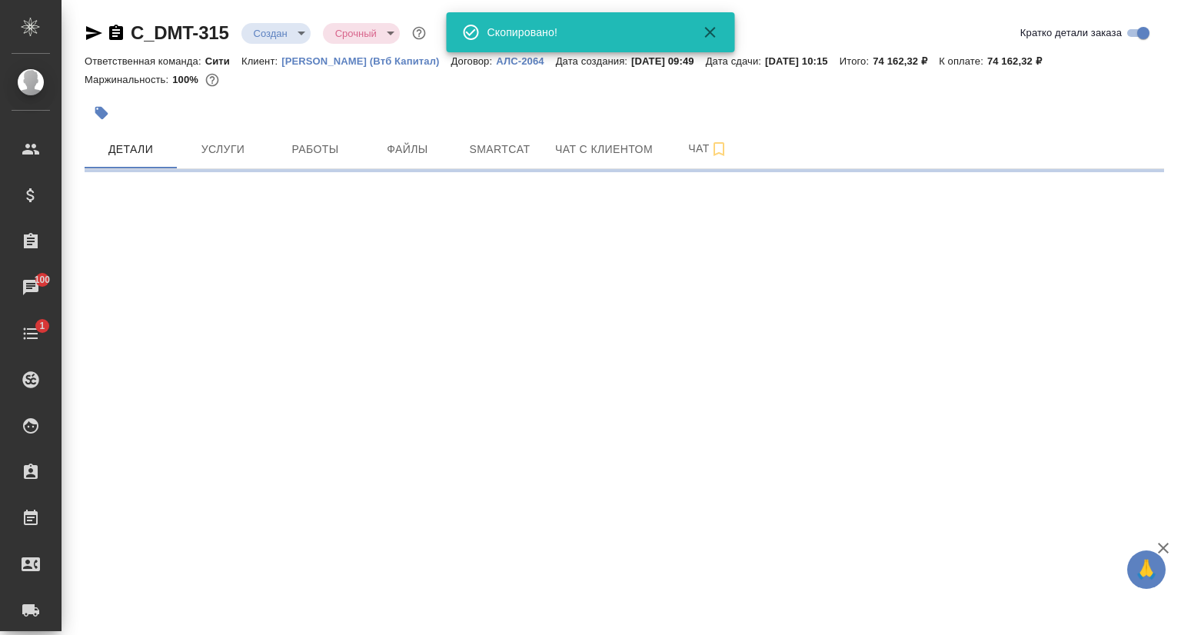
select select "RU"
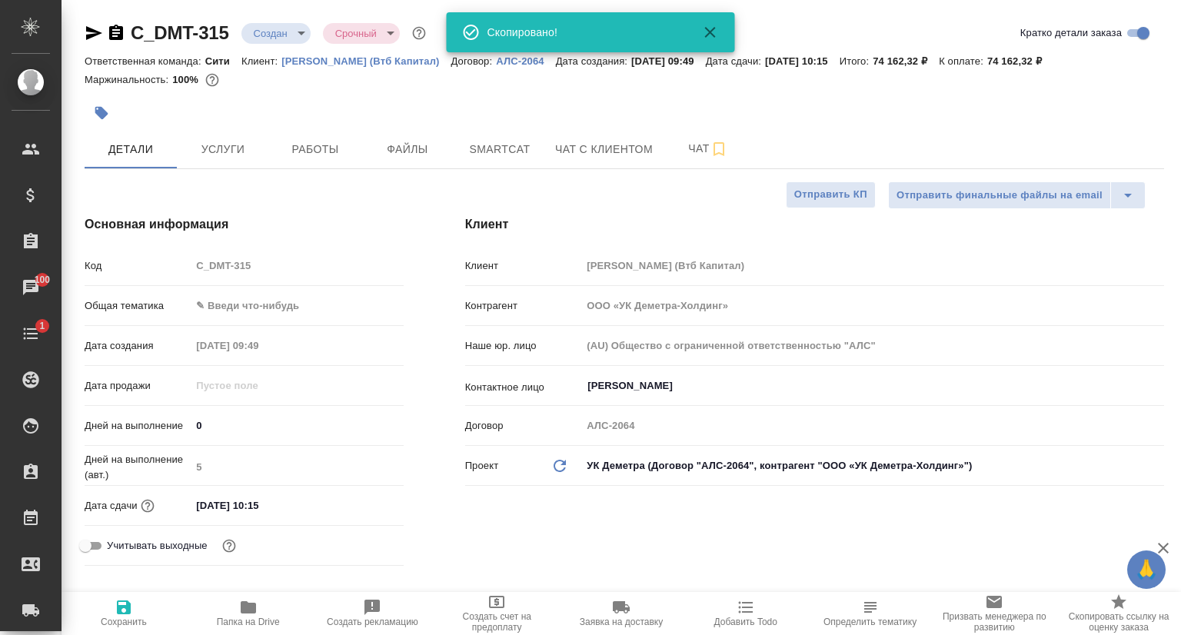
type textarea "x"
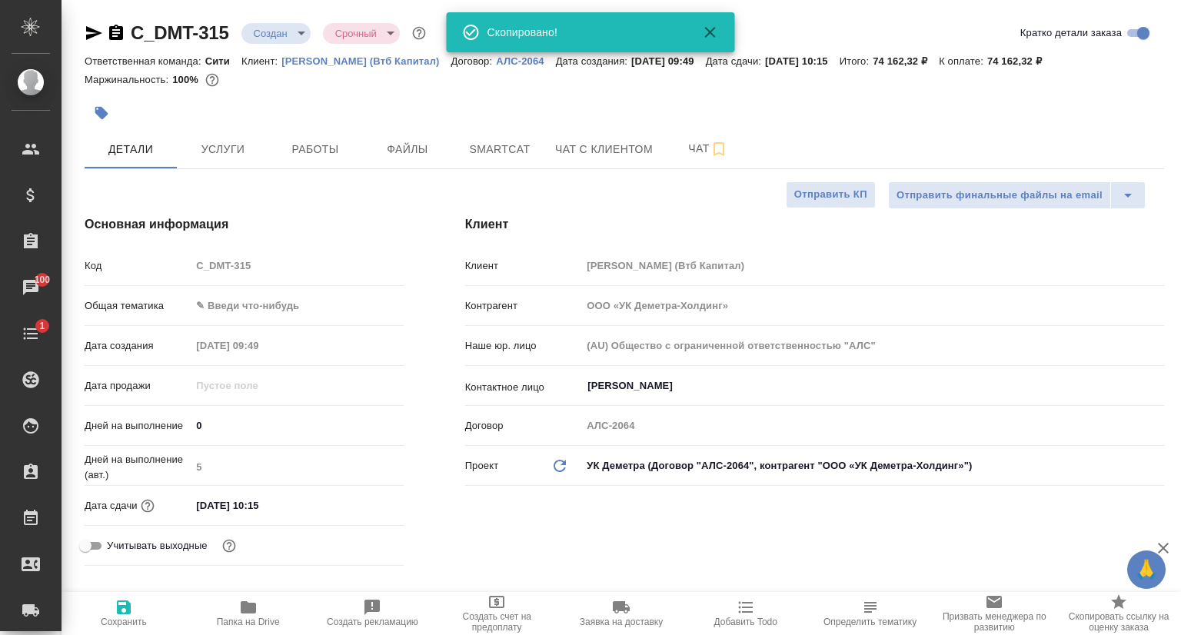
type textarea "x"
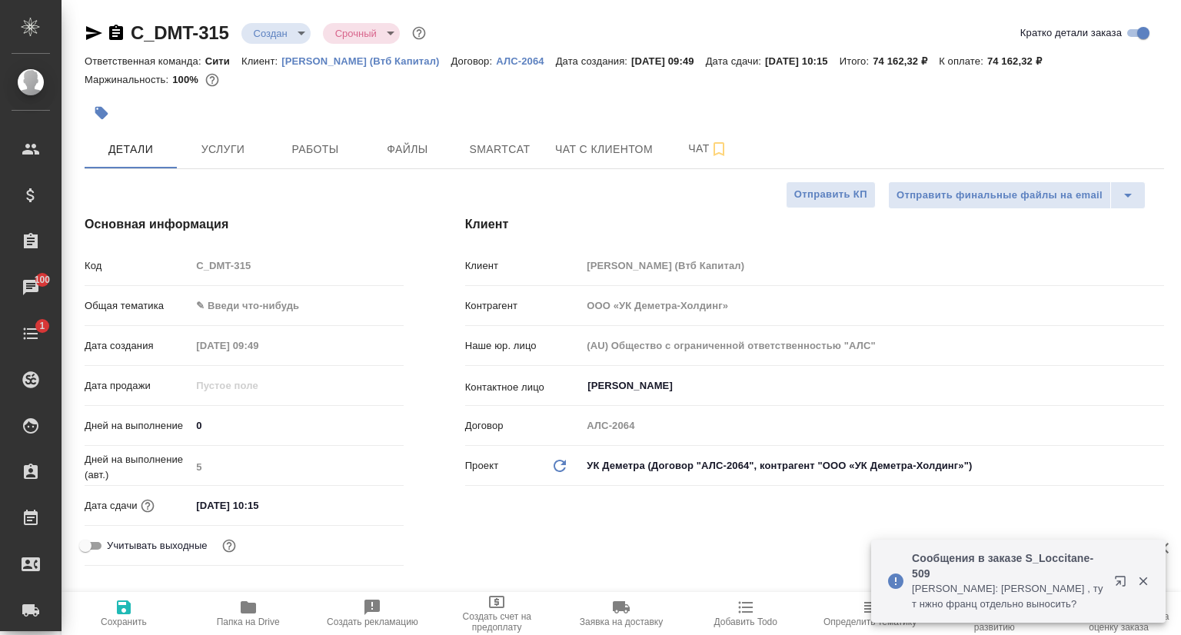
click at [92, 34] on icon "button" at bounding box center [94, 33] width 16 height 14
type textarea "x"
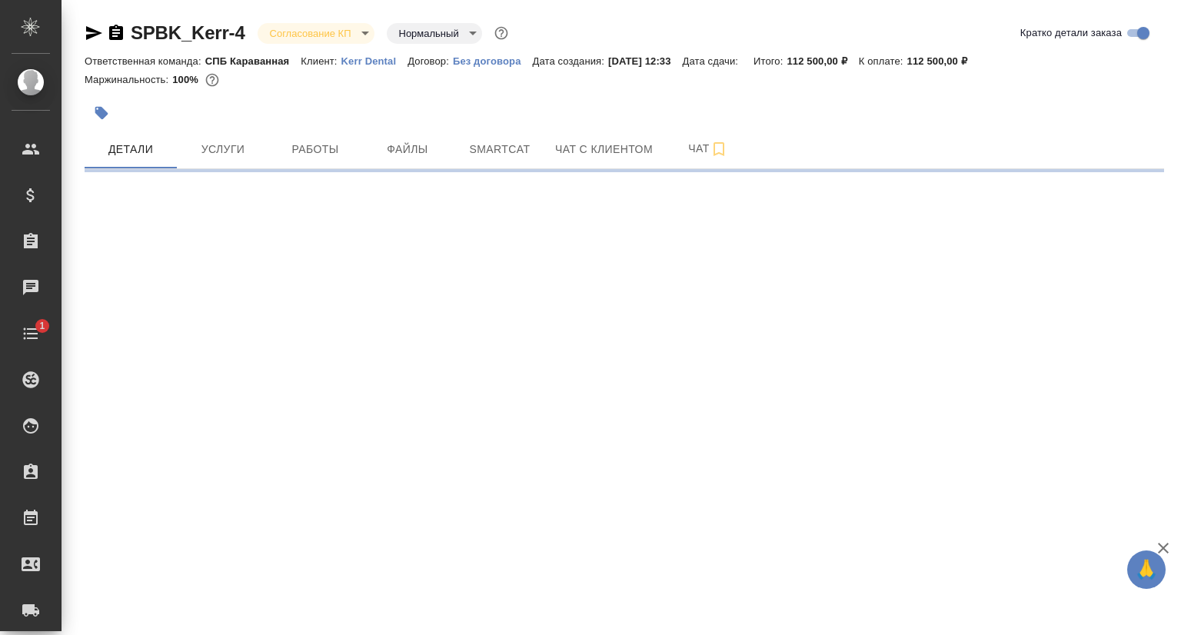
select select "RU"
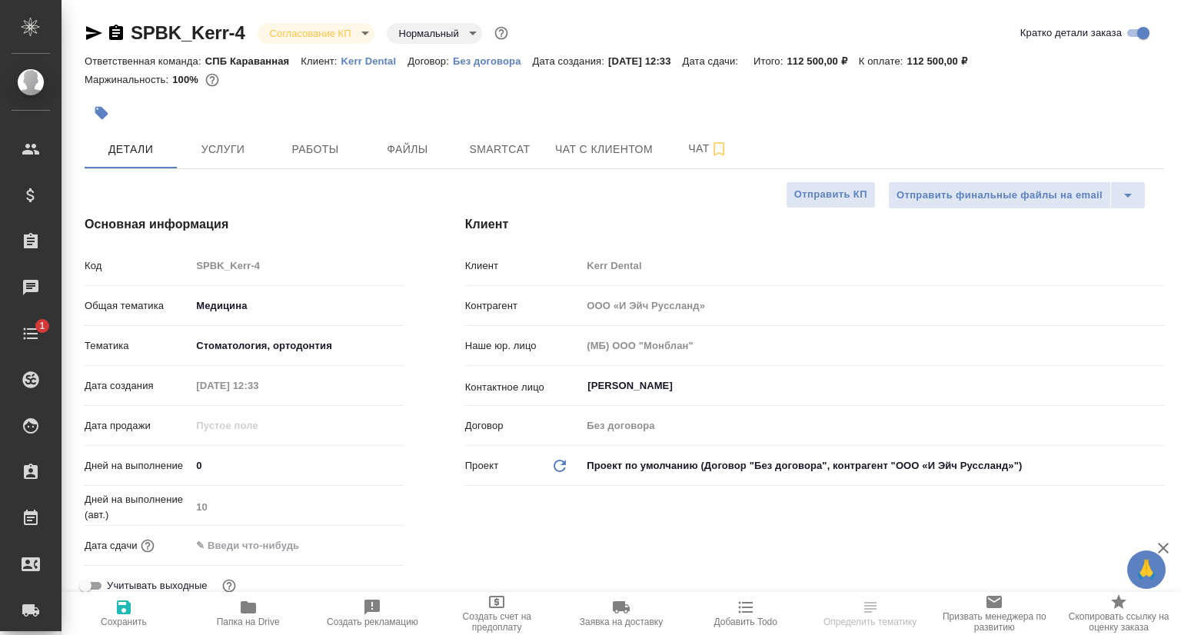
type textarea "x"
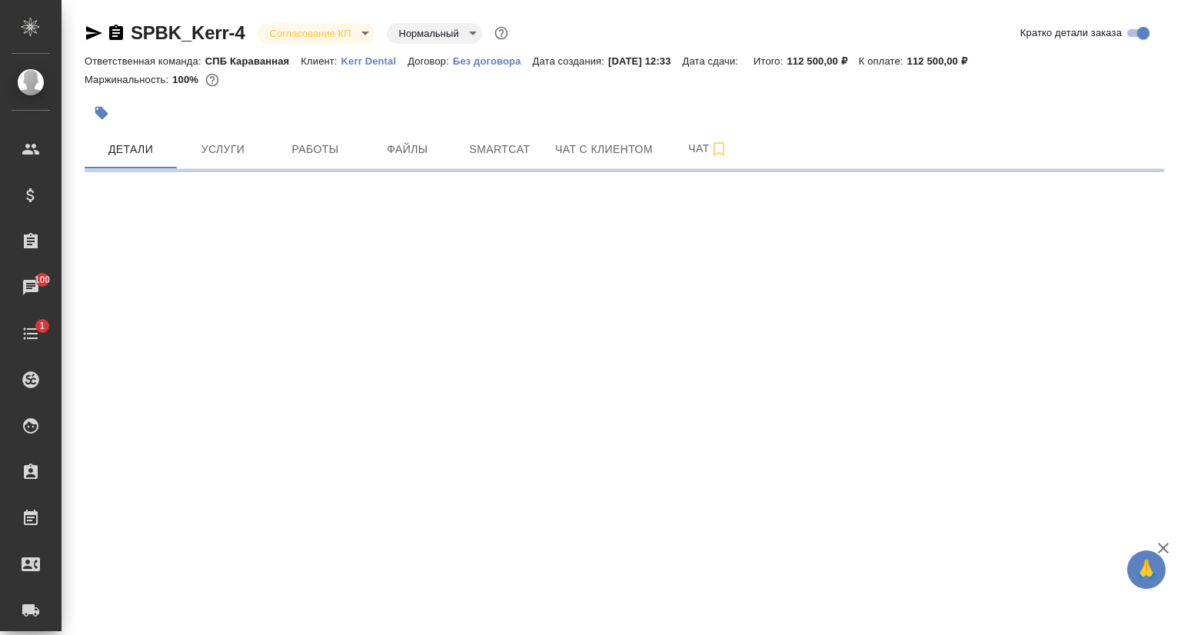
select select "RU"
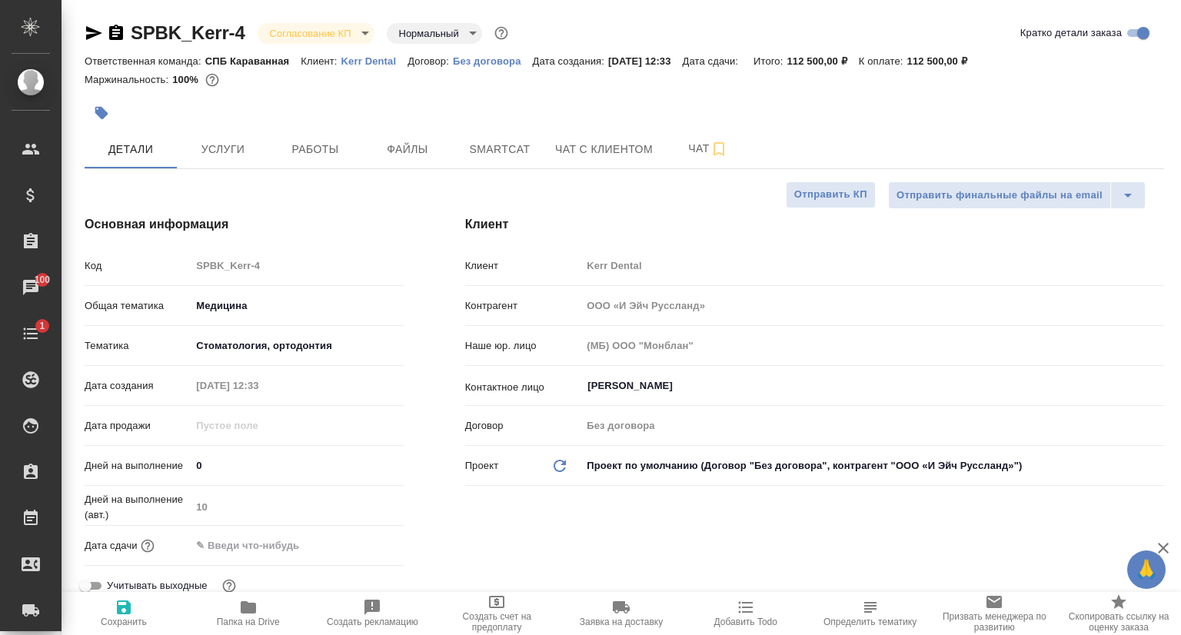
type textarea "x"
click at [365, 56] on p "Kerr Dental" at bounding box center [374, 61] width 67 height 12
type textarea "x"
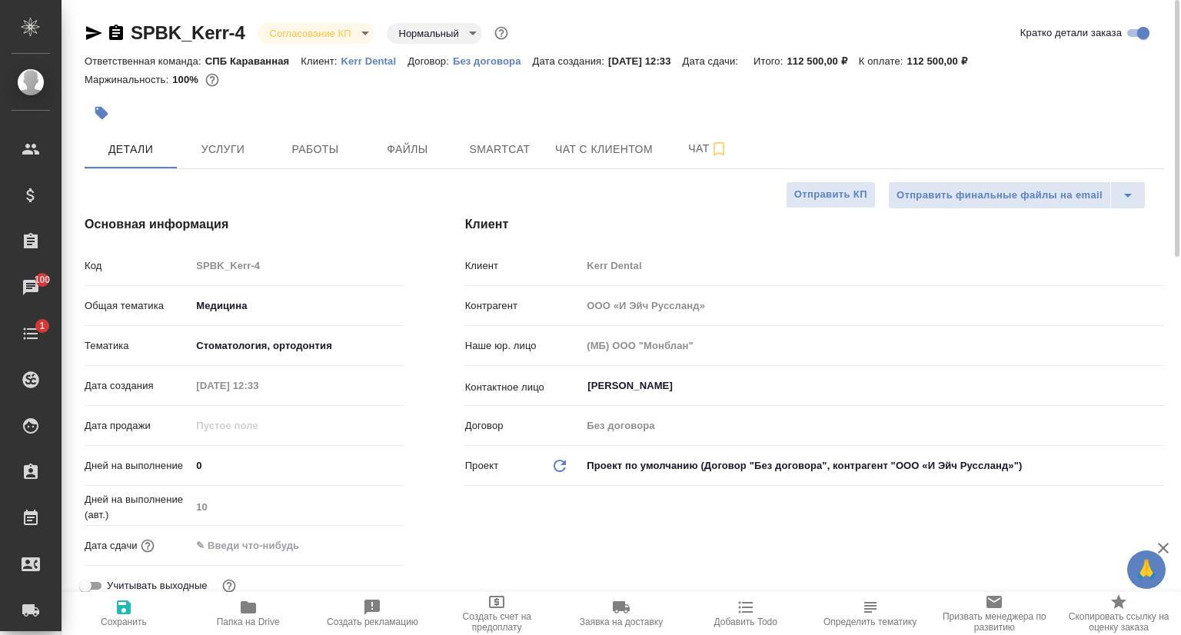
type textarea "x"
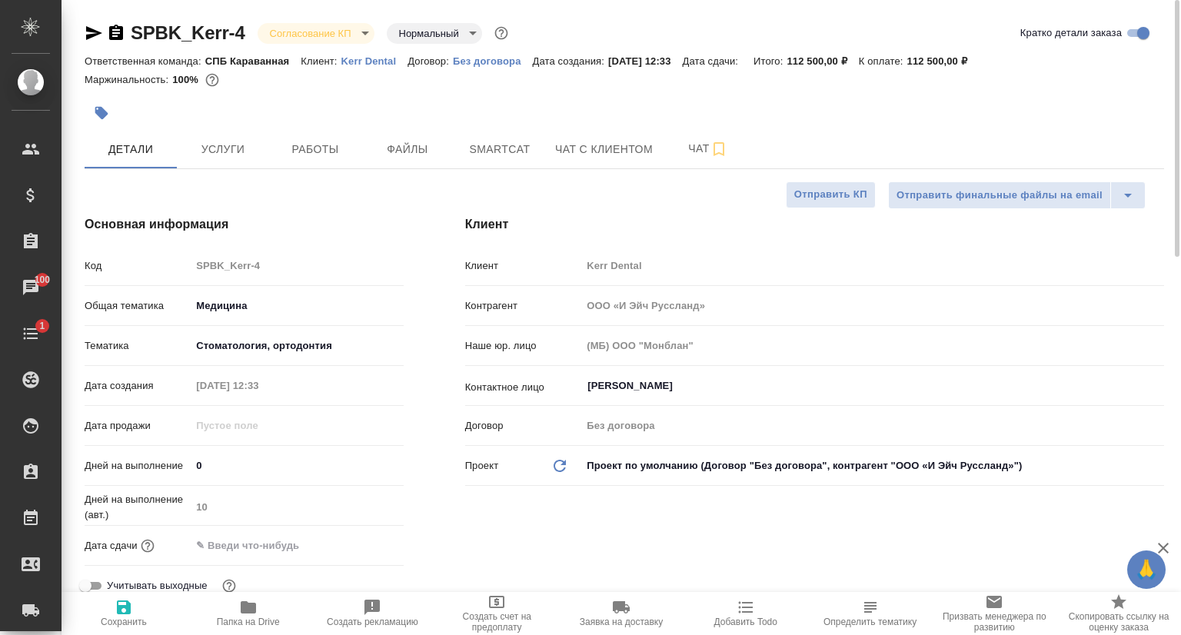
type textarea "x"
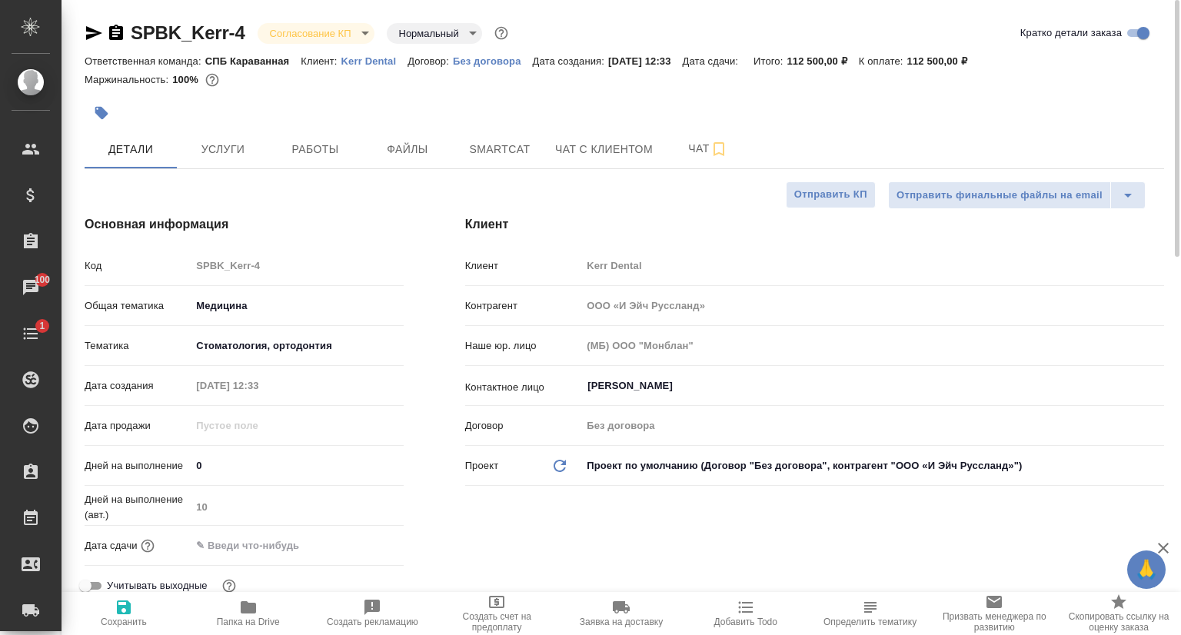
type textarea "x"
click at [91, 32] on icon "button" at bounding box center [94, 33] width 16 height 14
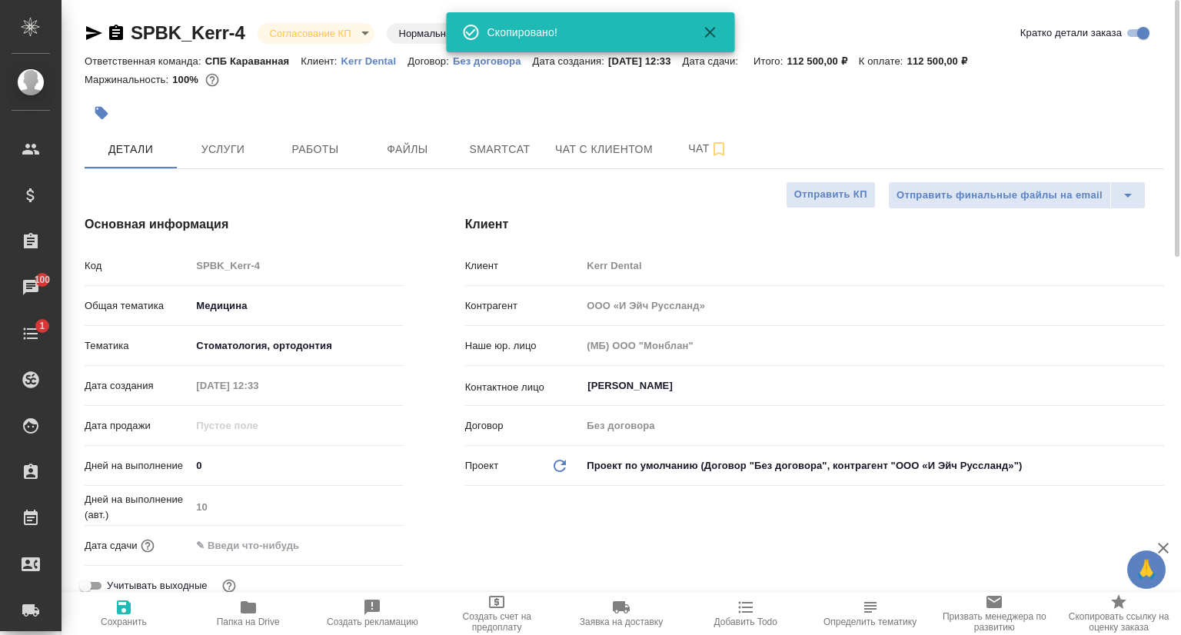
type textarea "x"
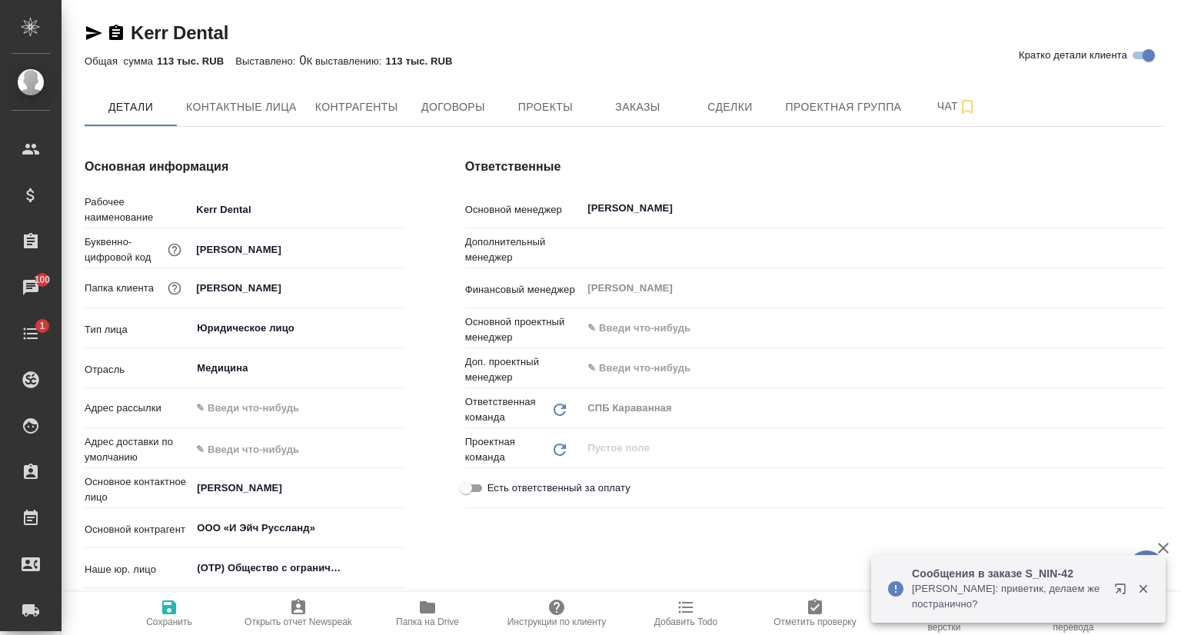
type textarea "x"
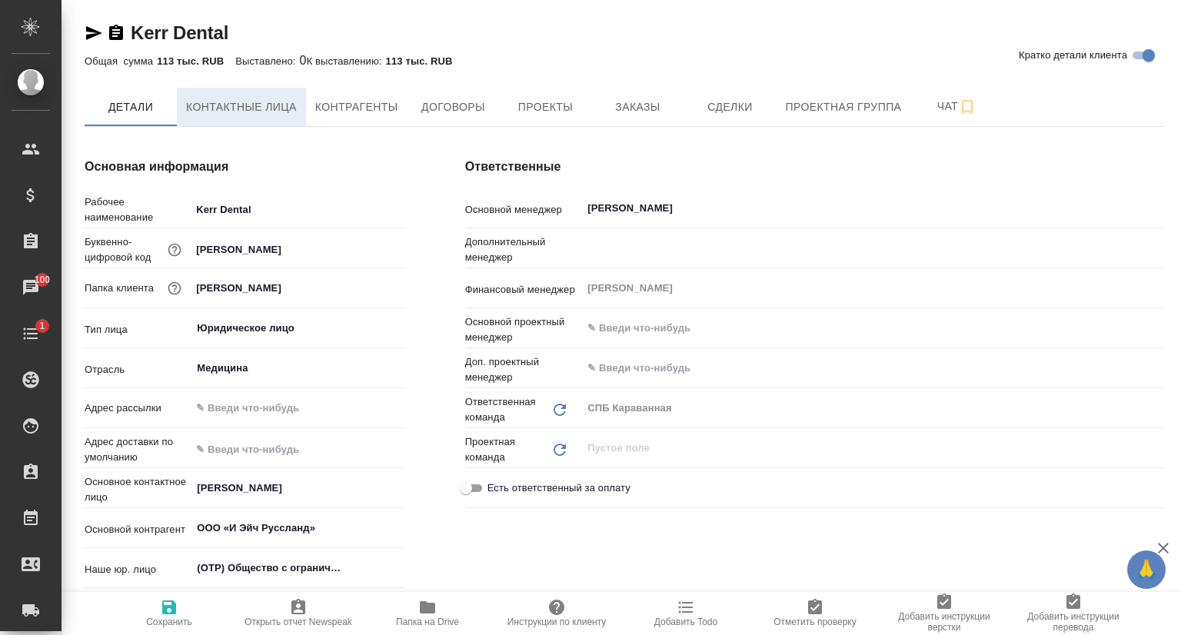
click at [206, 104] on span "Контактные лица" at bounding box center [241, 107] width 111 height 19
select select "RU"
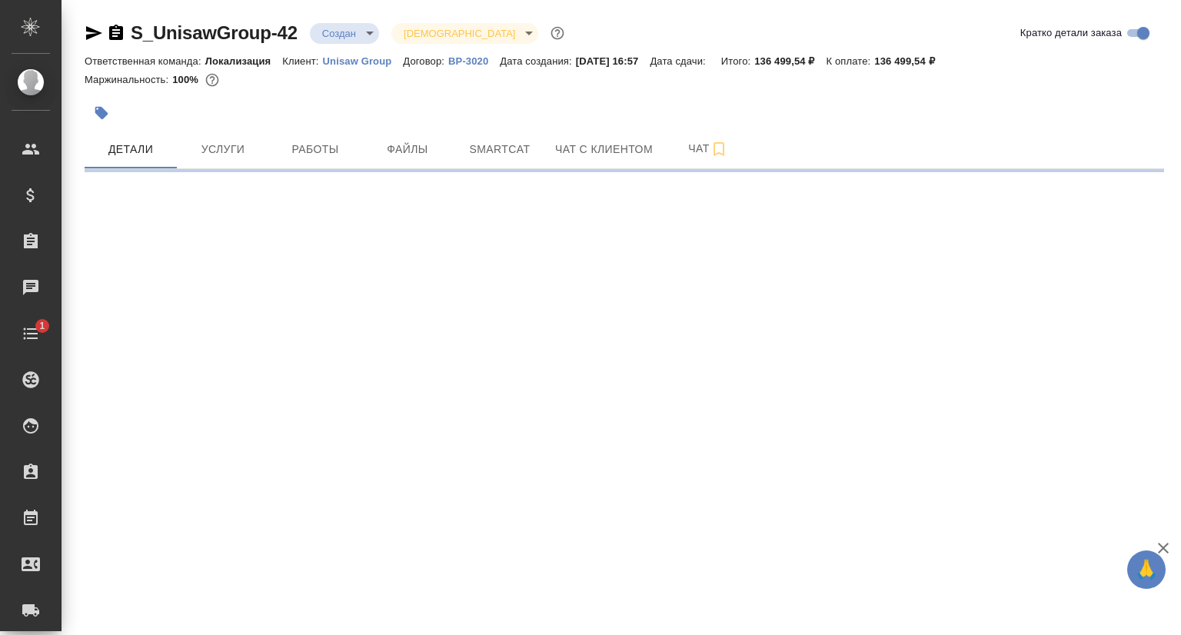
select select "RU"
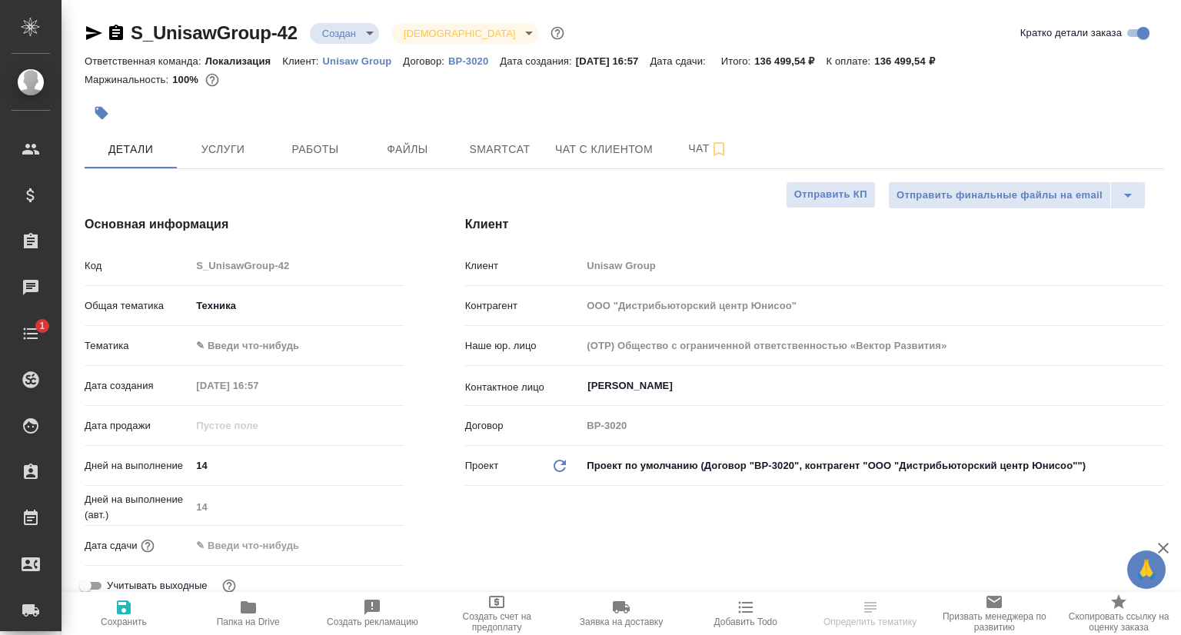
type textarea "x"
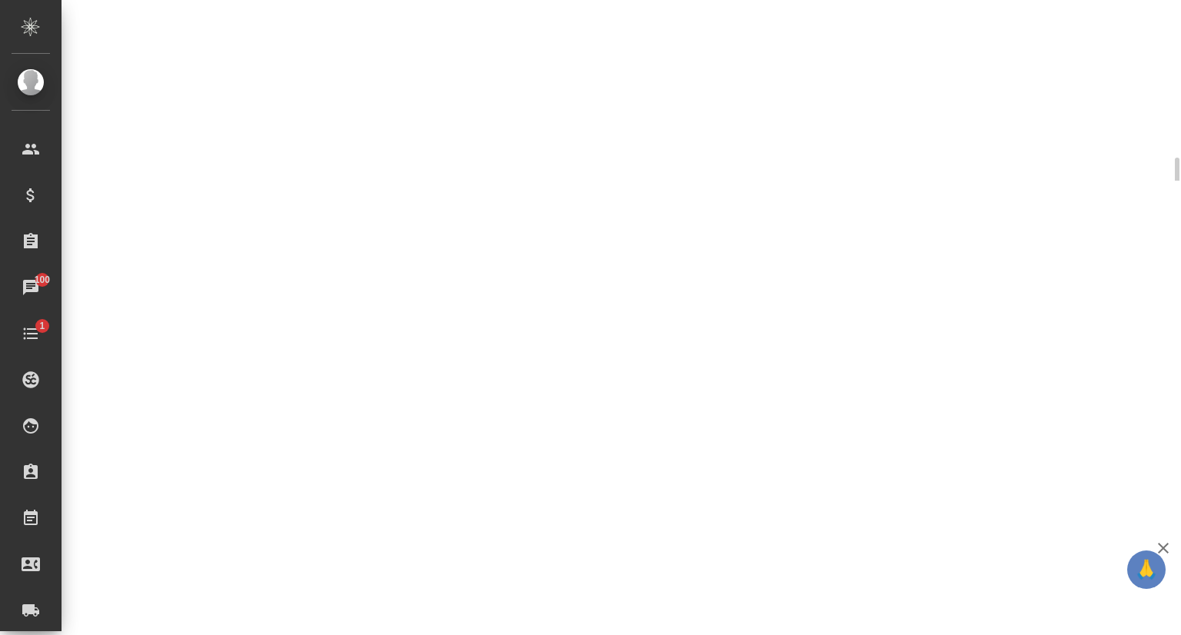
select select "RU"
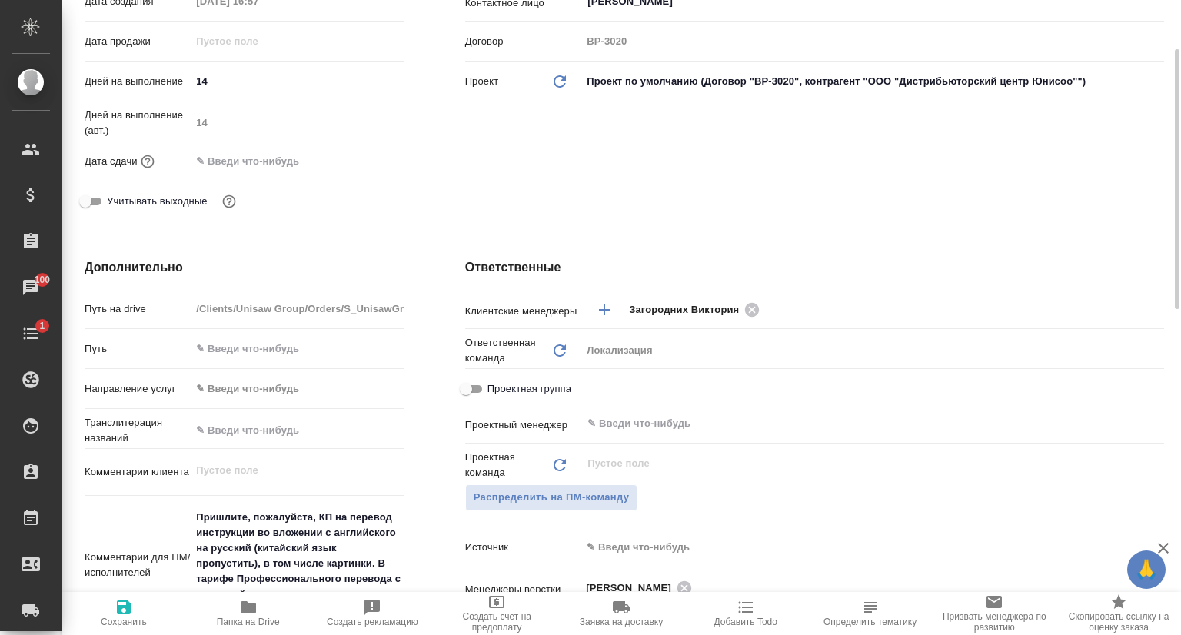
scroll to position [0, 0]
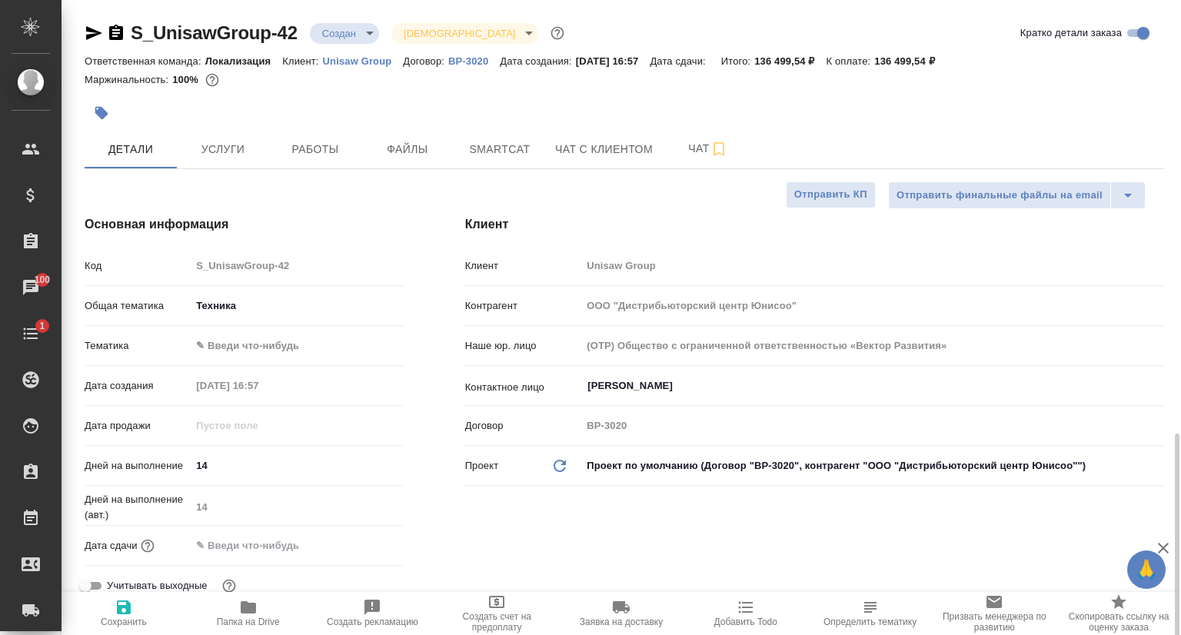
type textarea "x"
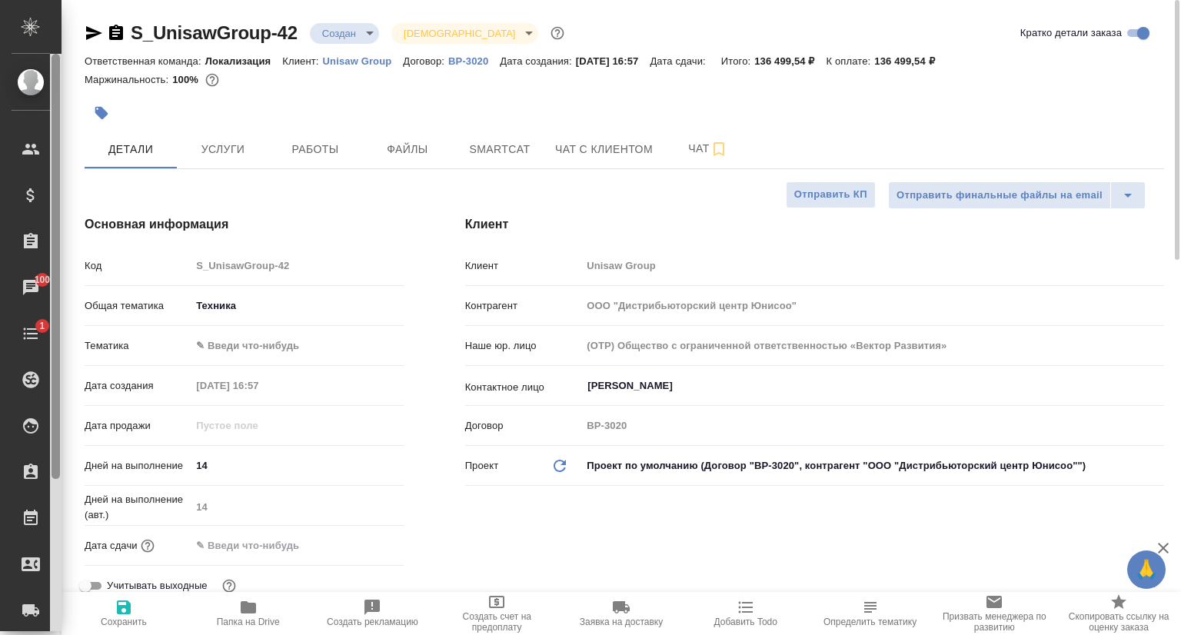
type textarea "x"
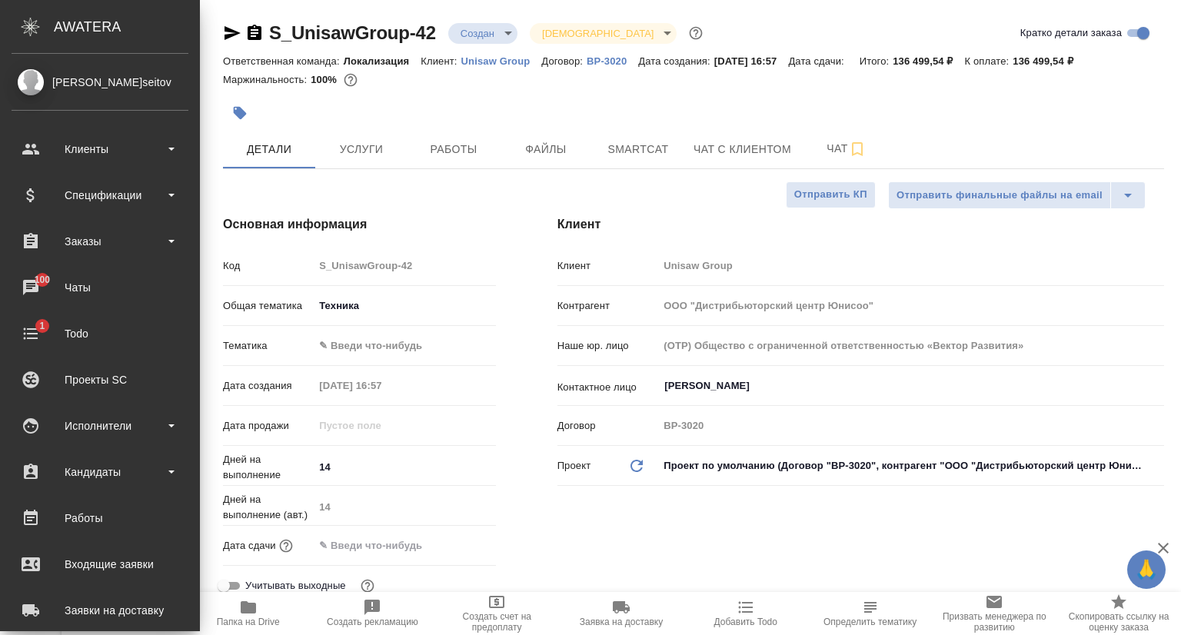
type textarea "x"
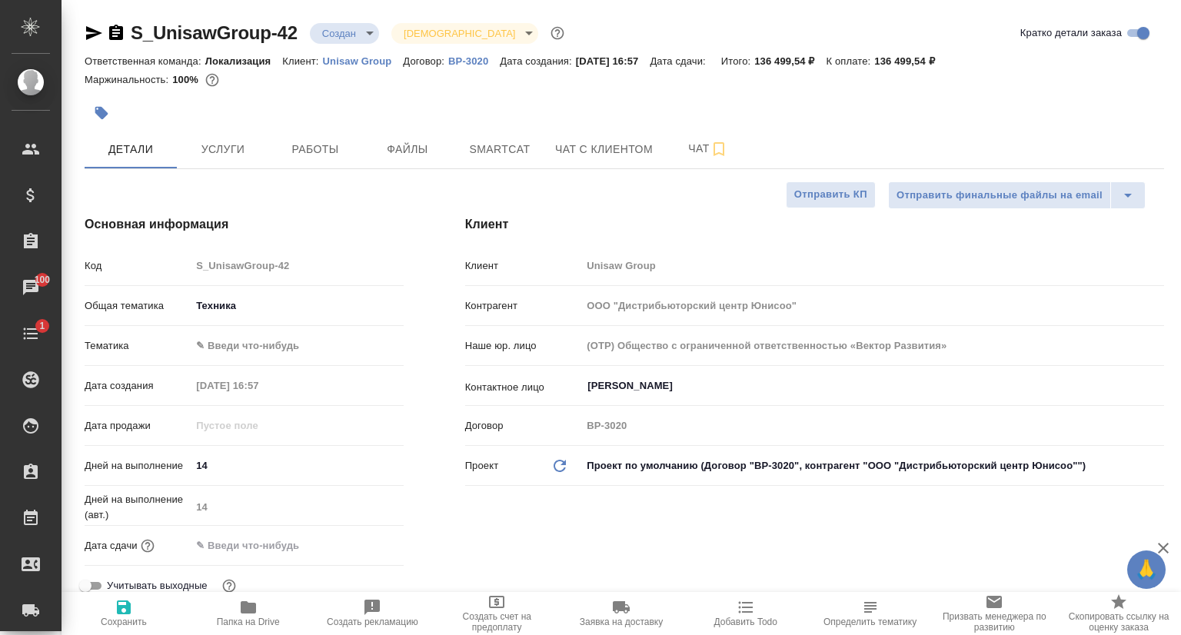
click at [89, 35] on icon "button" at bounding box center [94, 33] width 16 height 14
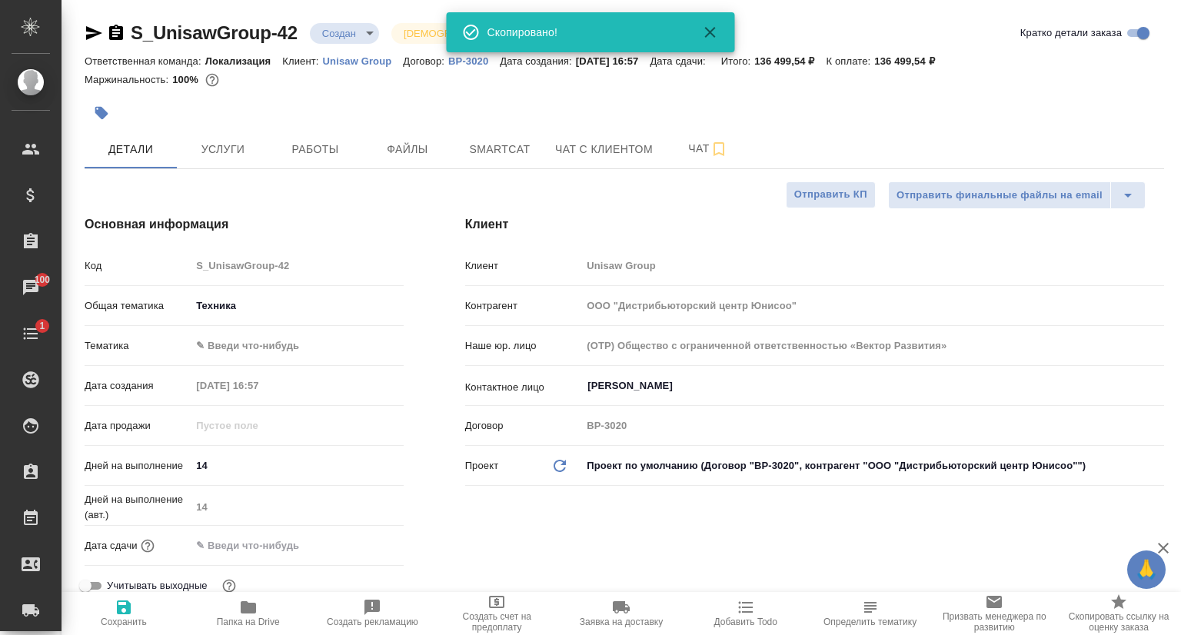
type textarea "x"
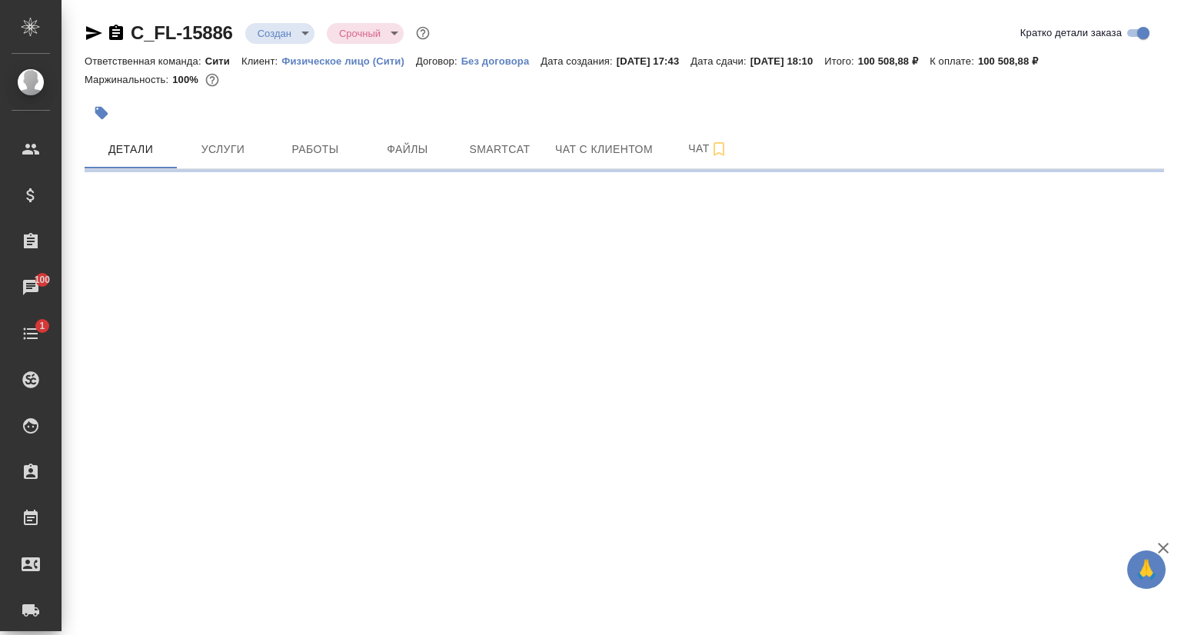
select select "RU"
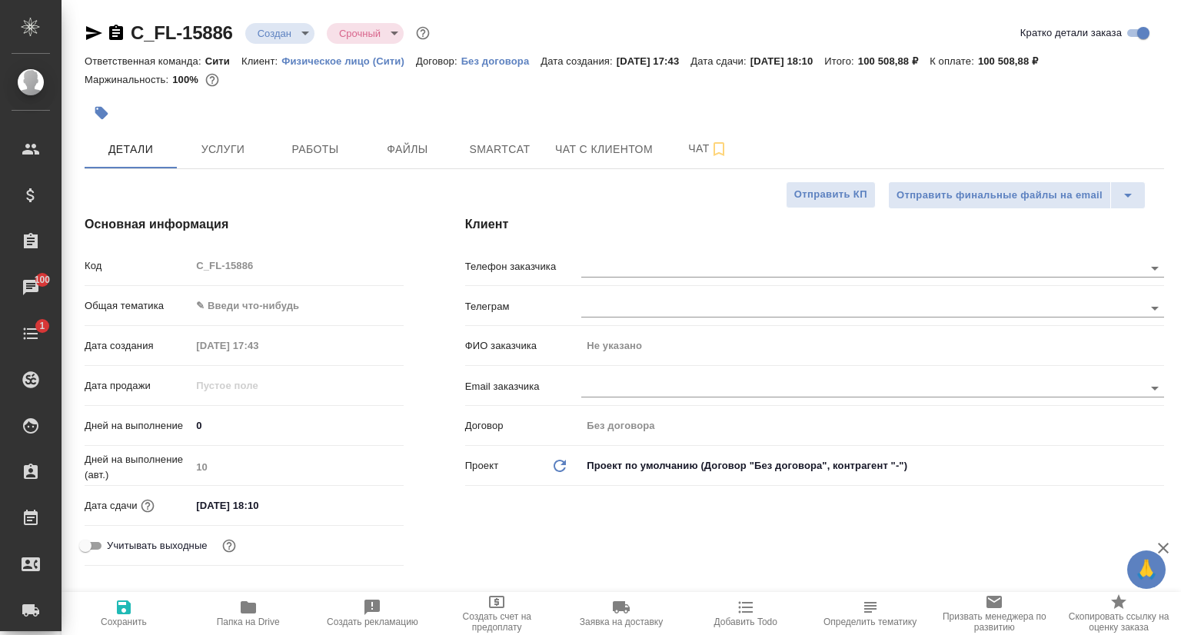
type textarea "x"
click at [91, 29] on icon "button" at bounding box center [94, 33] width 16 height 14
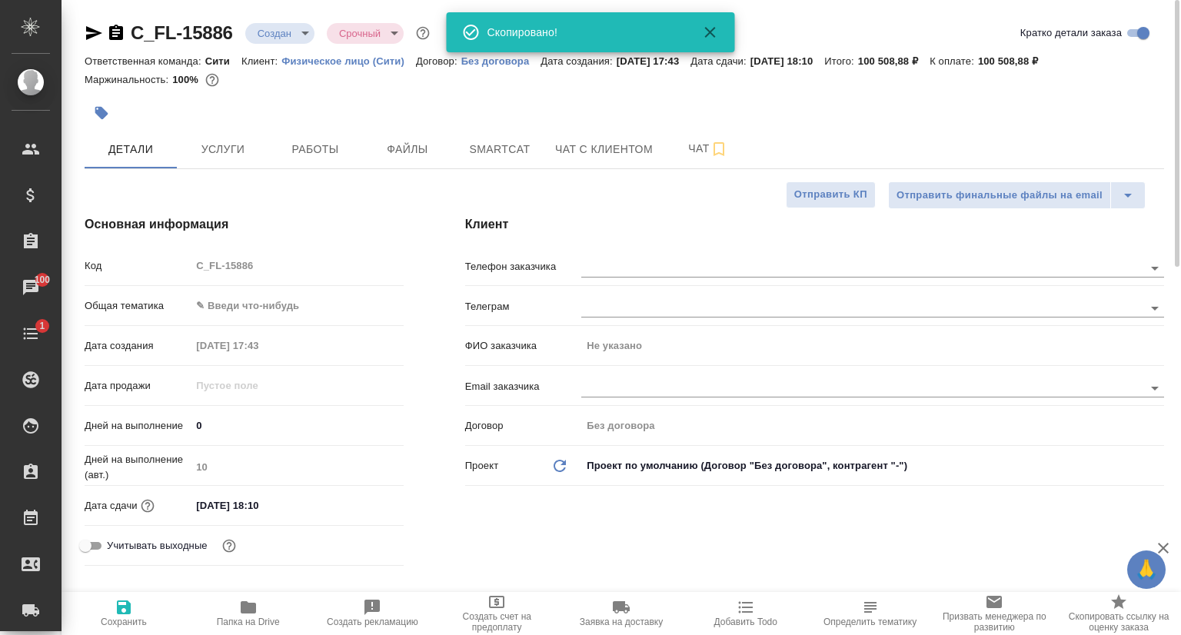
type textarea "x"
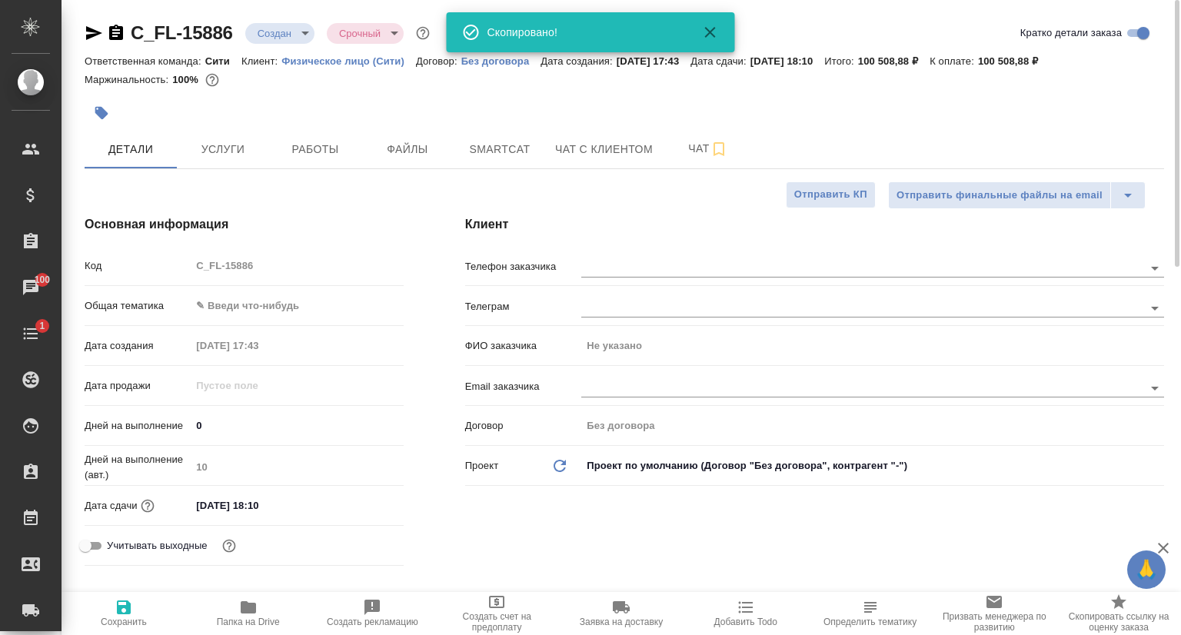
type textarea "x"
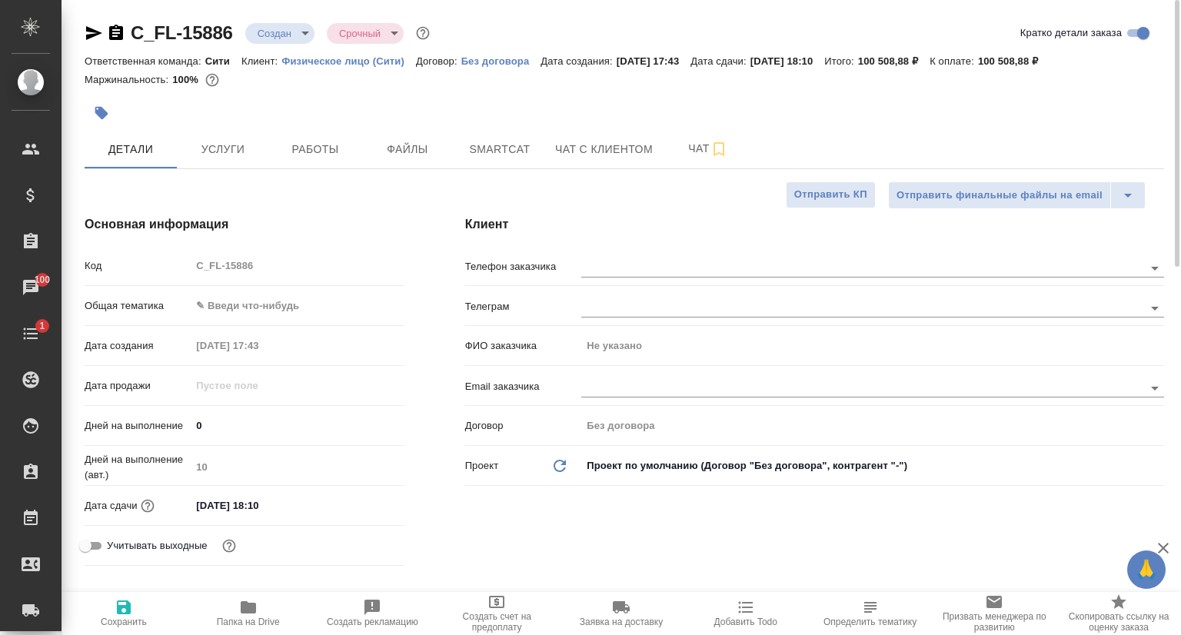
type textarea "x"
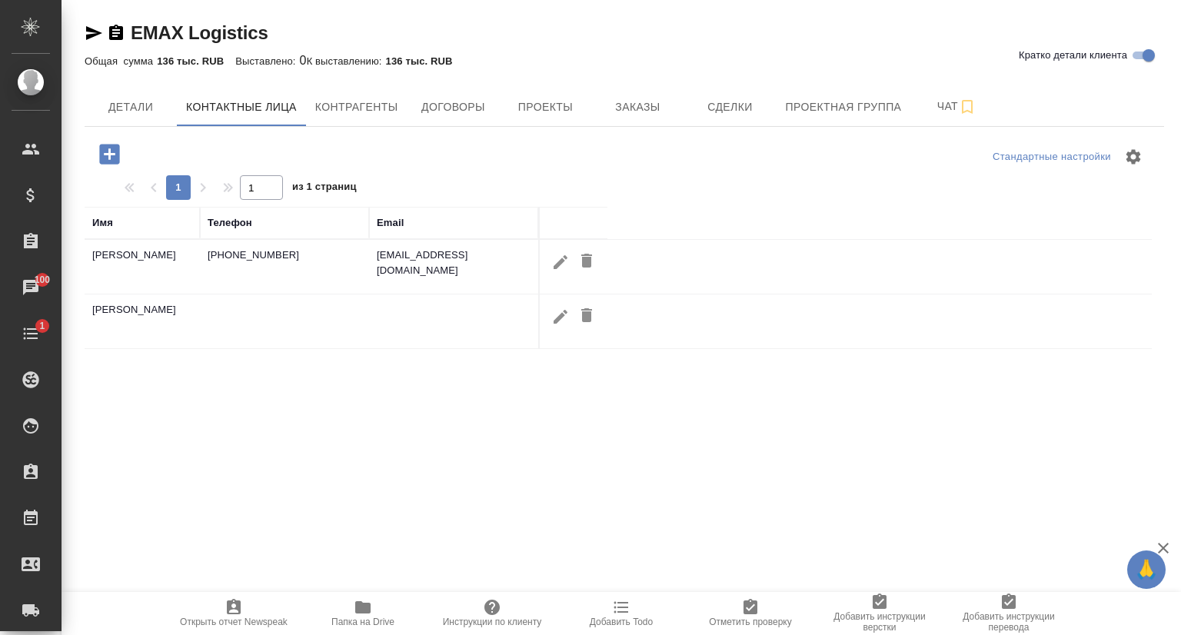
select select "RU"
